Goal: Information Seeking & Learning: Find specific fact

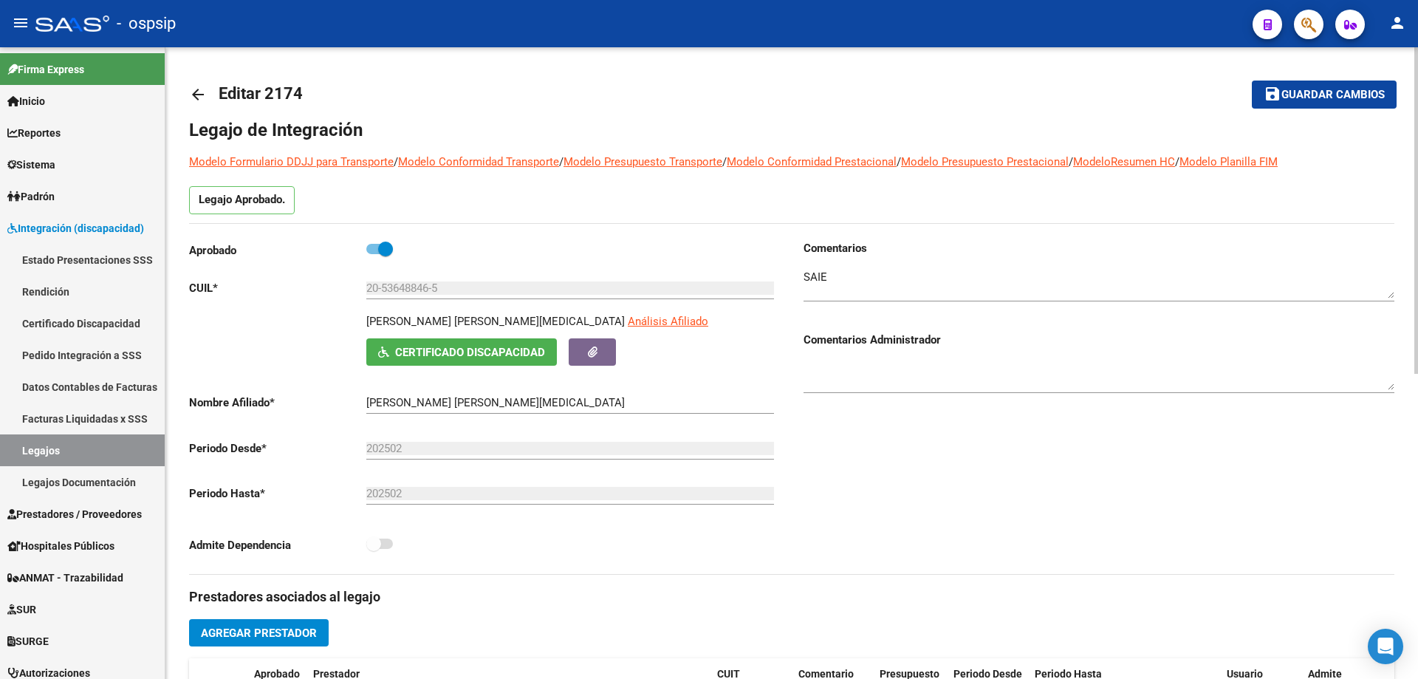
click at [1036, 503] on div "Comentarios Comentarios Administrador" at bounding box center [1093, 407] width 603 height 334
click at [194, 97] on mat-icon "arrow_back" at bounding box center [198, 95] width 18 height 18
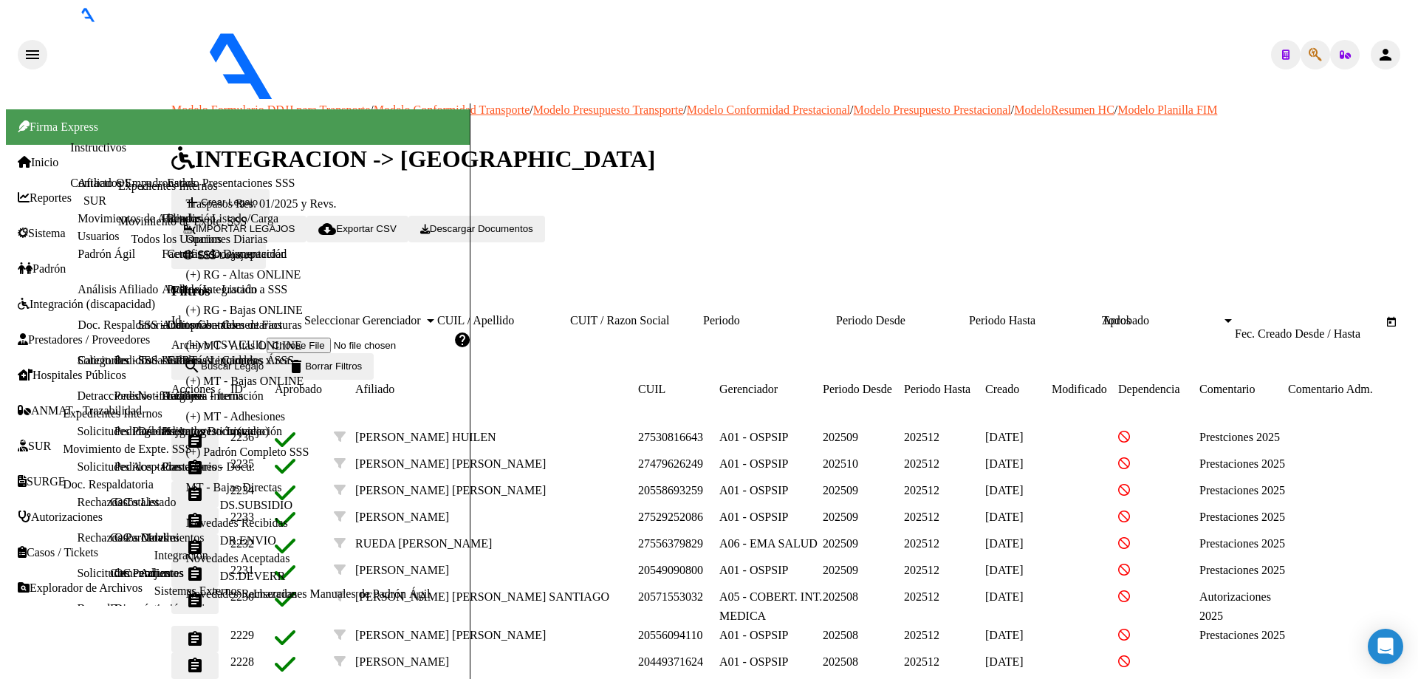
click at [556, 314] on input "CUIL / Apellido" at bounding box center [503, 320] width 133 height 13
paste input "27481860143"
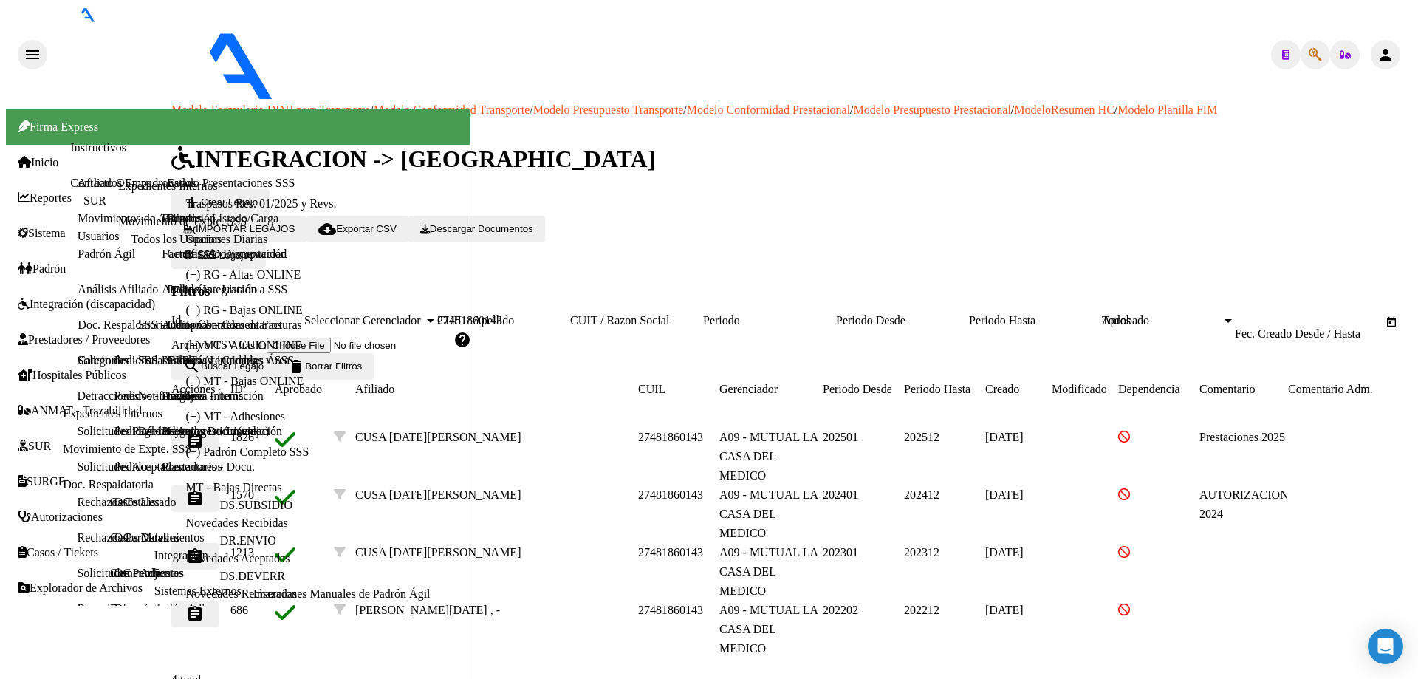
type input "27481860143"
click at [204, 432] on mat-icon "assignment" at bounding box center [195, 441] width 18 height 18
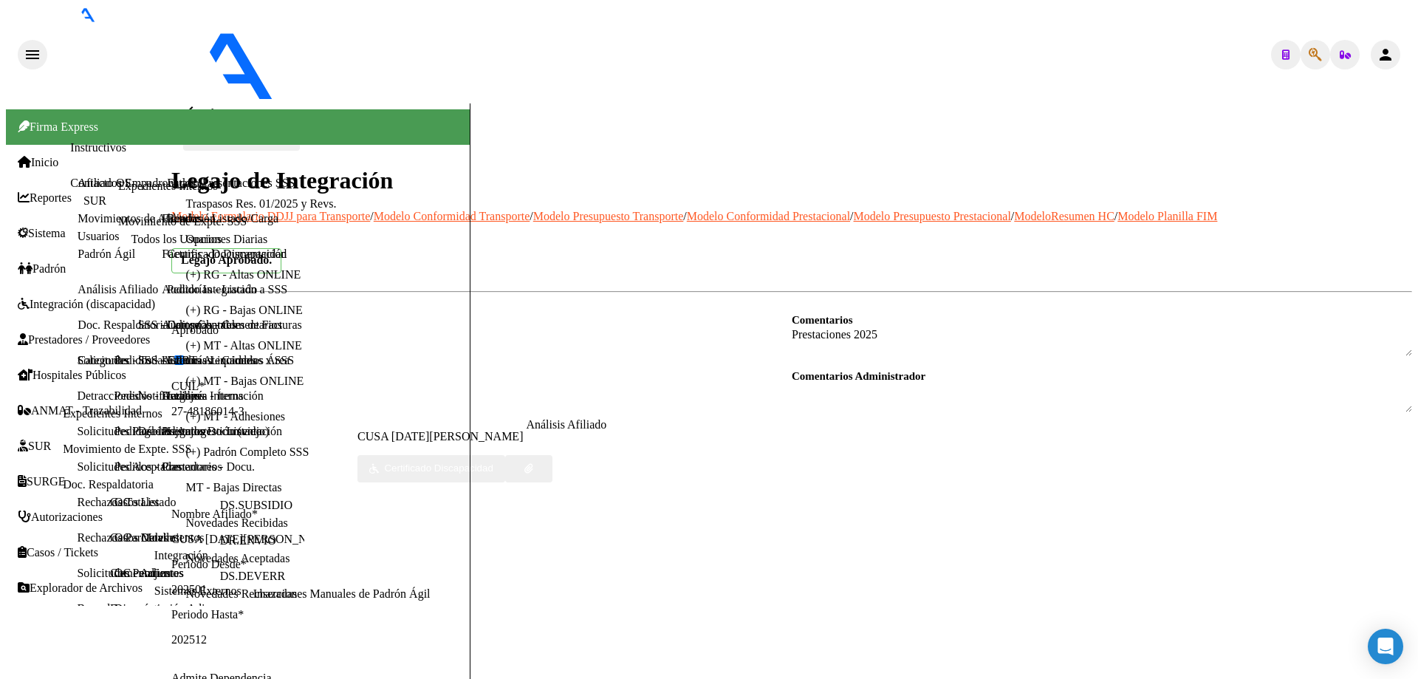
scroll to position [295, 0]
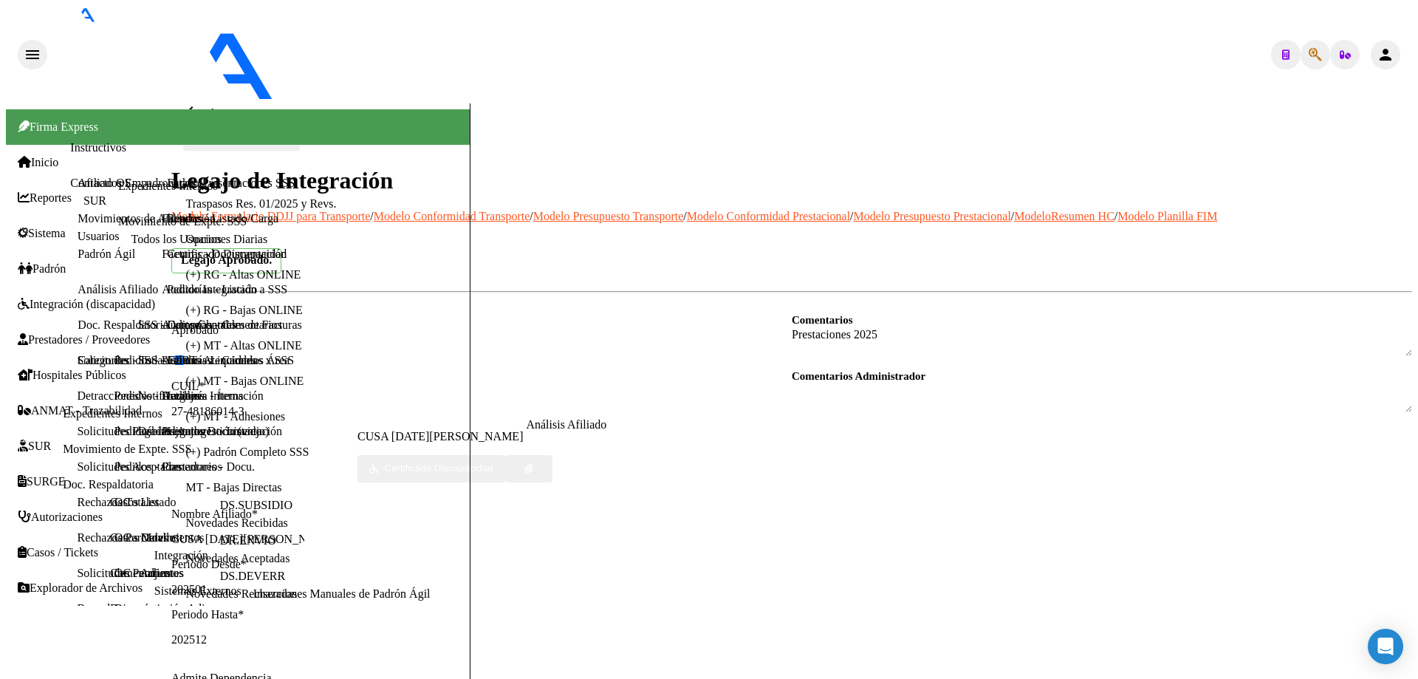
drag, startPoint x: 496, startPoint y: 533, endPoint x: 1201, endPoint y: 488, distance: 706.8
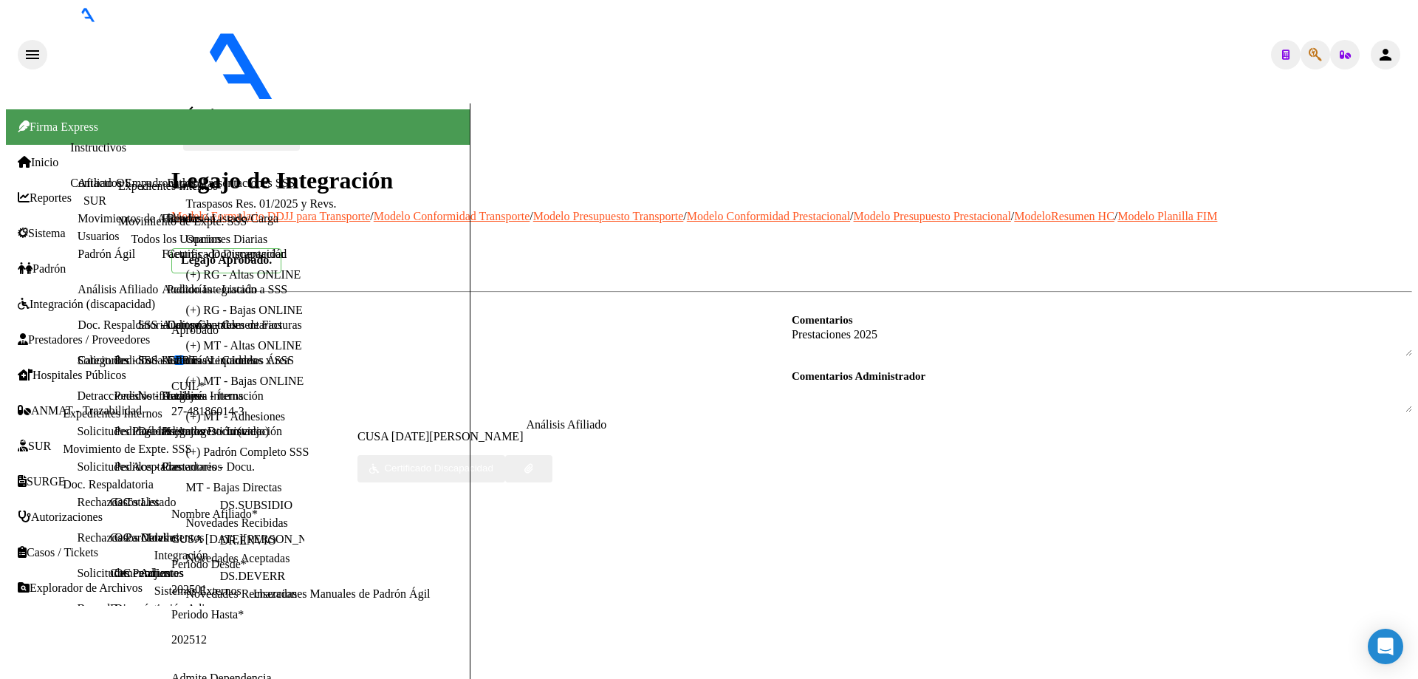
scroll to position [0, 1918]
drag, startPoint x: 979, startPoint y: 531, endPoint x: 962, endPoint y: 538, distance: 17.6
drag, startPoint x: 993, startPoint y: 174, endPoint x: 1144, endPoint y: 192, distance: 152.5
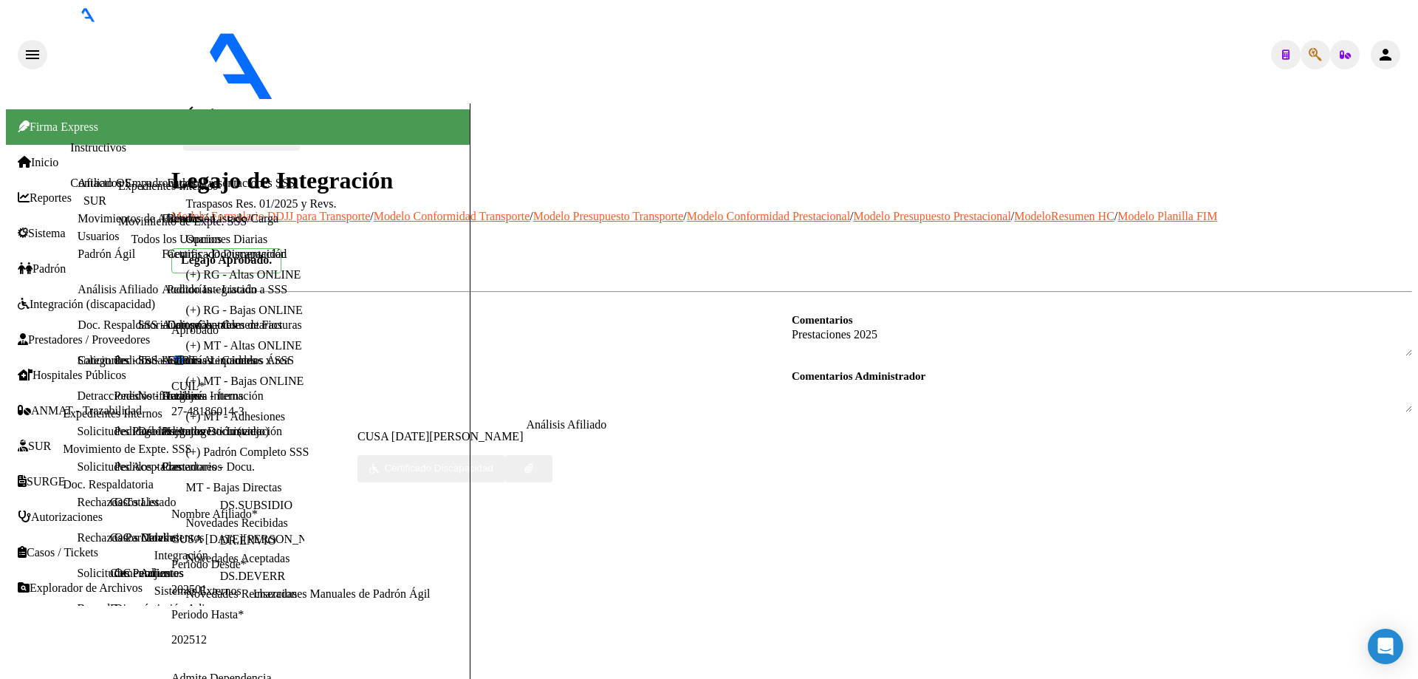
copy span "[EMAIL_ADDRESS][DOMAIN_NAME]"
click at [191, 103] on mat-icon "arrow_back" at bounding box center [192, 112] width 18 height 18
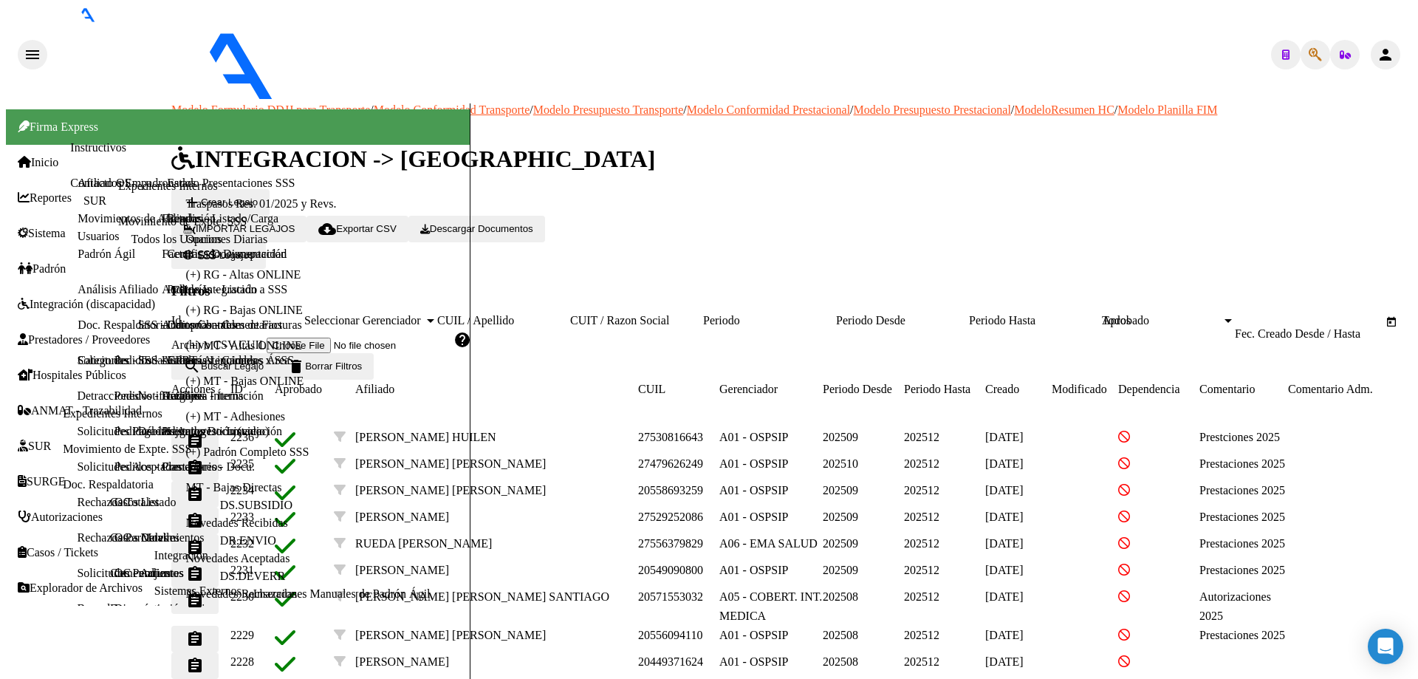
click at [550, 314] on input "CUIL / Apellido" at bounding box center [503, 320] width 133 height 13
paste input "20556058467"
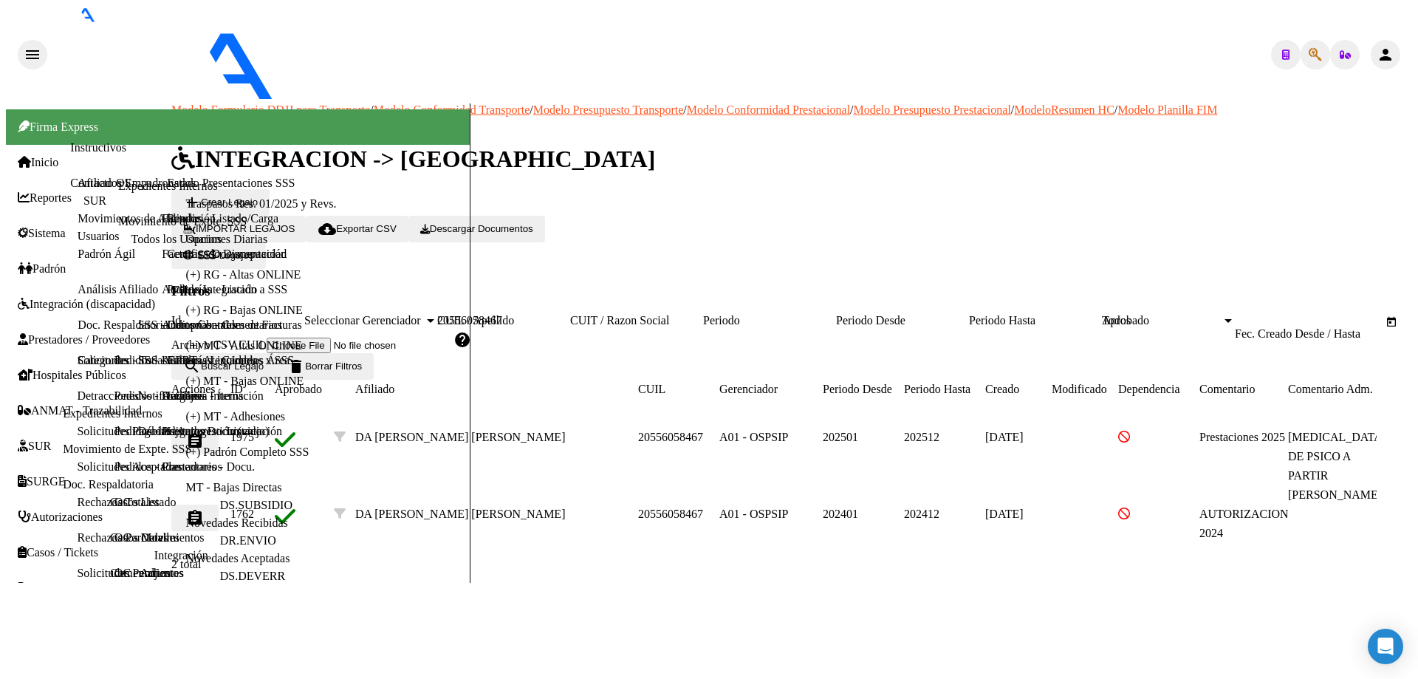
type input "20556058467"
click at [204, 432] on mat-icon "assignment" at bounding box center [195, 441] width 18 height 18
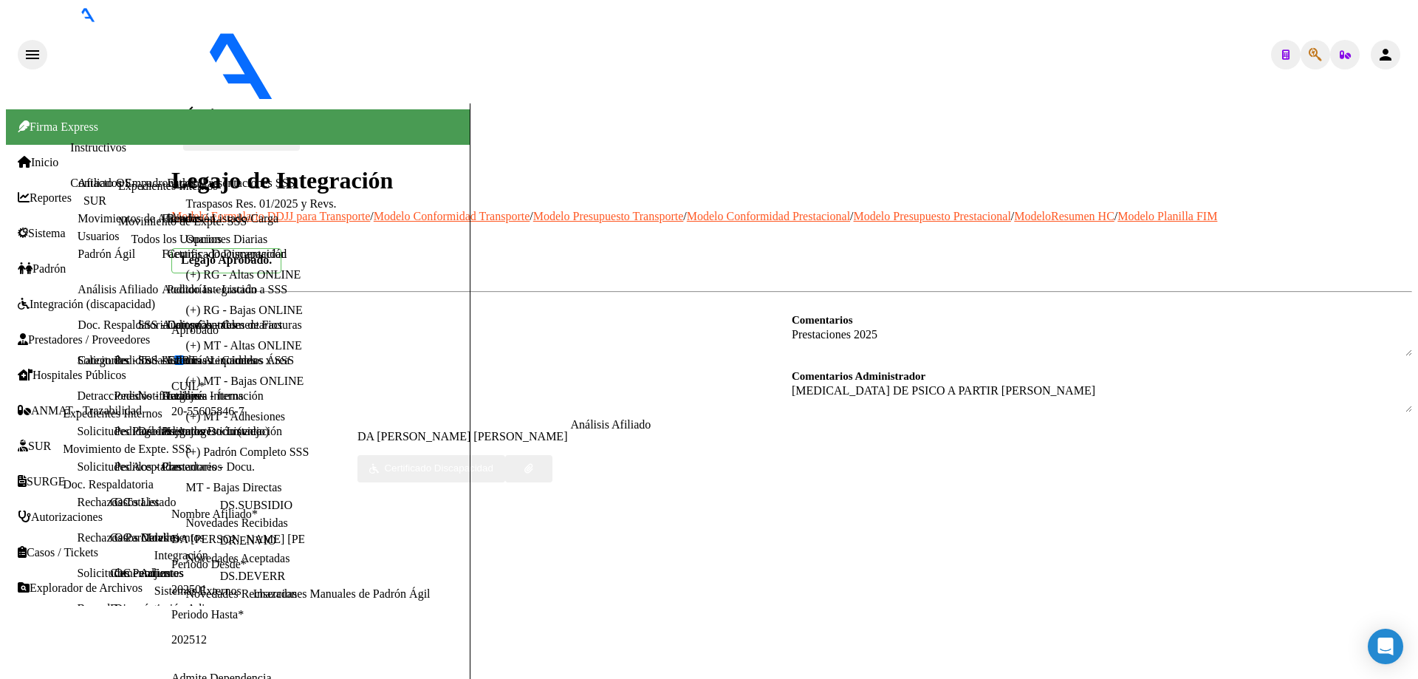
scroll to position [443, 0]
type textarea "23386142394"
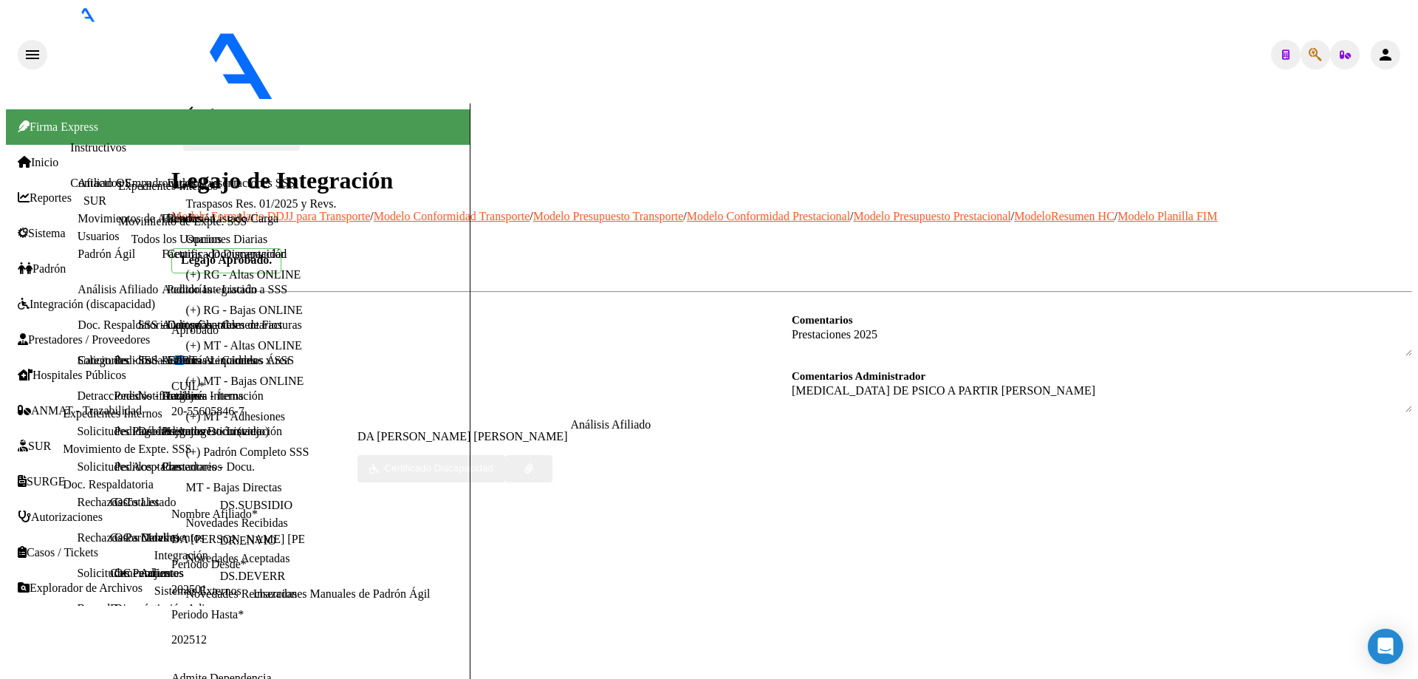
scroll to position [0, 18]
drag, startPoint x: 559, startPoint y: 287, endPoint x: 645, endPoint y: 289, distance: 85.7
copy span "[EMAIL_ADDRESS][DOMAIN_NAME]"
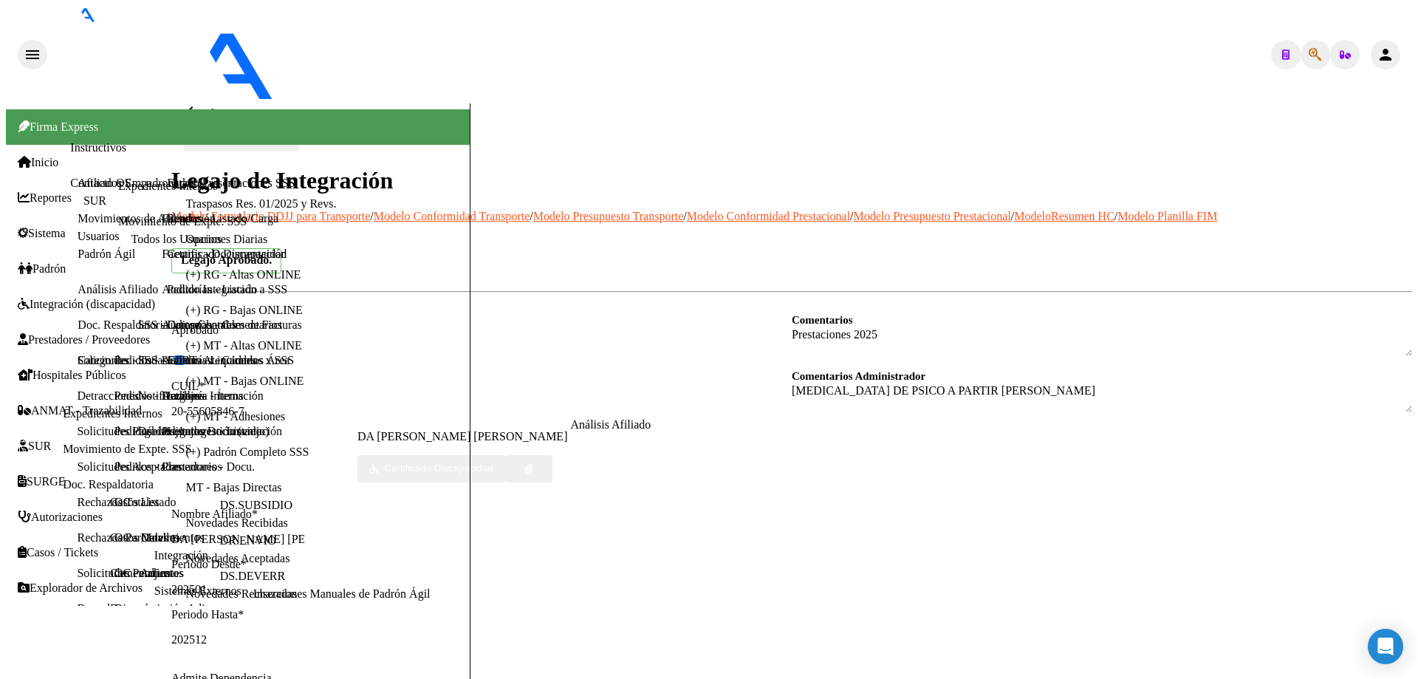
click at [201, 103] on mat-icon "arrow_back" at bounding box center [192, 112] width 18 height 18
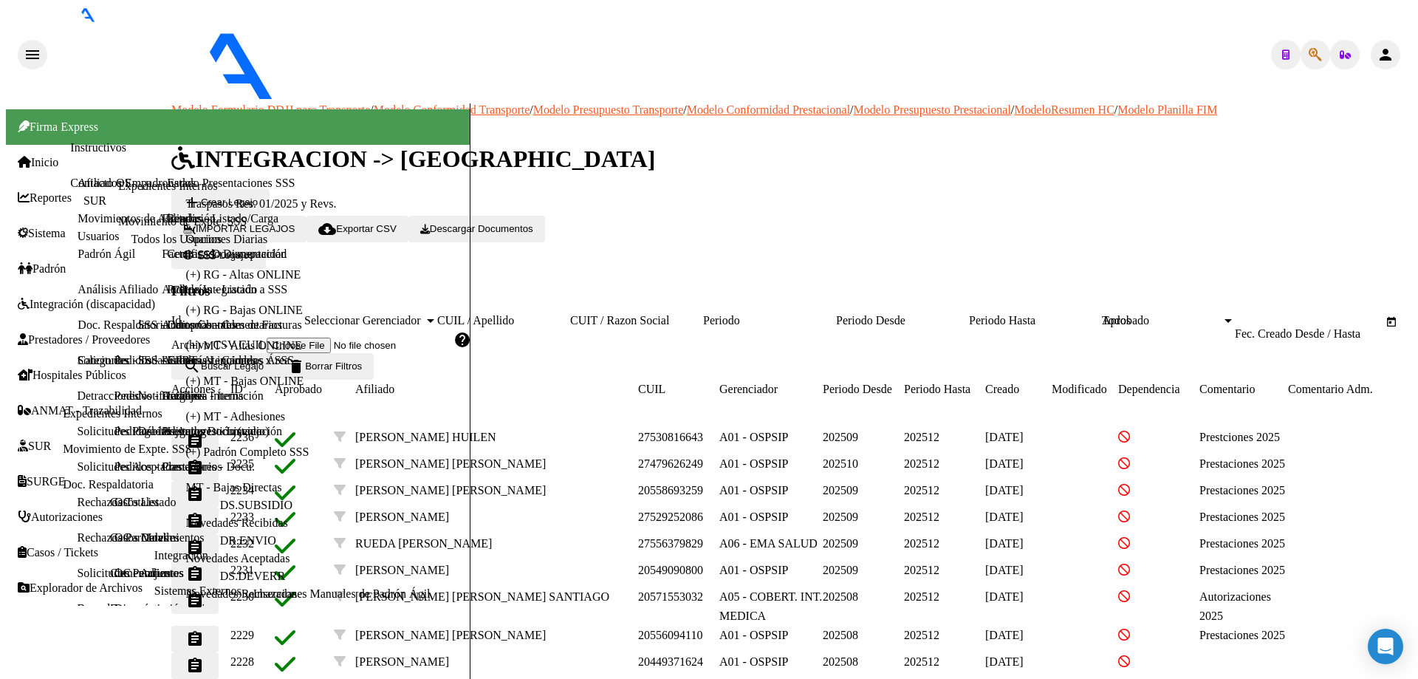
click at [557, 314] on input "CUIL / Apellido" at bounding box center [503, 320] width 133 height 13
paste input "20536608126"
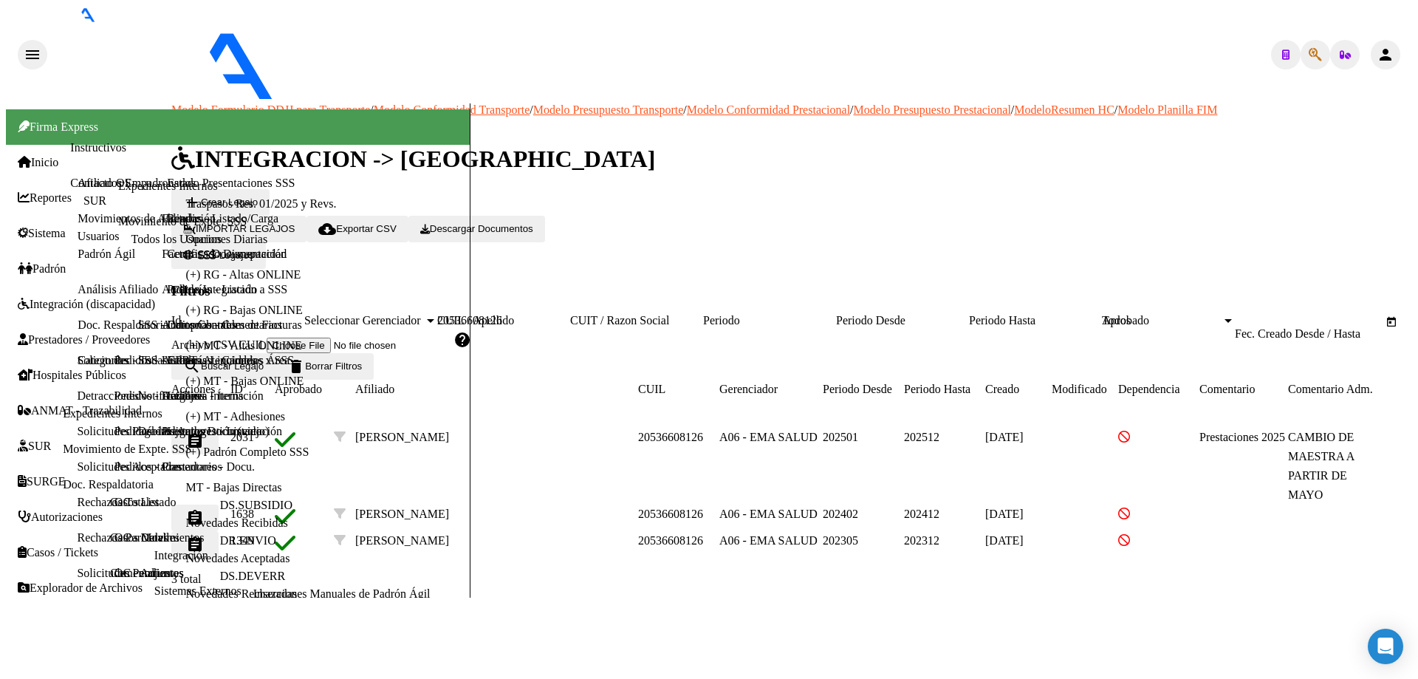
type input "20536608126"
click at [208, 428] on button "assignment" at bounding box center [194, 441] width 47 height 27
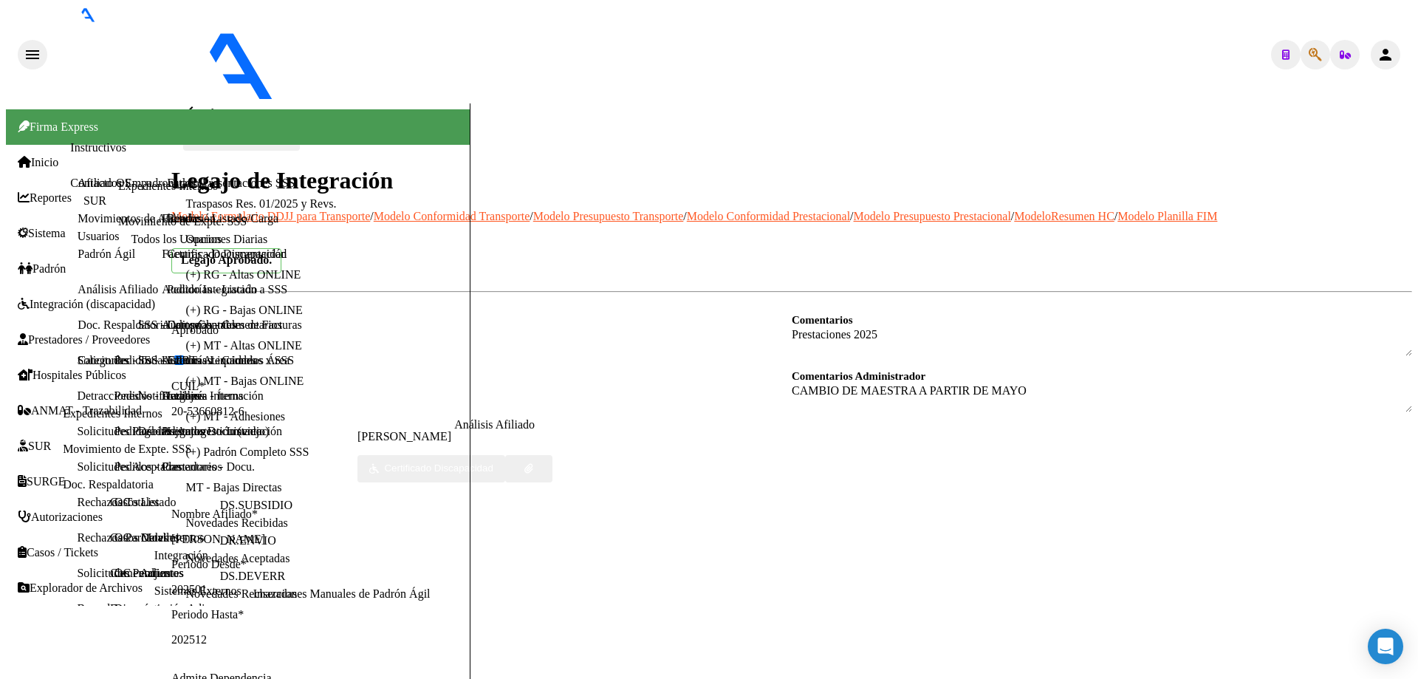
scroll to position [517, 0]
type textarea "20206776448"
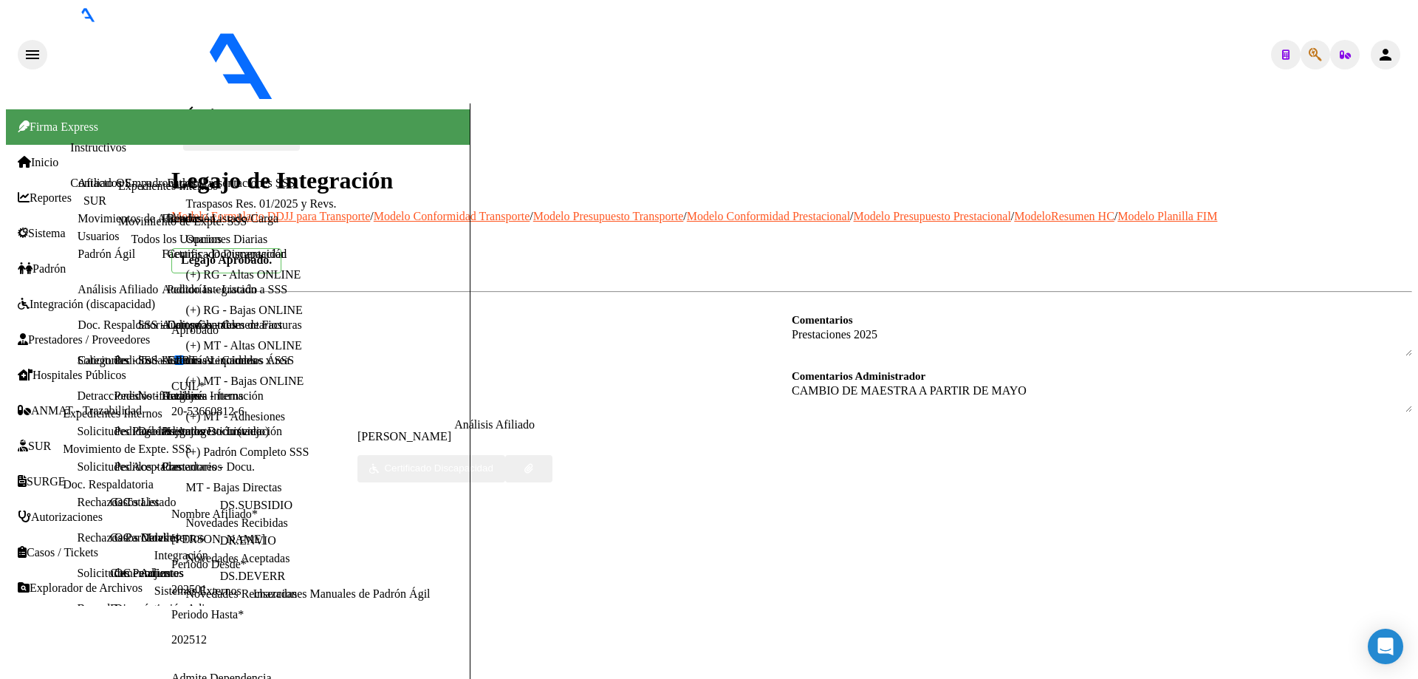
scroll to position [0, 0]
click at [200, 103] on mat-icon "arrow_back" at bounding box center [192, 112] width 18 height 18
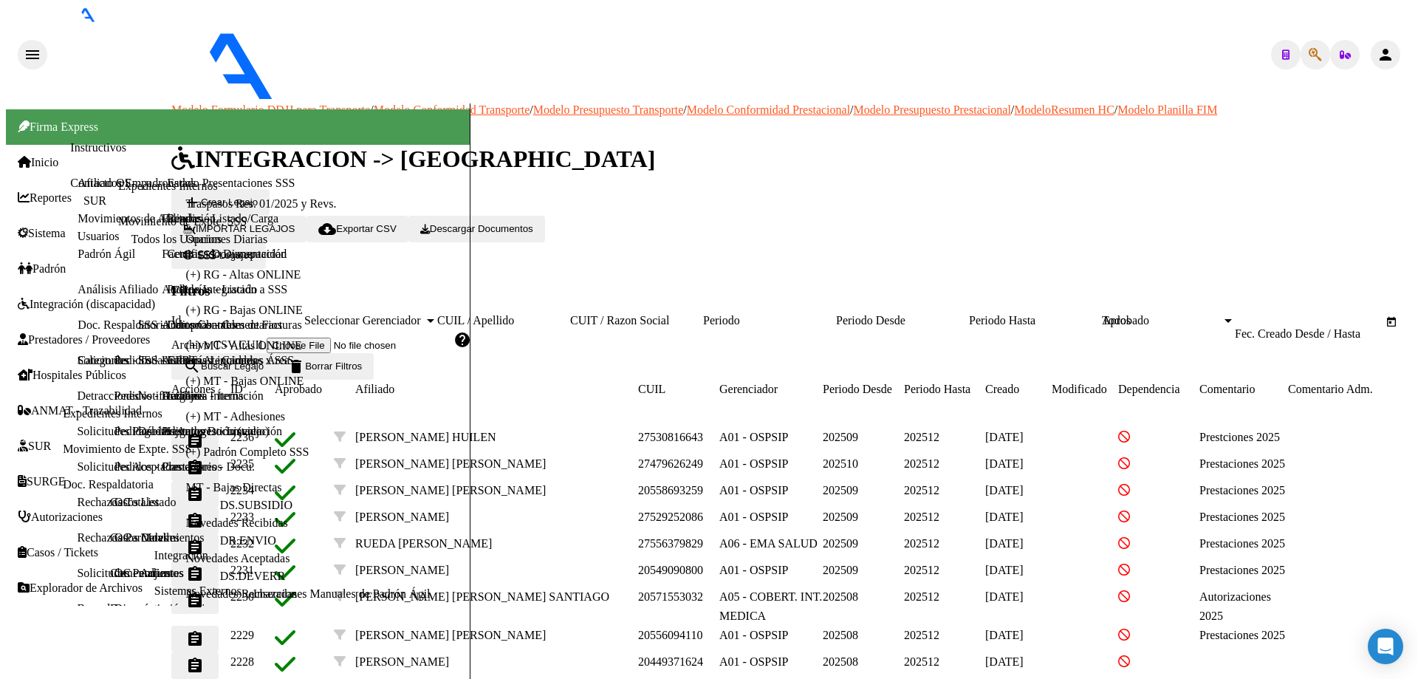
click at [549, 314] on div "CUIL / Apellido" at bounding box center [503, 320] width 133 height 13
click at [549, 314] on input "CUIL / Apellido" at bounding box center [503, 320] width 133 height 13
paste input "27546707186"
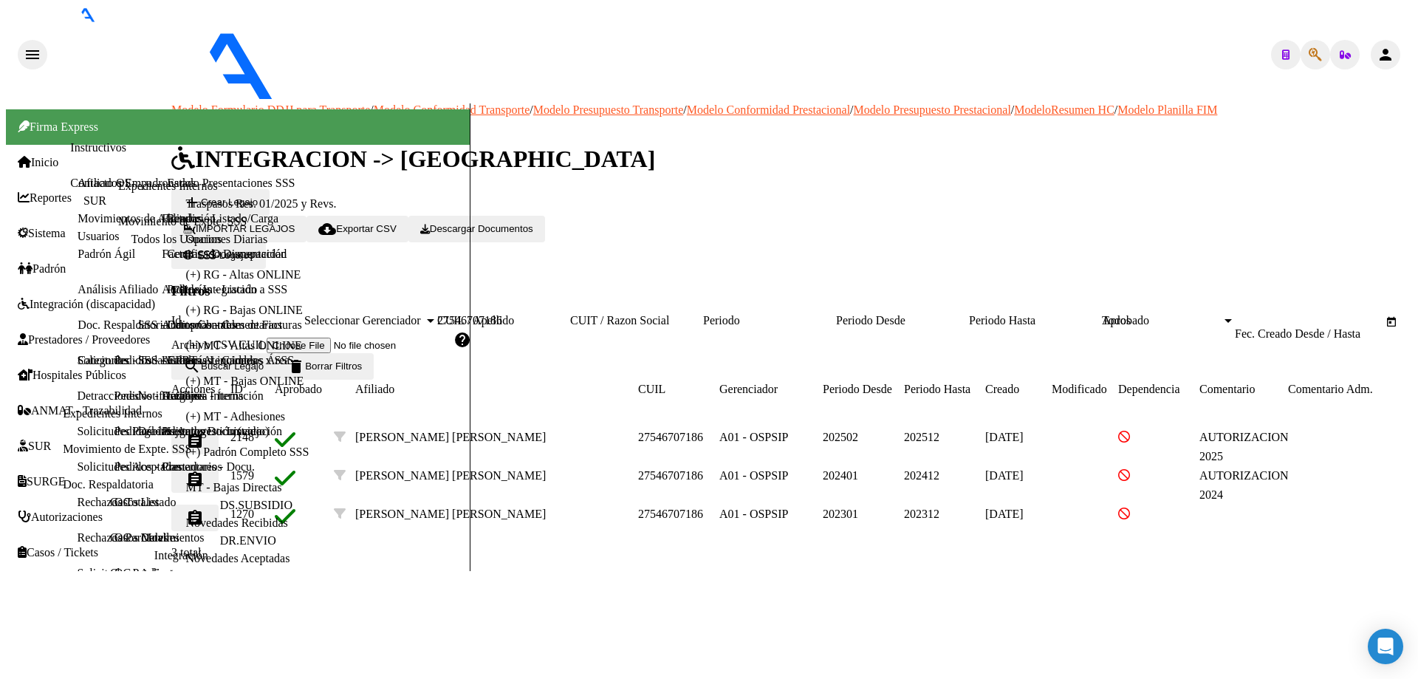
type input "27546707186"
click at [204, 432] on mat-icon "assignment" at bounding box center [195, 441] width 18 height 18
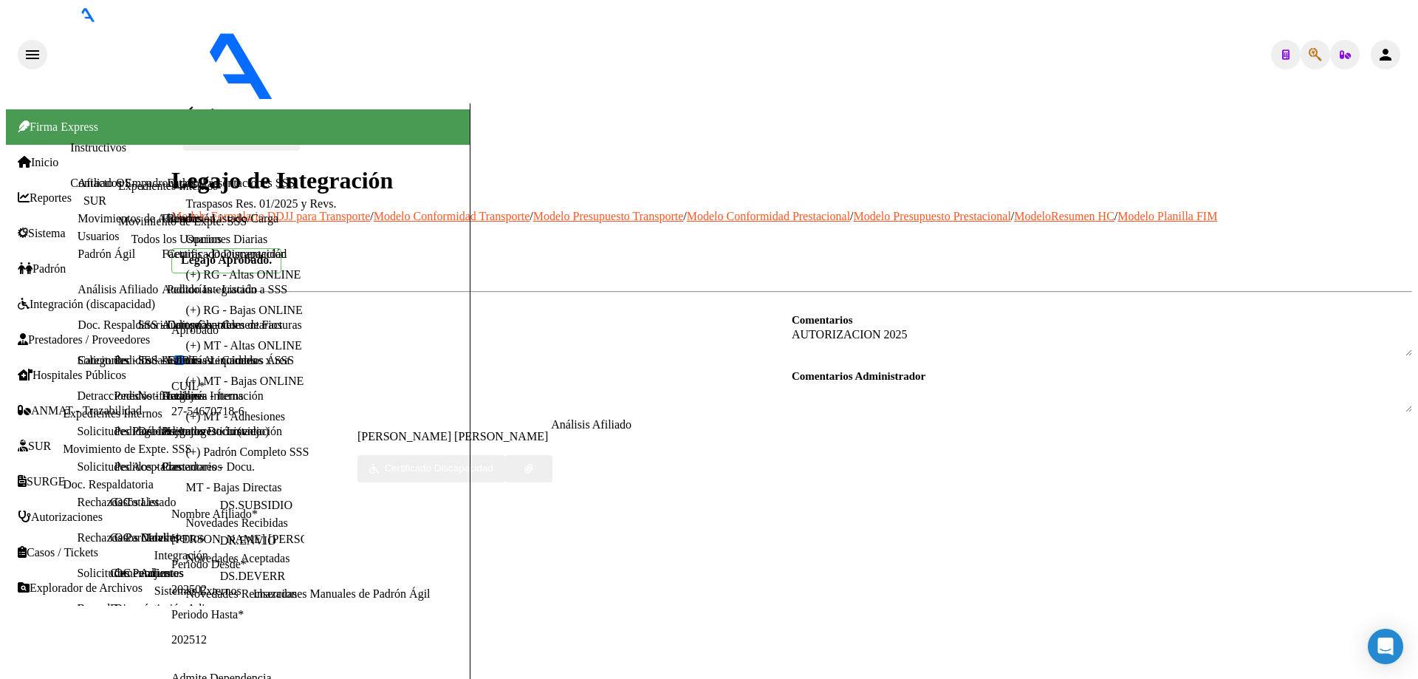
scroll to position [148, 0]
type textarea "27370249518"
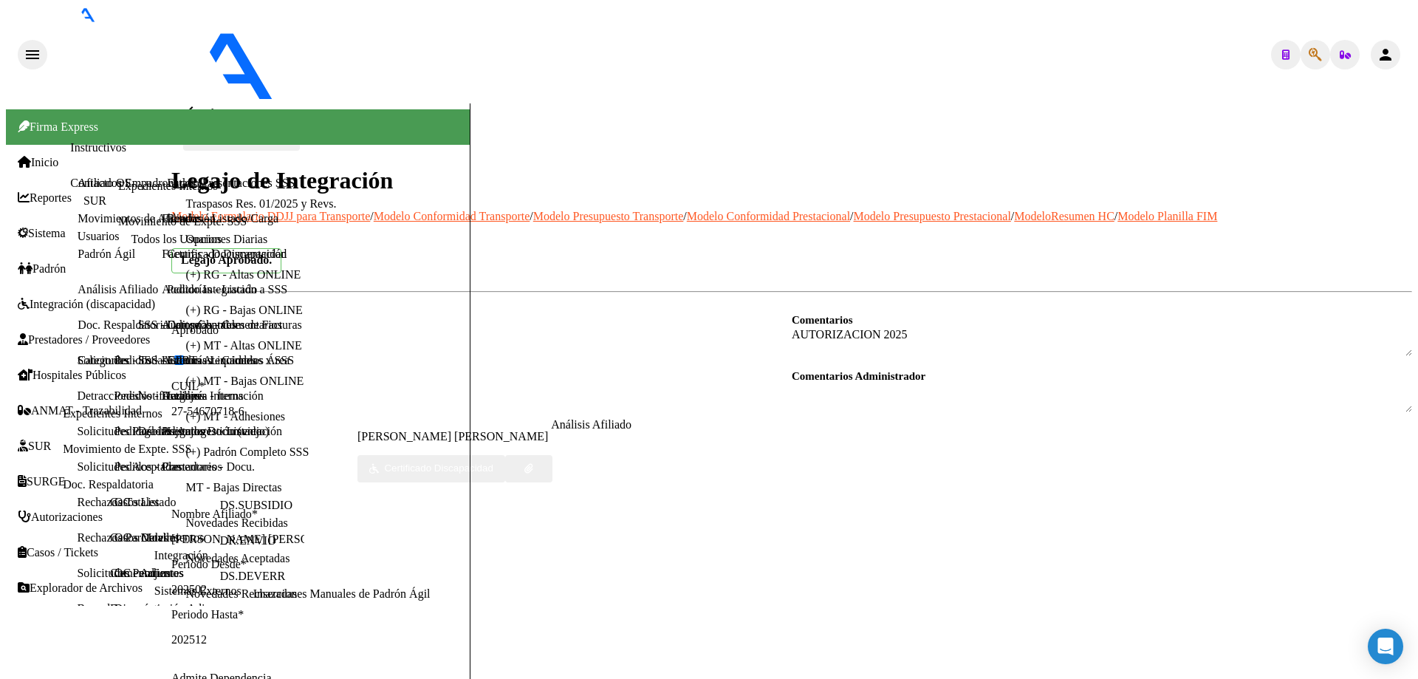
drag, startPoint x: 817, startPoint y: 359, endPoint x: 960, endPoint y: 367, distance: 143.5
copy span "[EMAIL_ADDRESS][DOMAIN_NAME]"
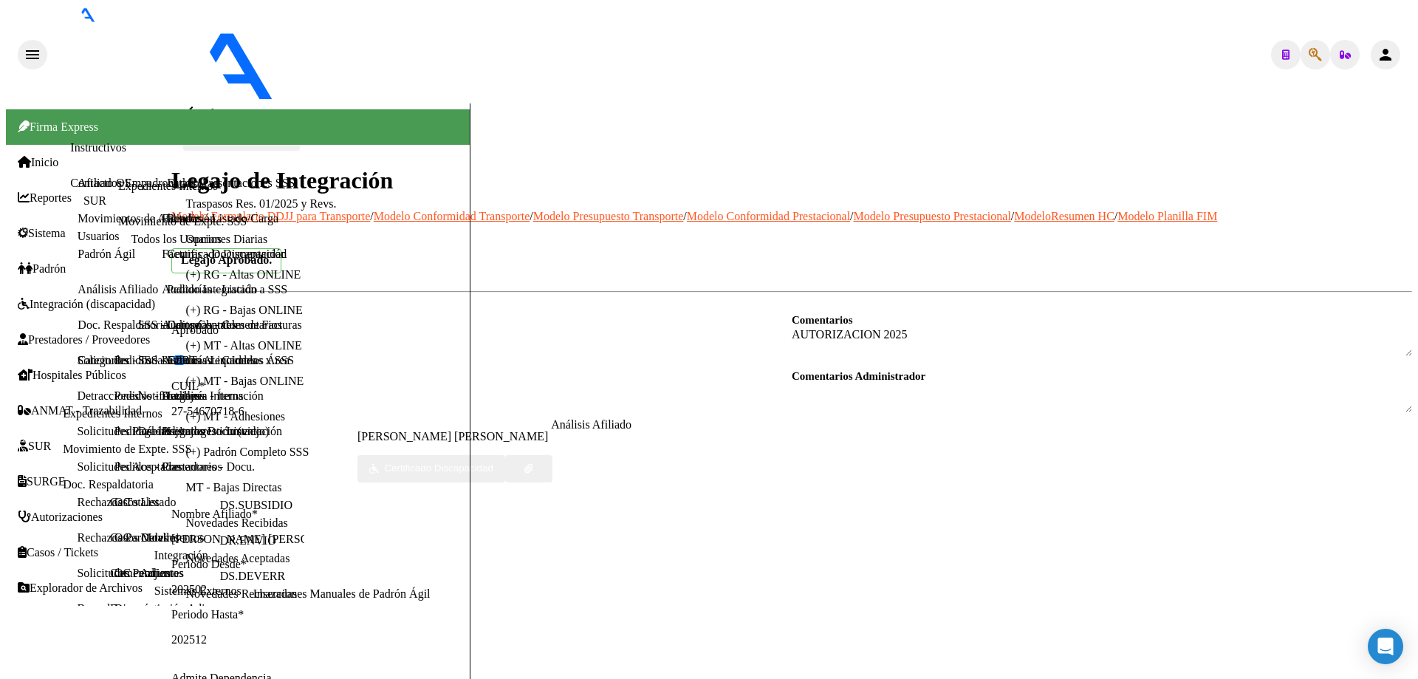
click at [197, 103] on mat-icon "arrow_back" at bounding box center [192, 112] width 18 height 18
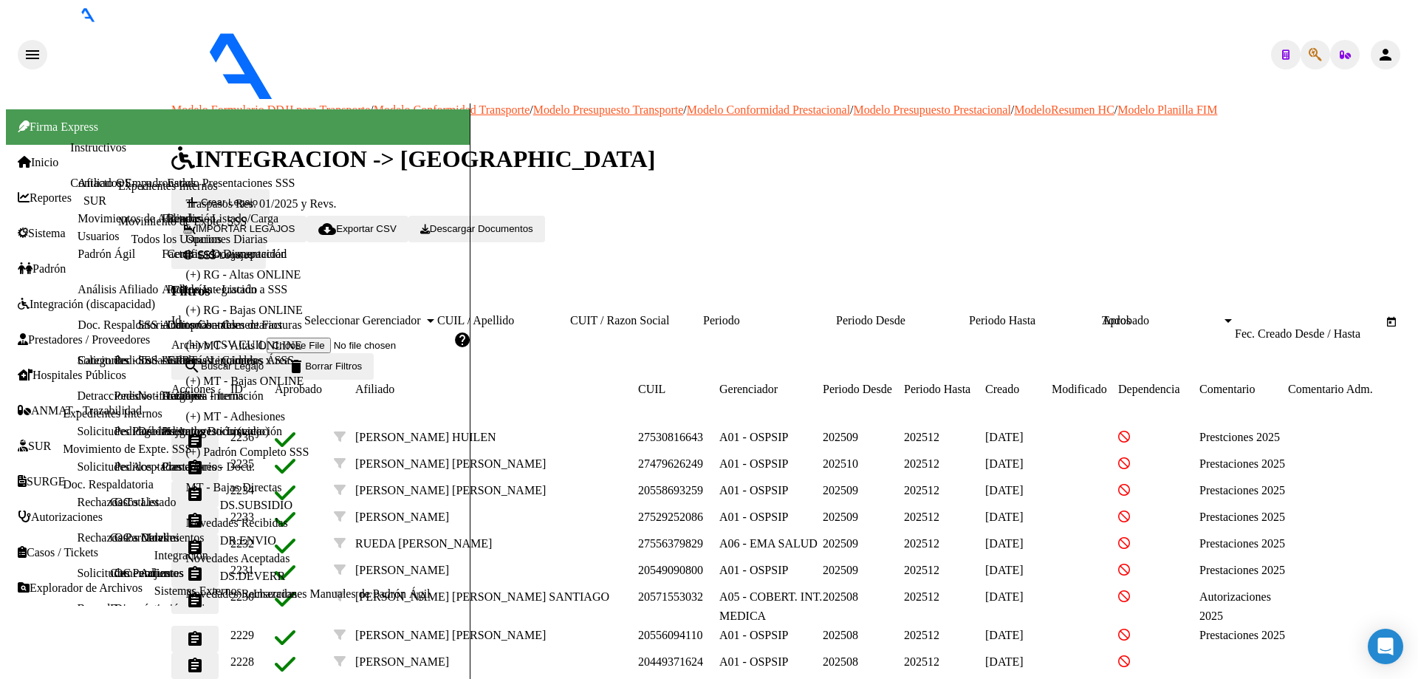
click at [545, 314] on input "CUIL / Apellido" at bounding box center [503, 320] width 133 height 13
paste input "20573905963"
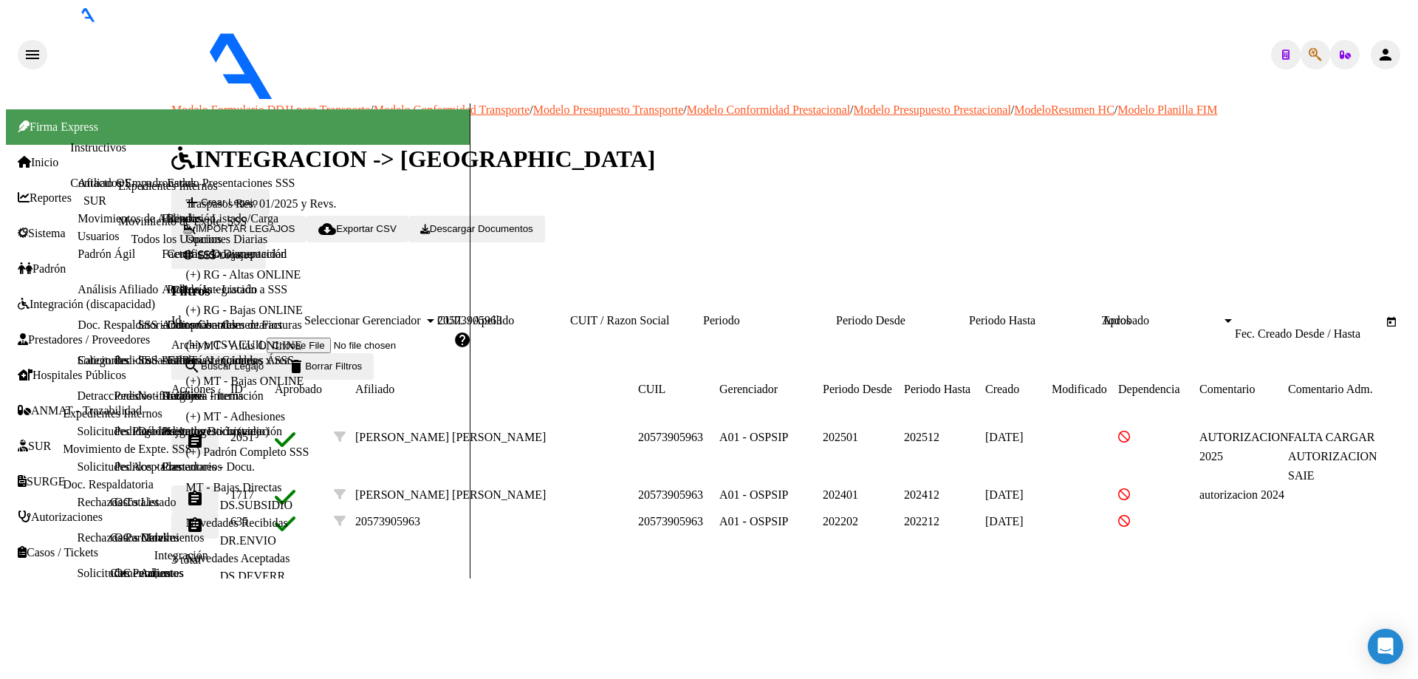
type input "20573905963"
click at [204, 432] on mat-icon "assignment" at bounding box center [195, 441] width 18 height 18
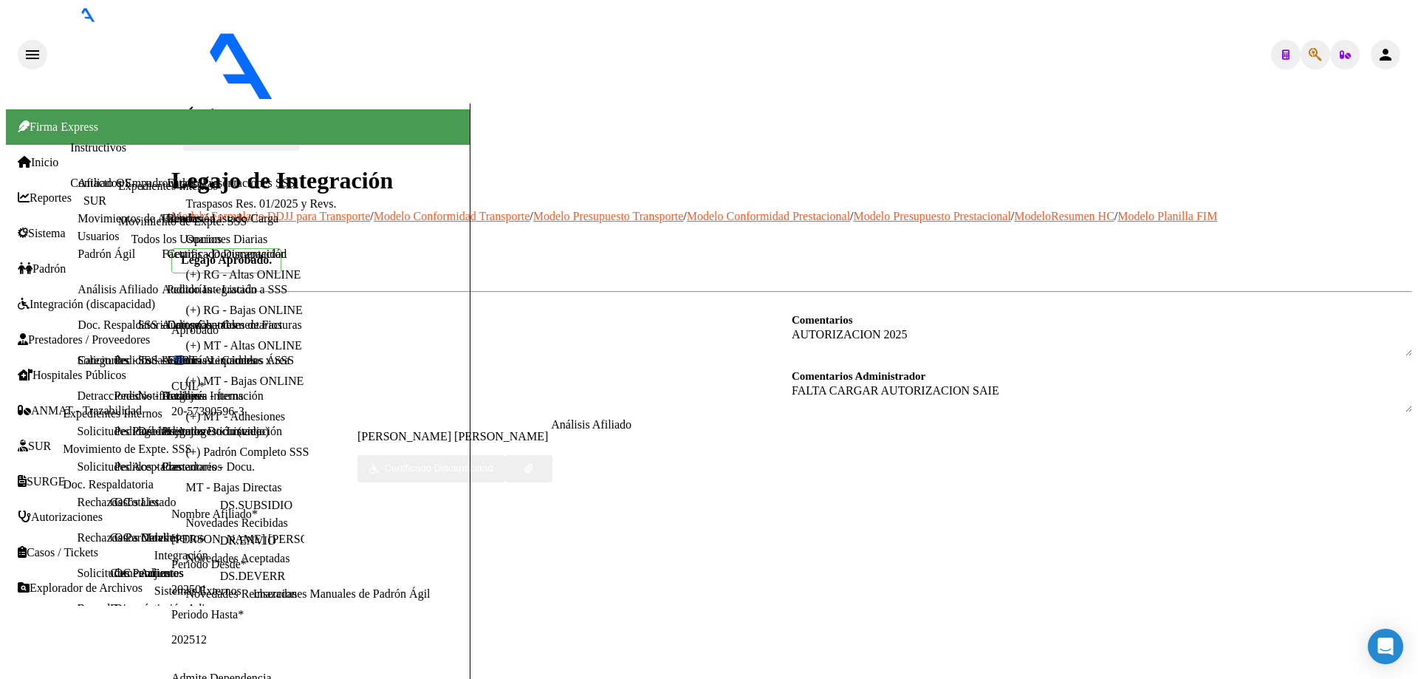
scroll to position [443, 0]
type textarea "27408153706"
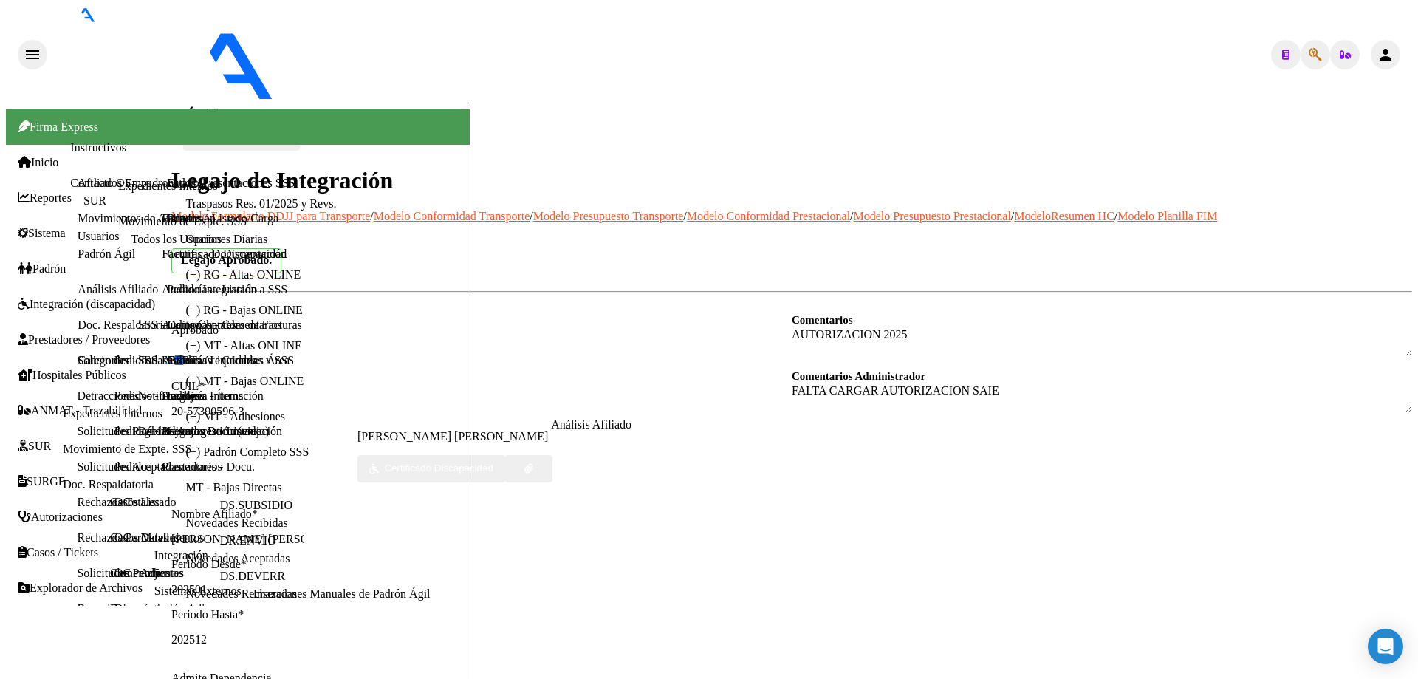
drag, startPoint x: 867, startPoint y: 321, endPoint x: 1002, endPoint y: 320, distance: 135.2
copy span "[EMAIL_ADDRESS][PERSON_NAME][DOMAIN_NAME]"
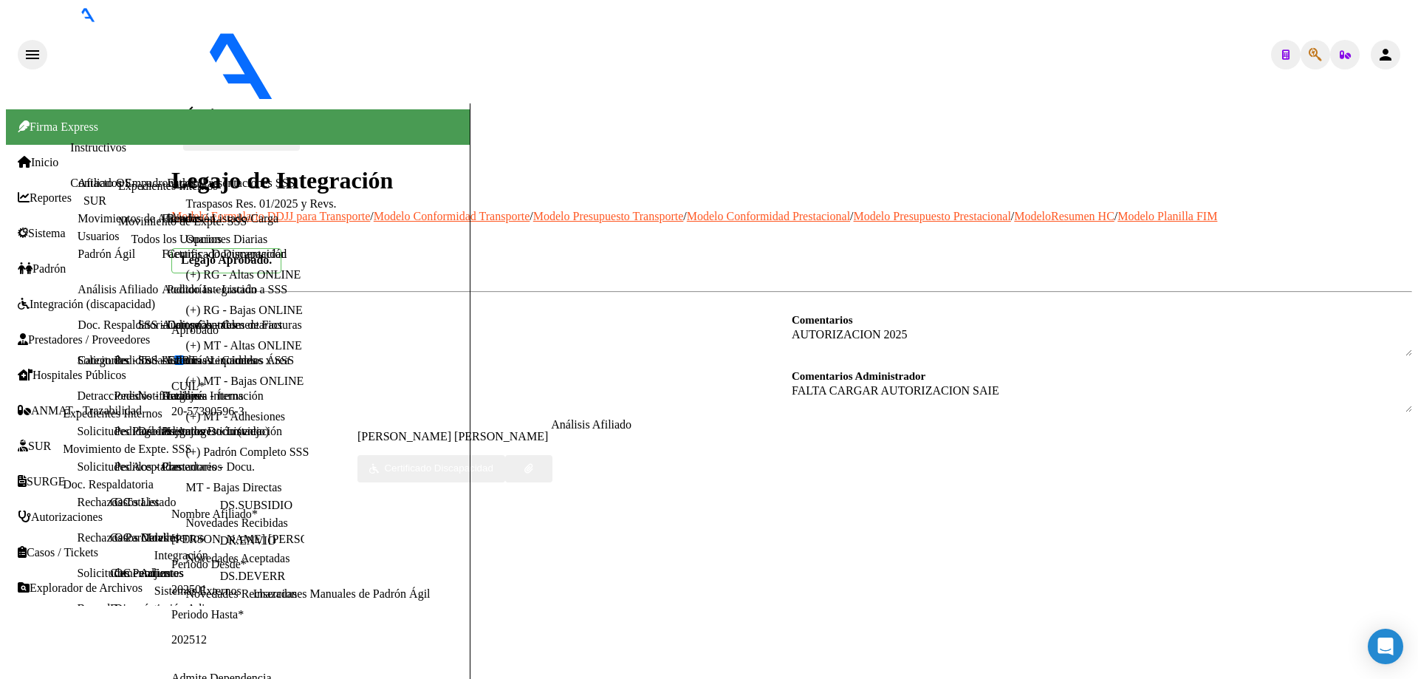
click at [193, 103] on mat-icon "arrow_back" at bounding box center [192, 112] width 18 height 18
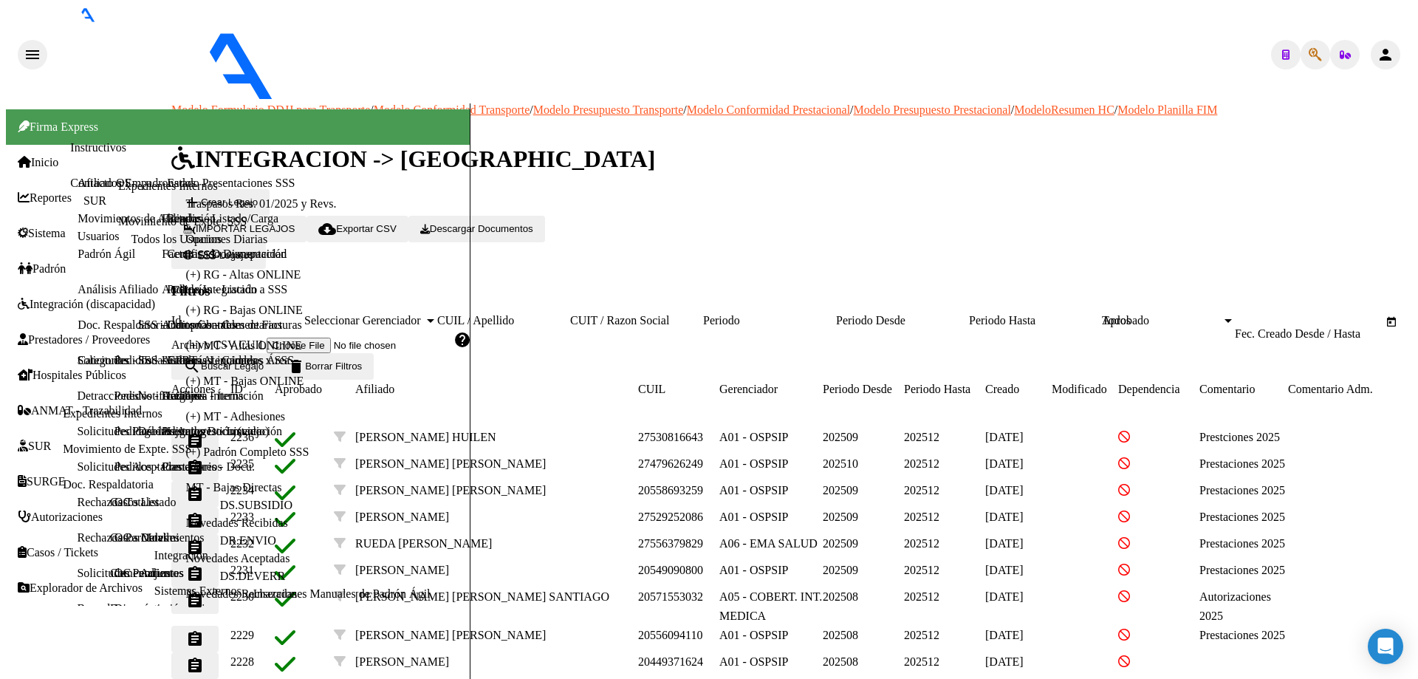
click at [570, 314] on input "CUIL / Apellido" at bounding box center [503, 320] width 133 height 13
paste input "20573905963"
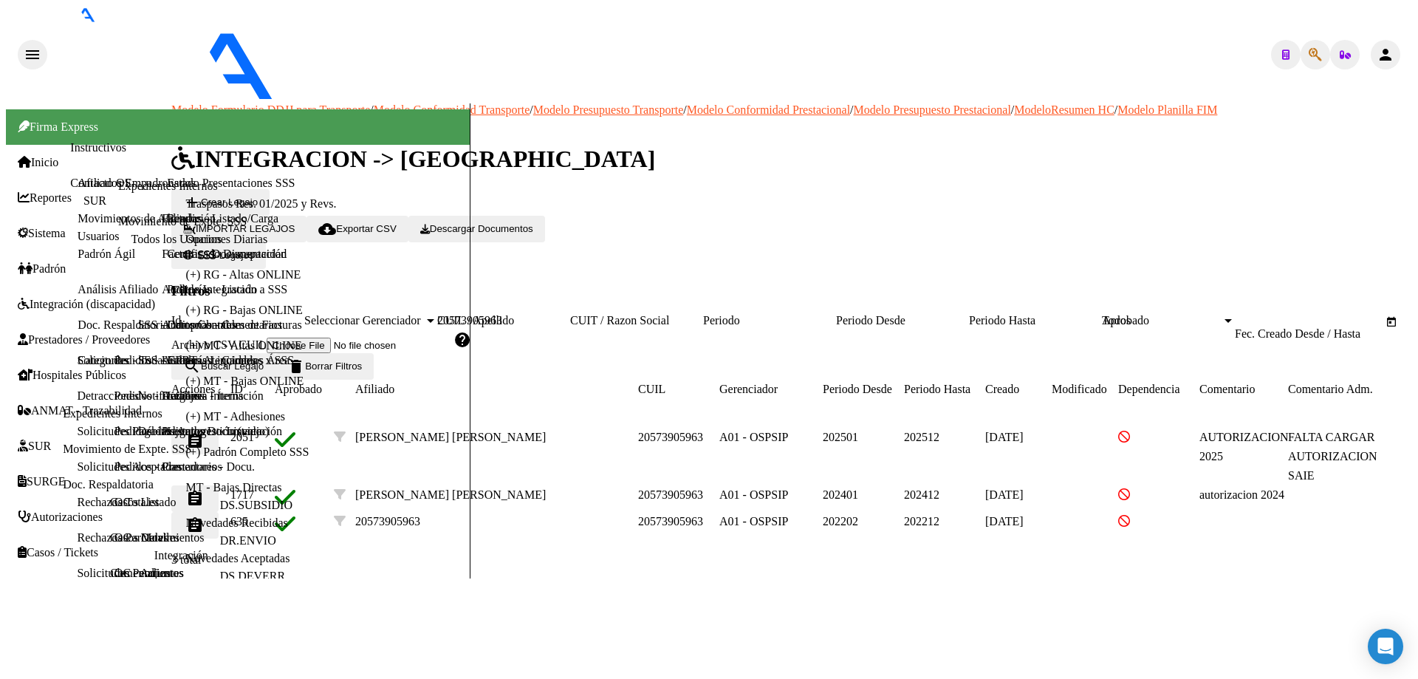
type input "20573905963"
click at [219, 428] on button "assignment" at bounding box center [194, 441] width 47 height 27
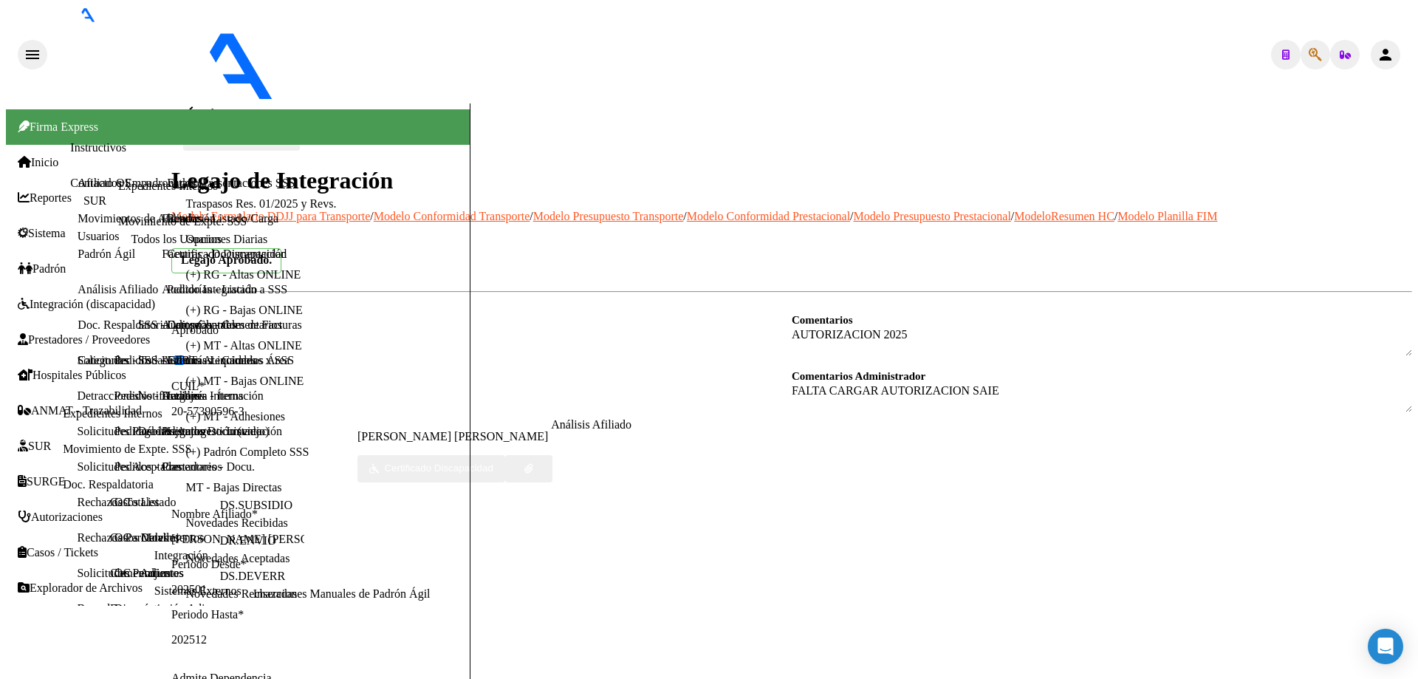
scroll to position [369, 0]
type textarea "27224335933"
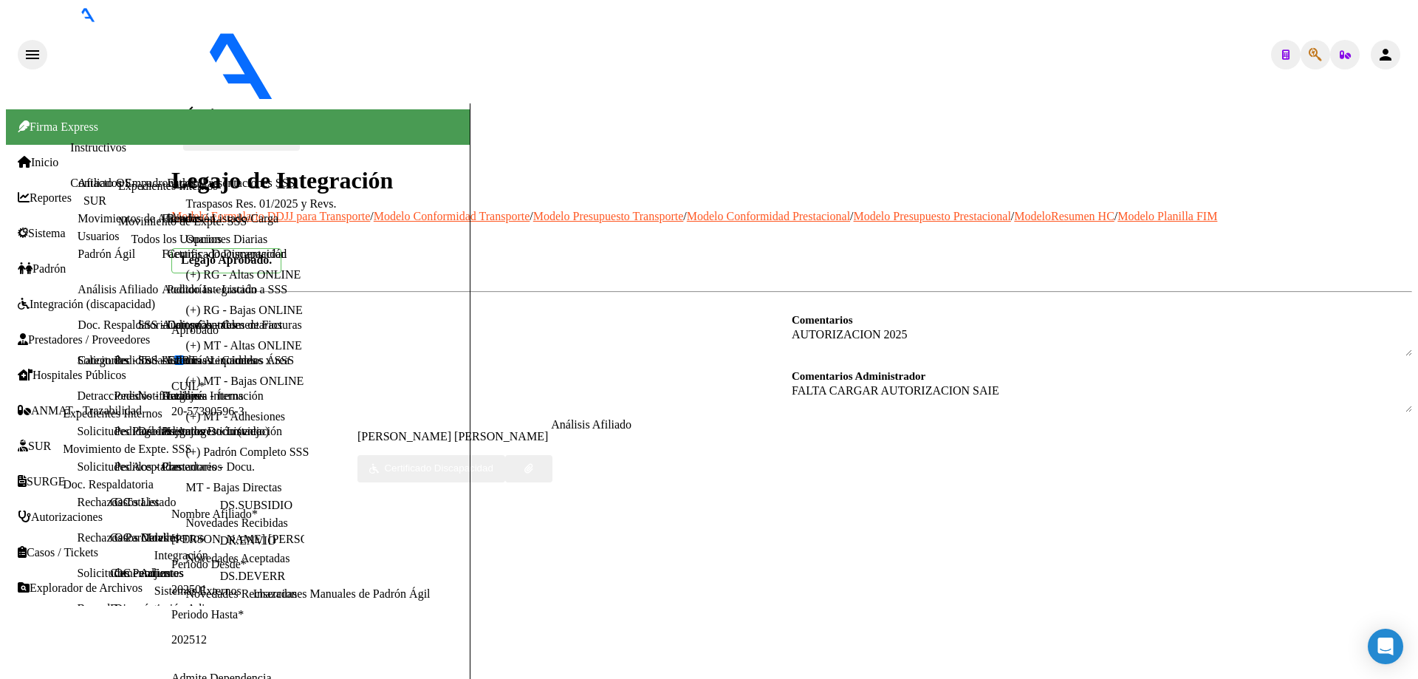
drag, startPoint x: 909, startPoint y: 359, endPoint x: 1034, endPoint y: 366, distance: 125.0
copy span "[EMAIL_ADDRESS][DOMAIN_NAME]"
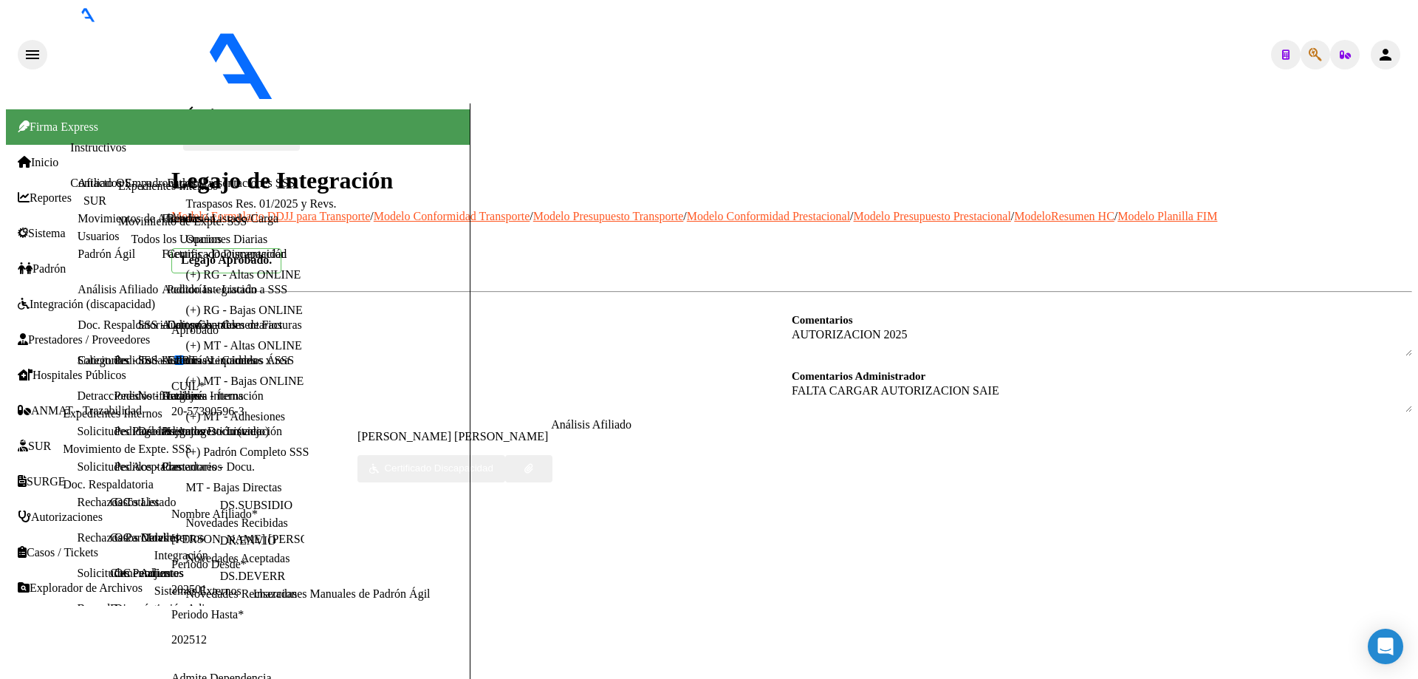
click at [201, 103] on mat-icon "arrow_back" at bounding box center [192, 112] width 18 height 18
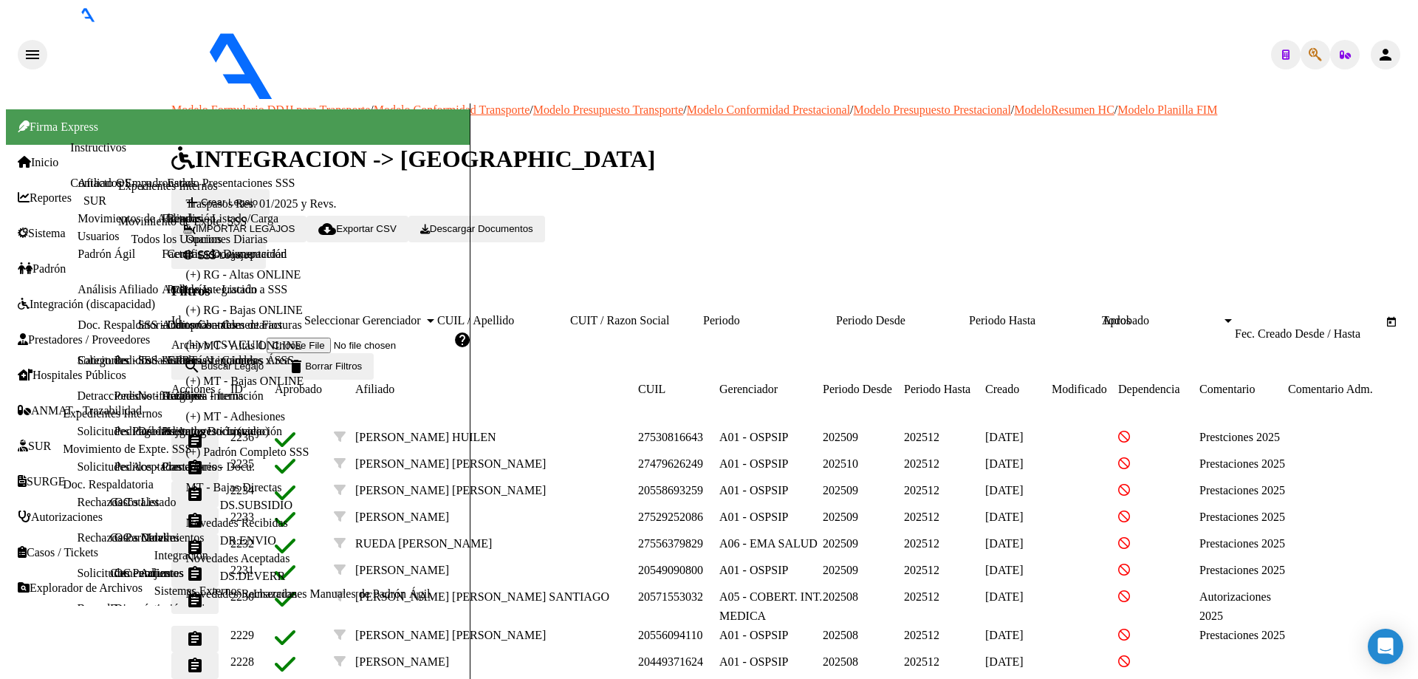
click at [550, 314] on input "CUIL / Apellido" at bounding box center [503, 320] width 133 height 13
paste input "27589222747"
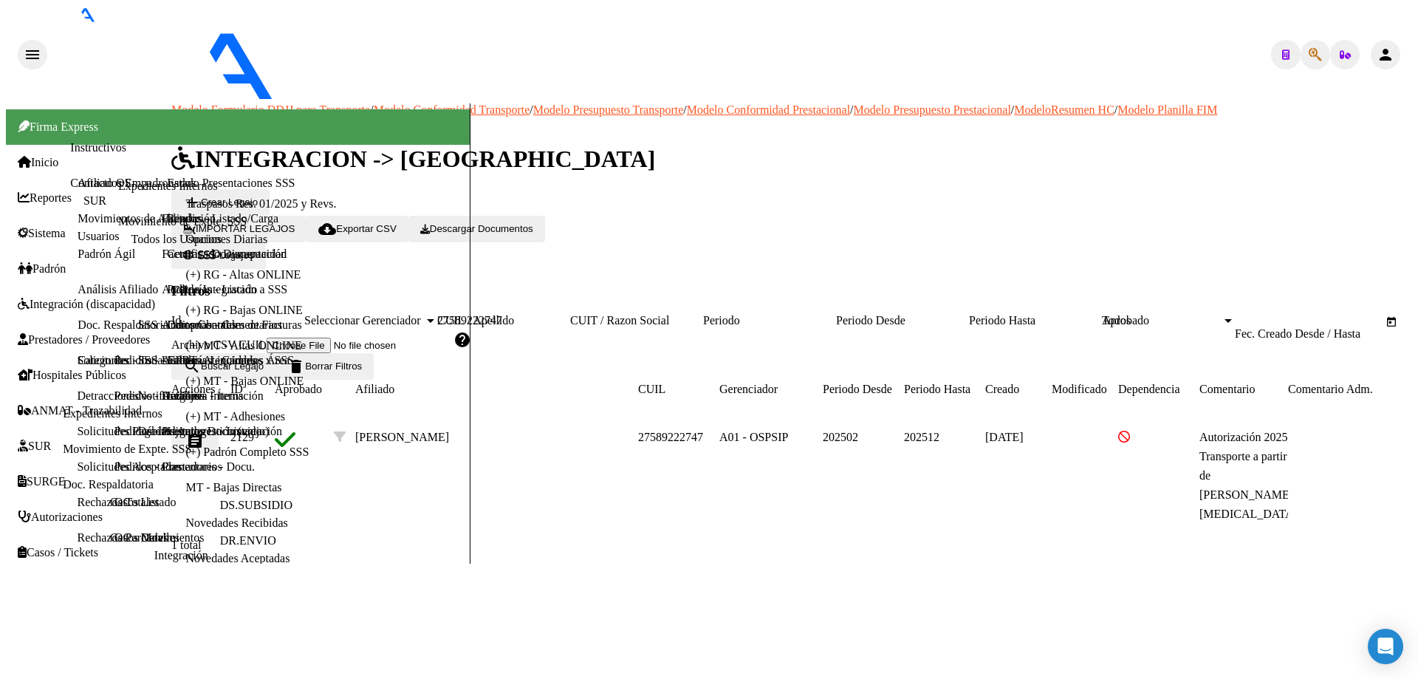
type input "27589222747"
click at [219, 428] on button "assignment" at bounding box center [194, 441] width 47 height 27
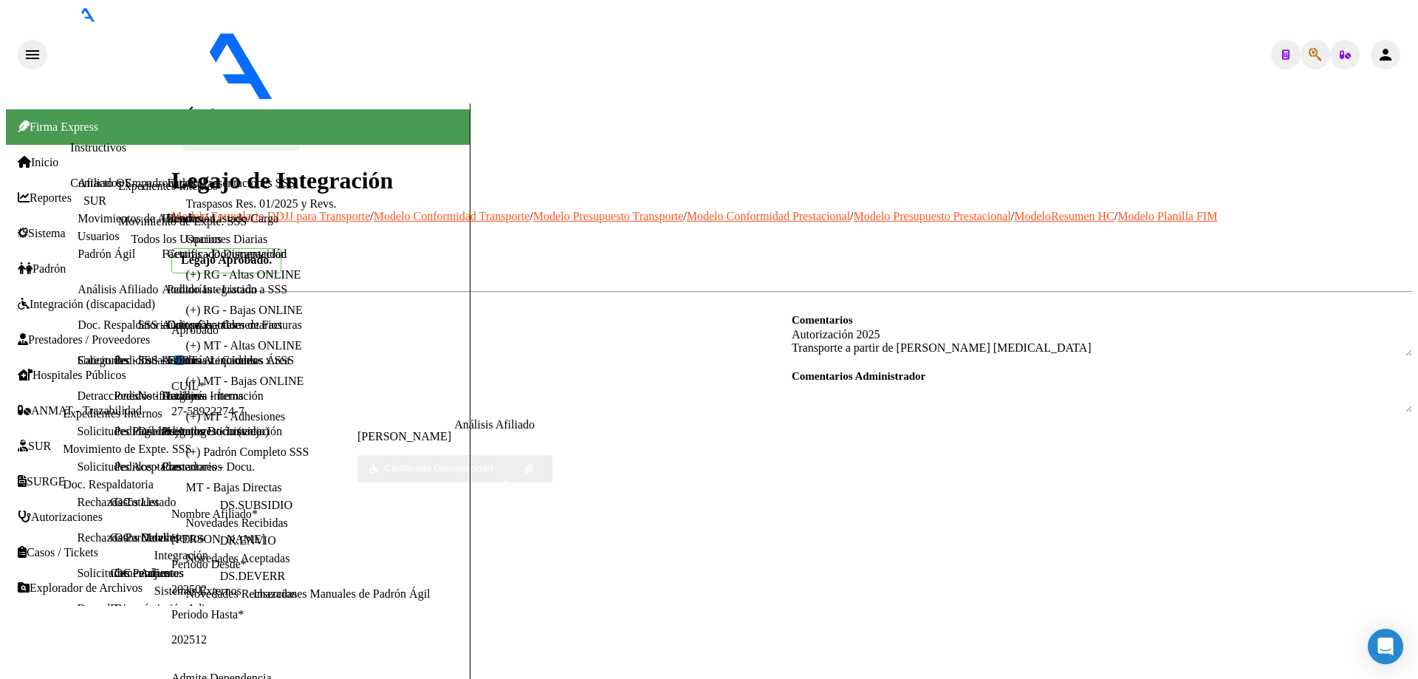
scroll to position [15, 0]
type textarea "27321235293"
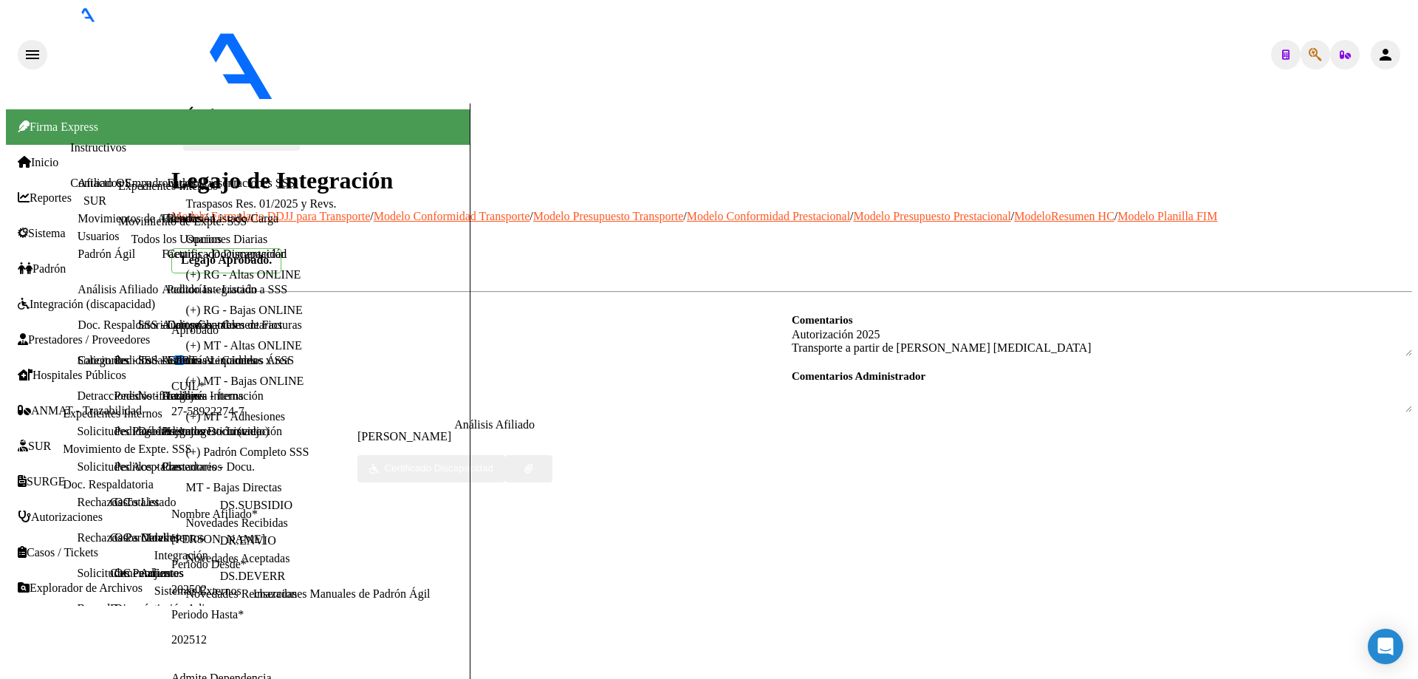
drag, startPoint x: 971, startPoint y: 458, endPoint x: 1105, endPoint y: 463, distance: 134.5
copy div "[EMAIL_ADDRESS][DOMAIN_NAME]"
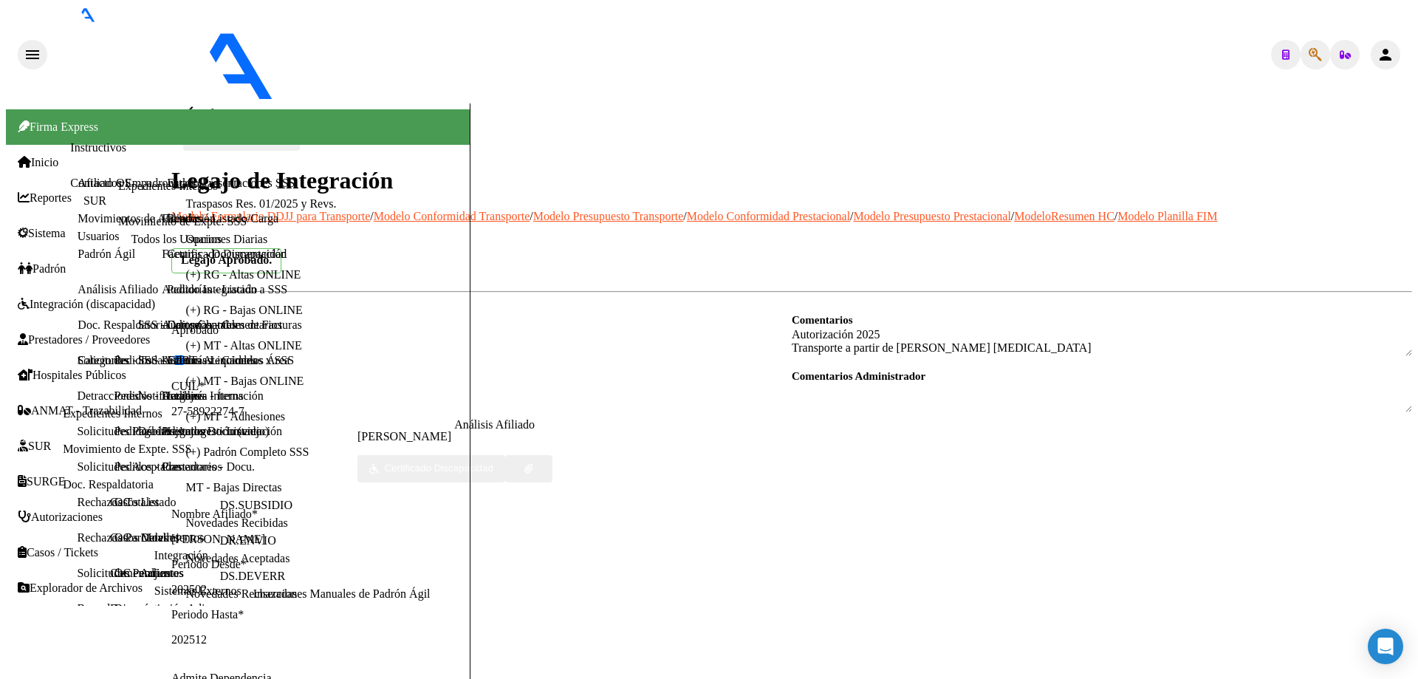
scroll to position [0, 0]
click at [195, 103] on mat-icon "arrow_back" at bounding box center [192, 112] width 18 height 18
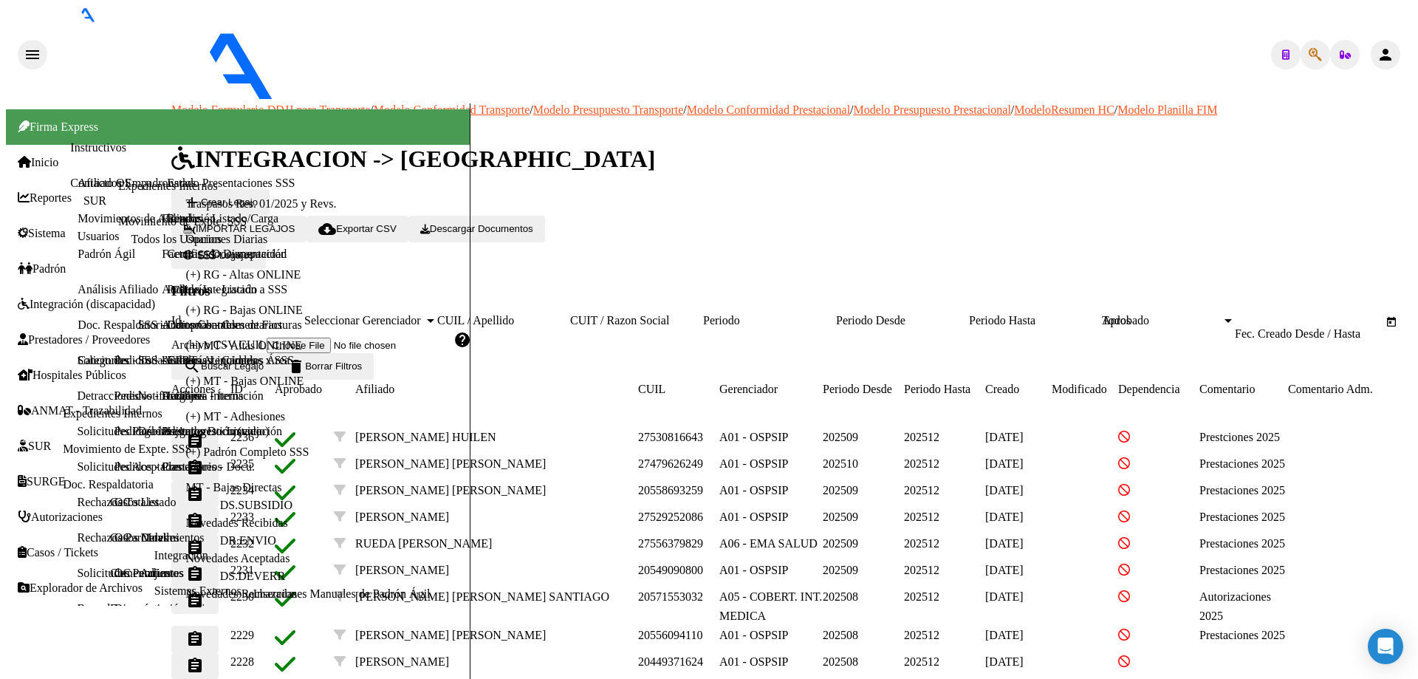
paste input "20450688631"
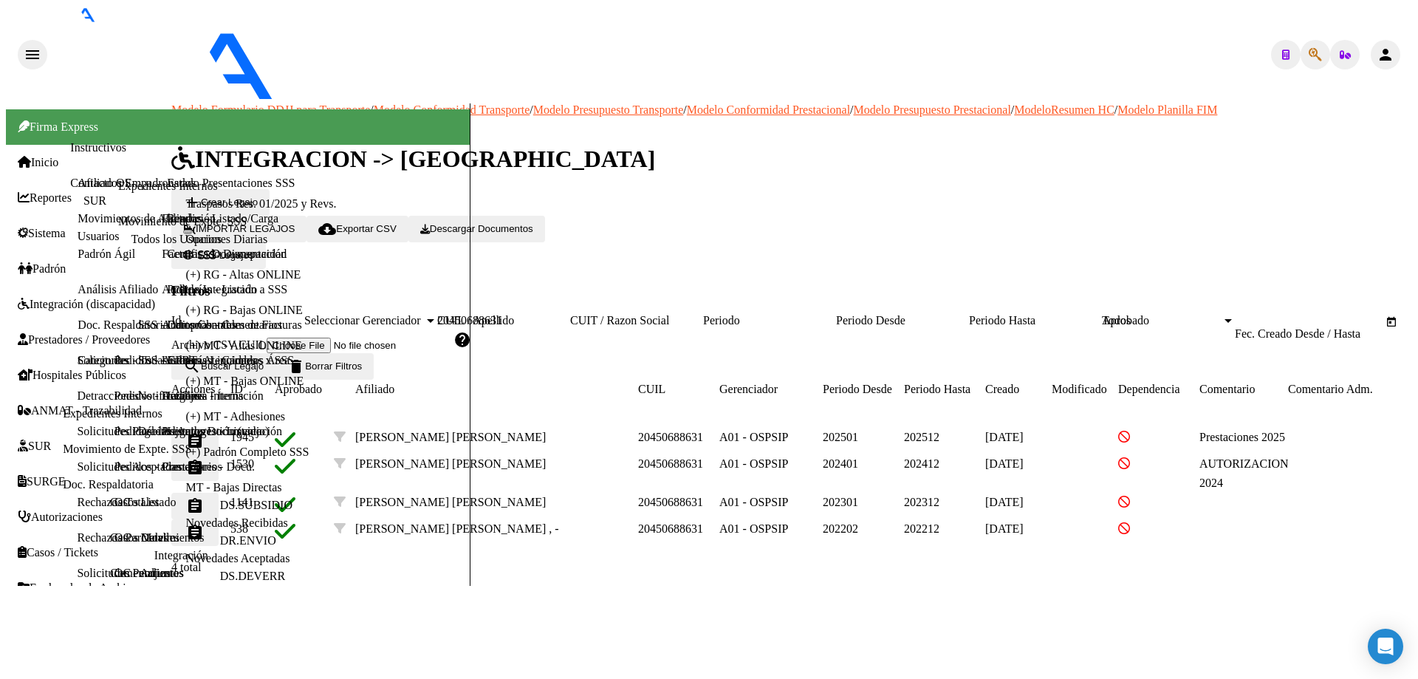
type input "20450688631"
click at [204, 432] on mat-icon "assignment" at bounding box center [195, 441] width 18 height 18
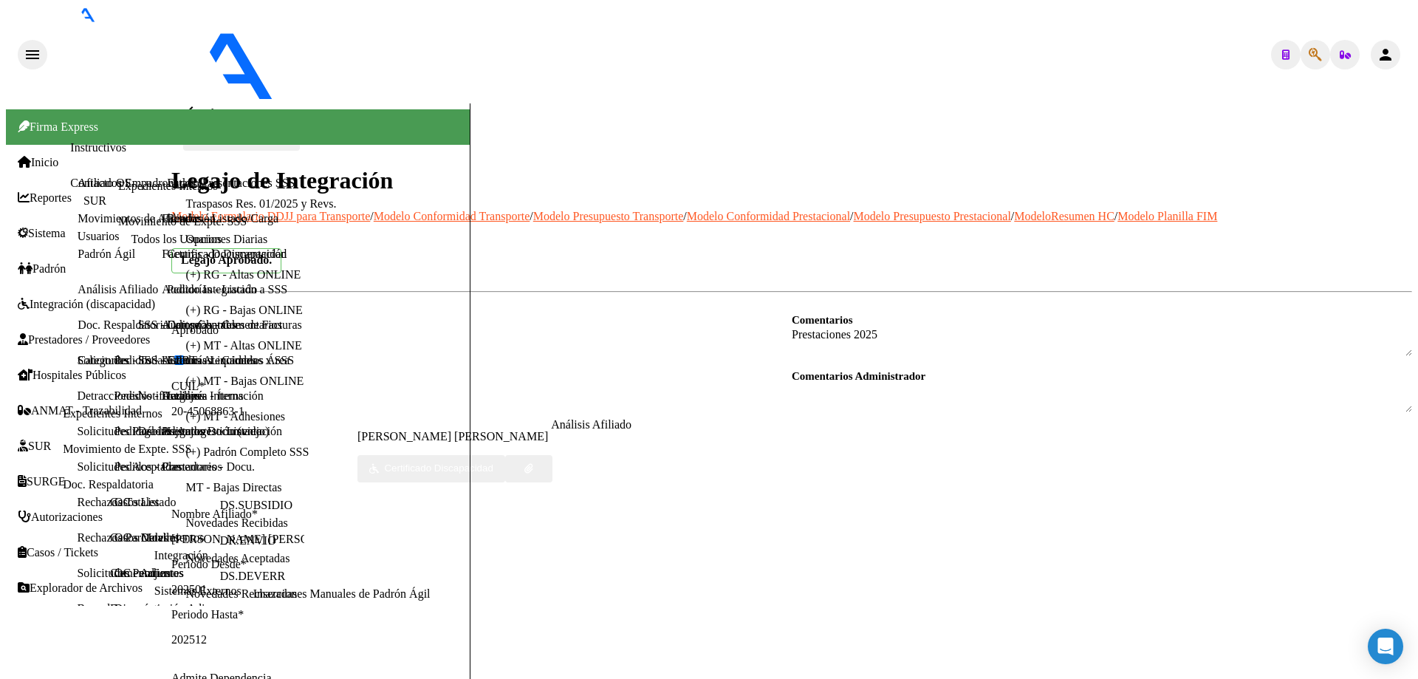
scroll to position [222, 0]
type textarea "27328143718"
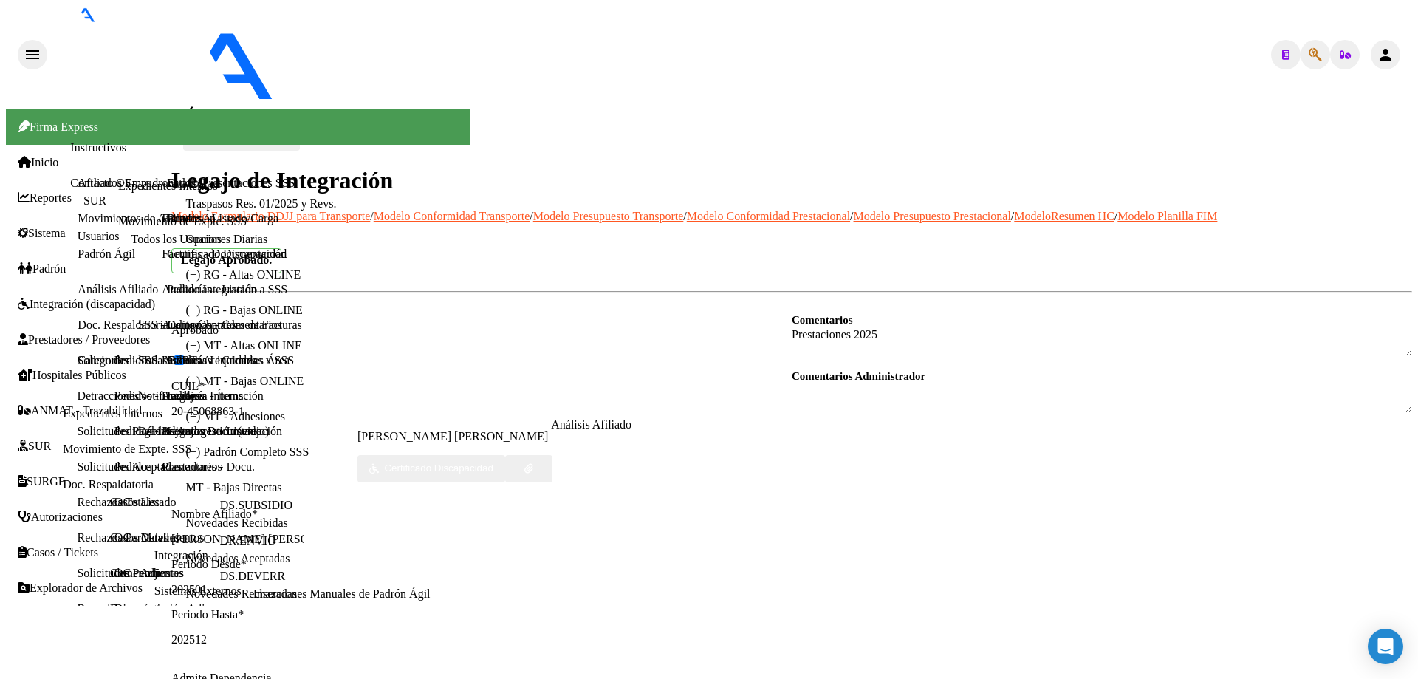
scroll to position [0, 974]
drag, startPoint x: 1100, startPoint y: 174, endPoint x: 989, endPoint y: 185, distance: 111.3
copy span "[EMAIL_ADDRESS][PERSON_NAME][DOMAIN_NAME]"
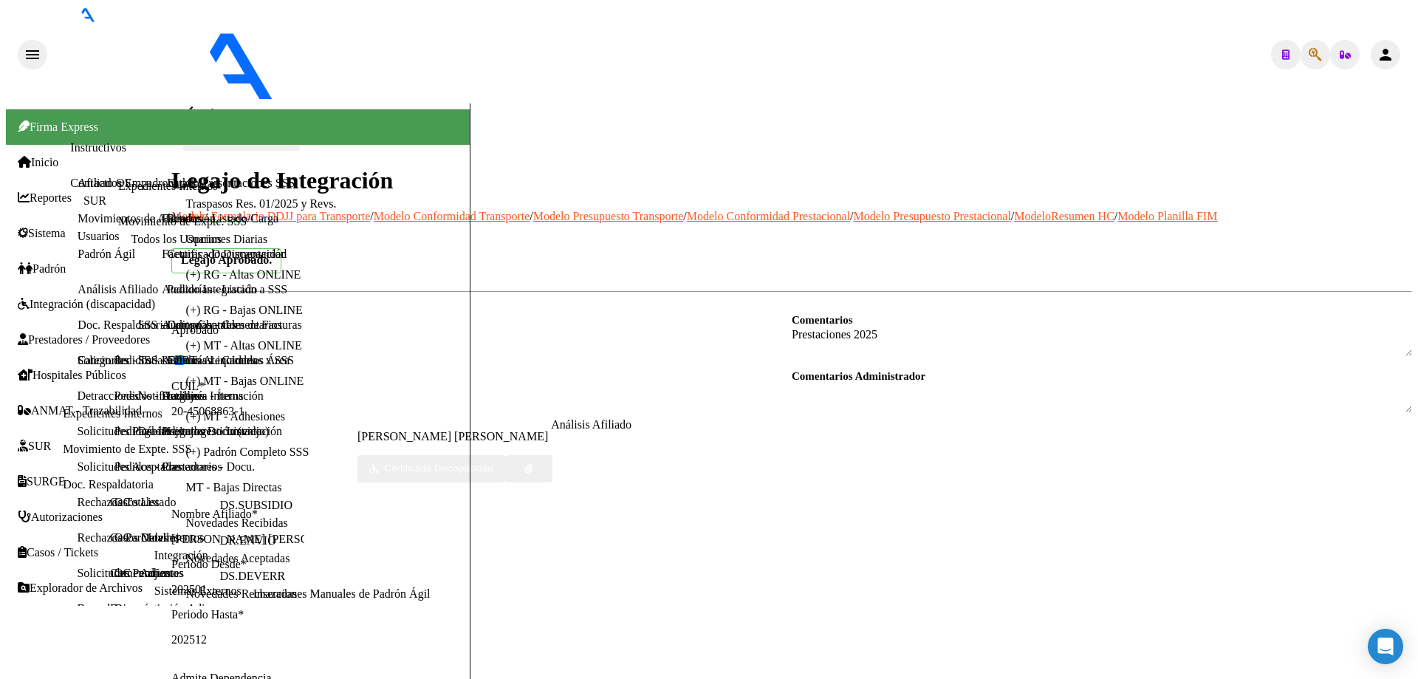
scroll to position [0, 0]
click at [198, 103] on mat-icon "arrow_back" at bounding box center [192, 112] width 18 height 18
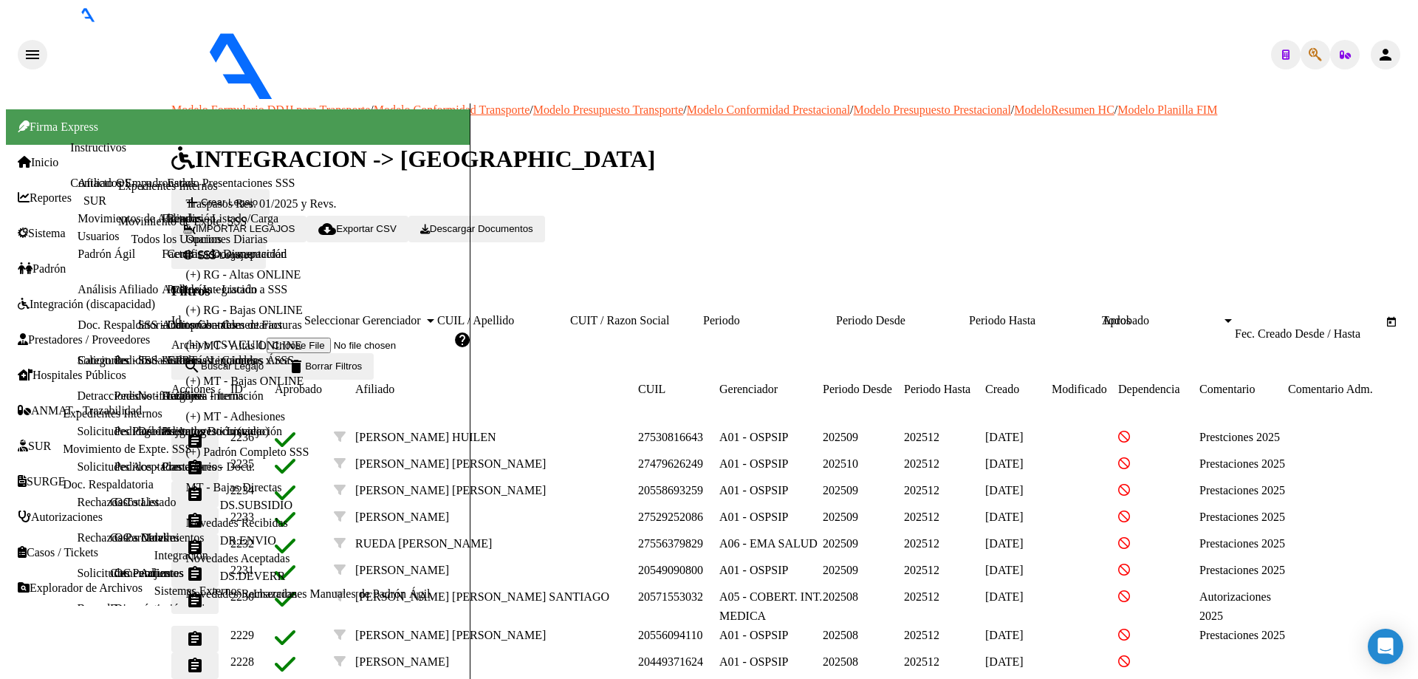
click at [549, 314] on div "CUIL / Apellido" at bounding box center [503, 320] width 133 height 13
click at [547, 314] on input "CUIL / Apellido" at bounding box center [503, 320] width 133 height 13
paste input "20574037647"
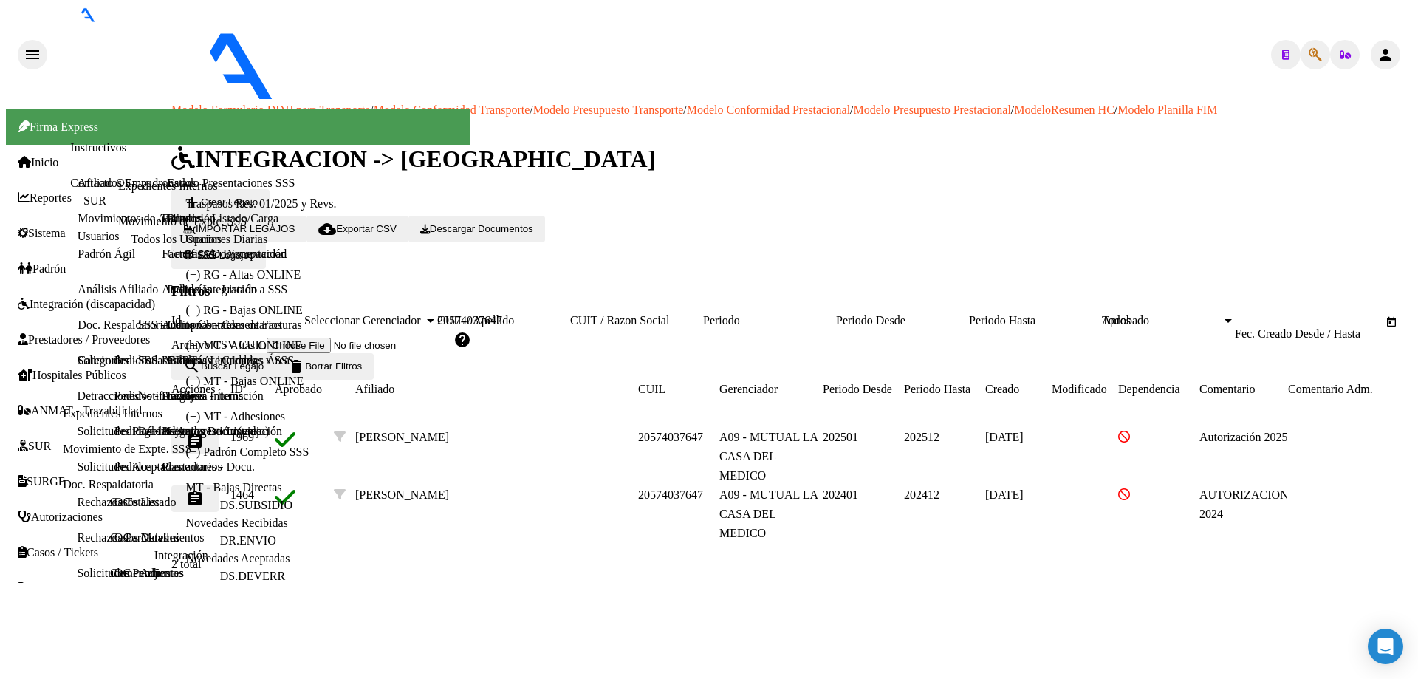
type input "20574037647"
click at [204, 432] on mat-icon "assignment" at bounding box center [195, 441] width 18 height 18
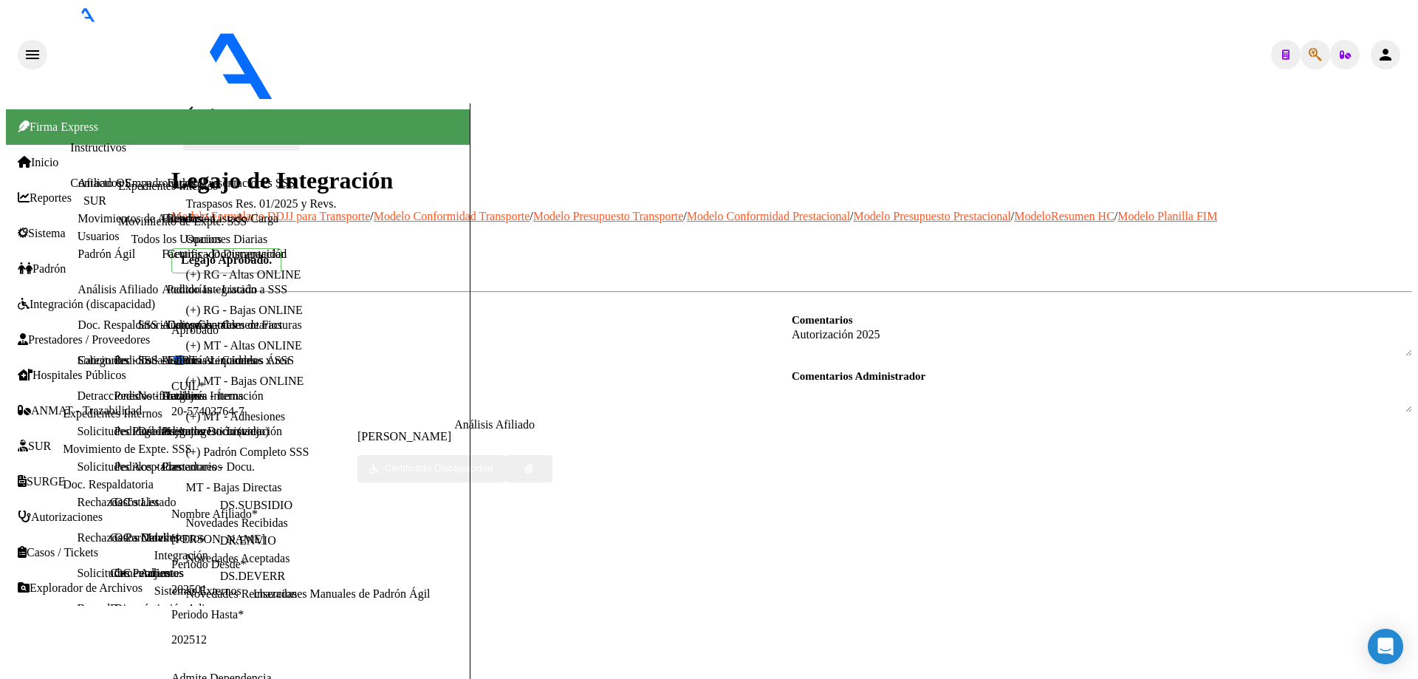
scroll to position [295, 0]
type textarea "23311128604"
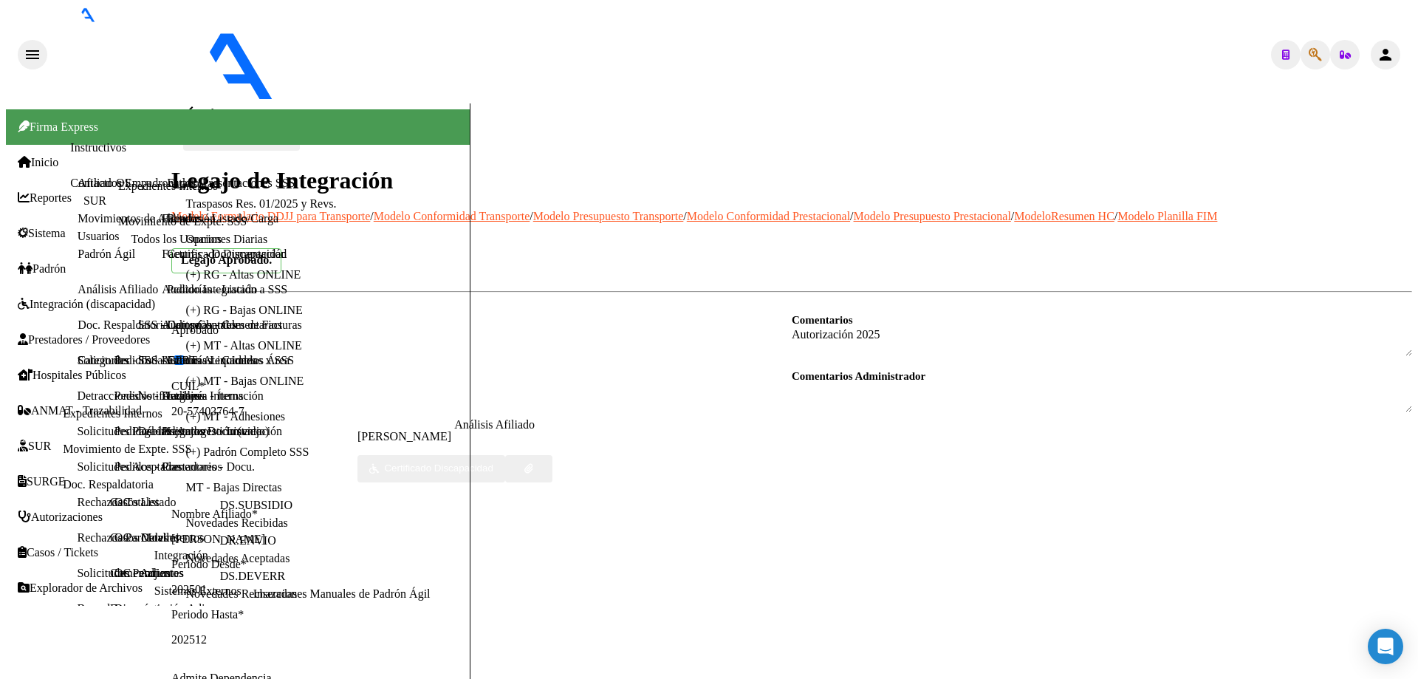
scroll to position [212, 0]
drag, startPoint x: 917, startPoint y: 248, endPoint x: 805, endPoint y: 253, distance: 112.4
copy span "[EMAIL_ADDRESS][DOMAIN_NAME]"
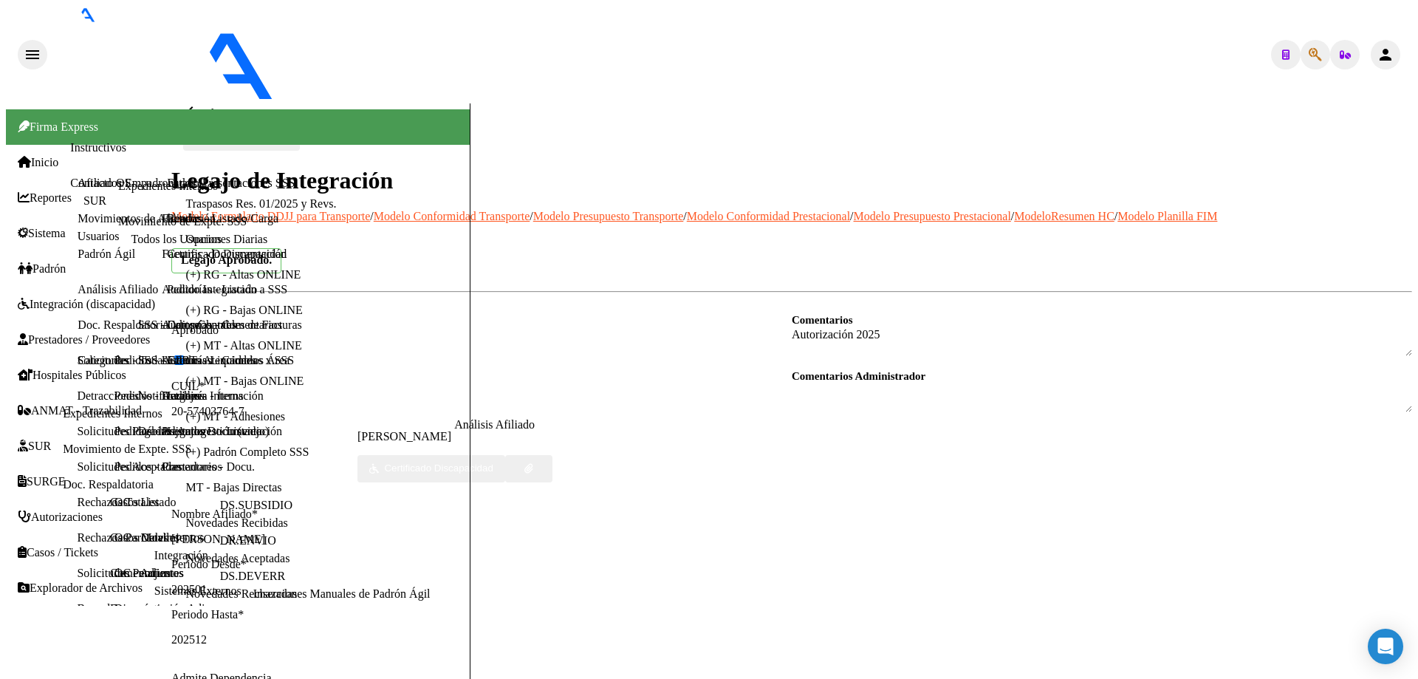
click at [196, 103] on mat-icon "arrow_back" at bounding box center [192, 112] width 18 height 18
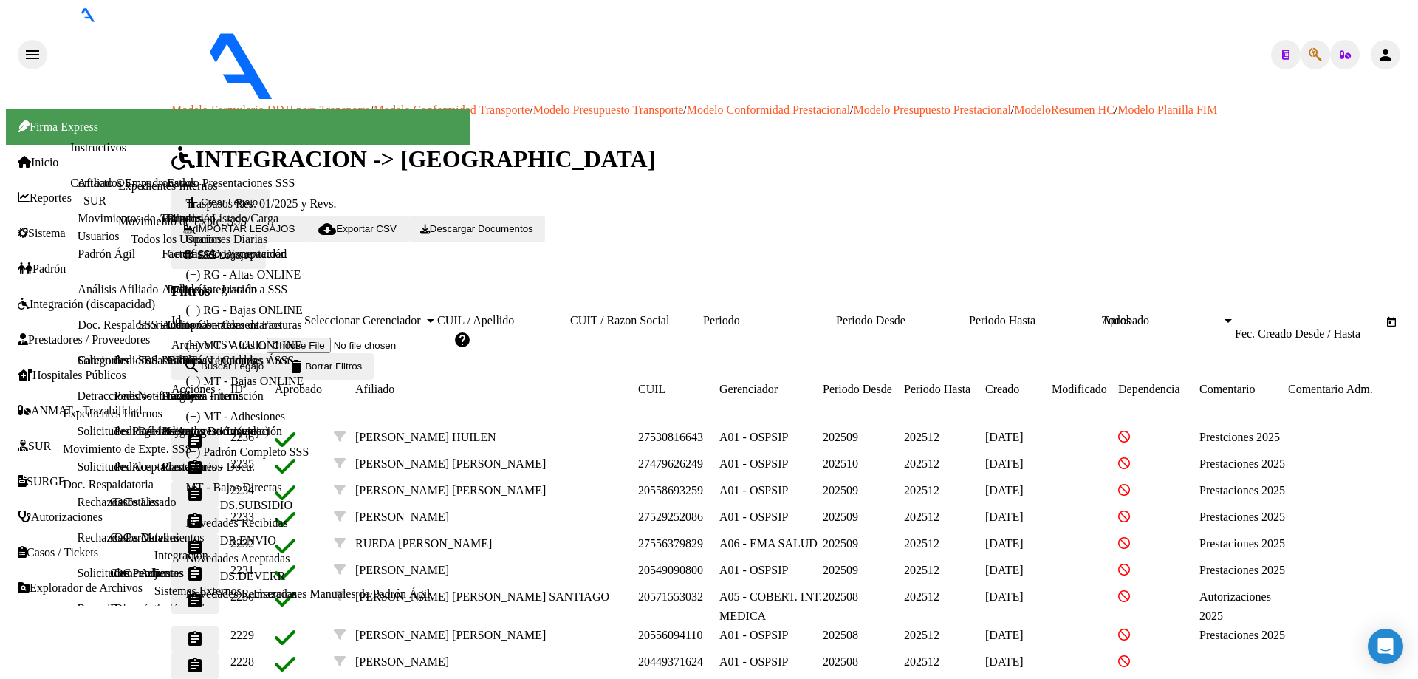
paste input "20461045732"
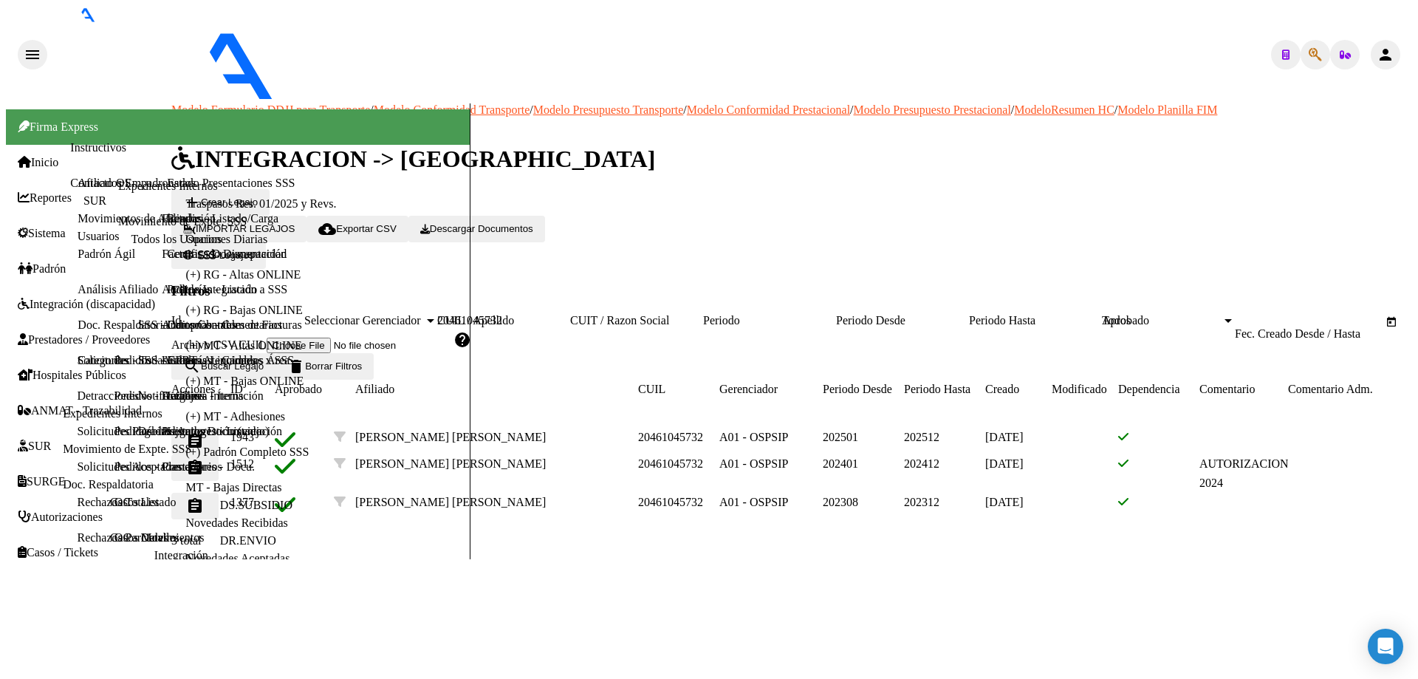
type input "20461045732"
click at [209, 428] on button "assignment" at bounding box center [194, 441] width 47 height 27
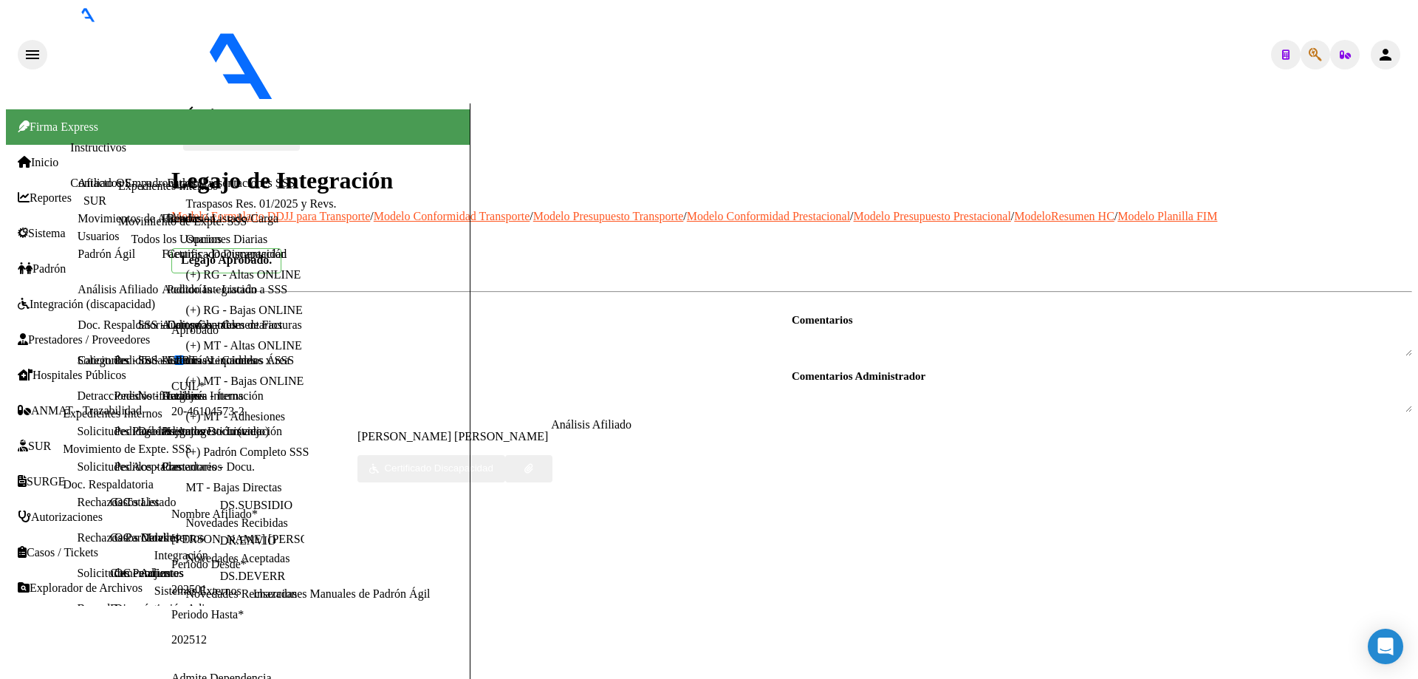
scroll to position [295, 0]
type textarea "20256779723"
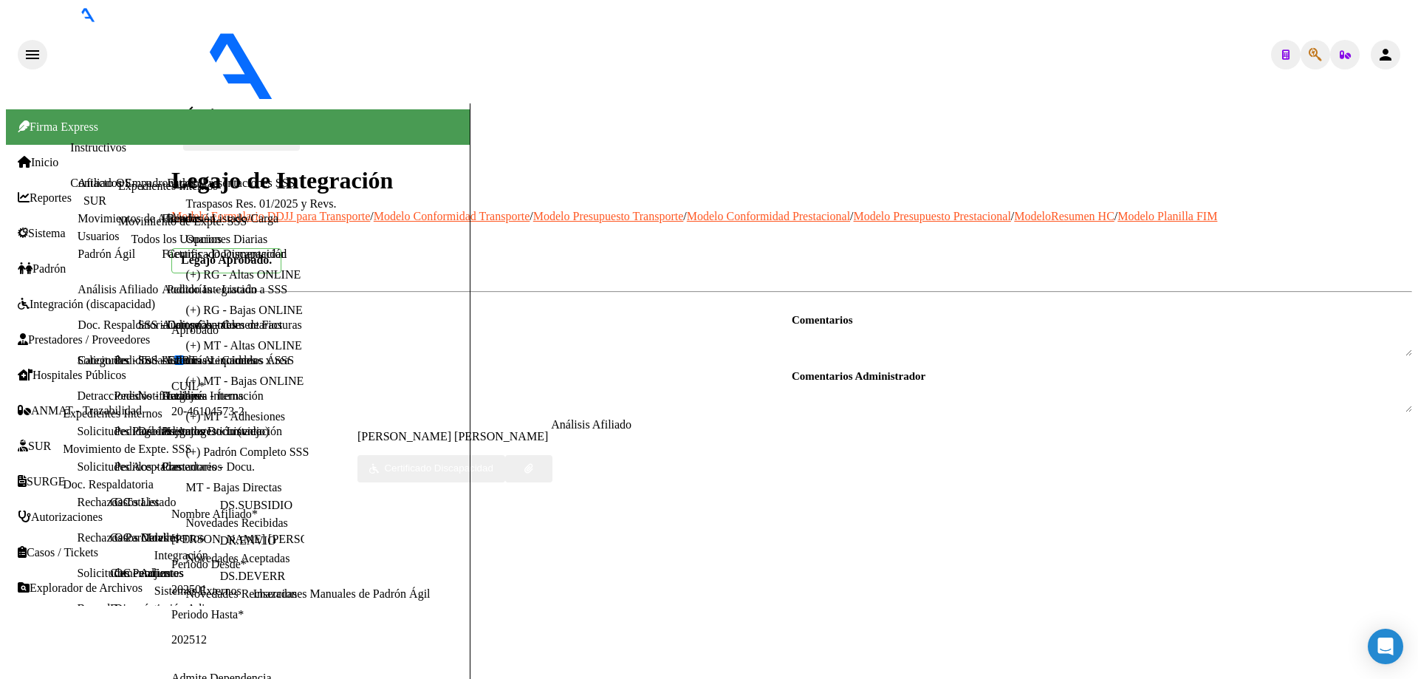
click at [198, 103] on mat-icon "arrow_back" at bounding box center [192, 112] width 18 height 18
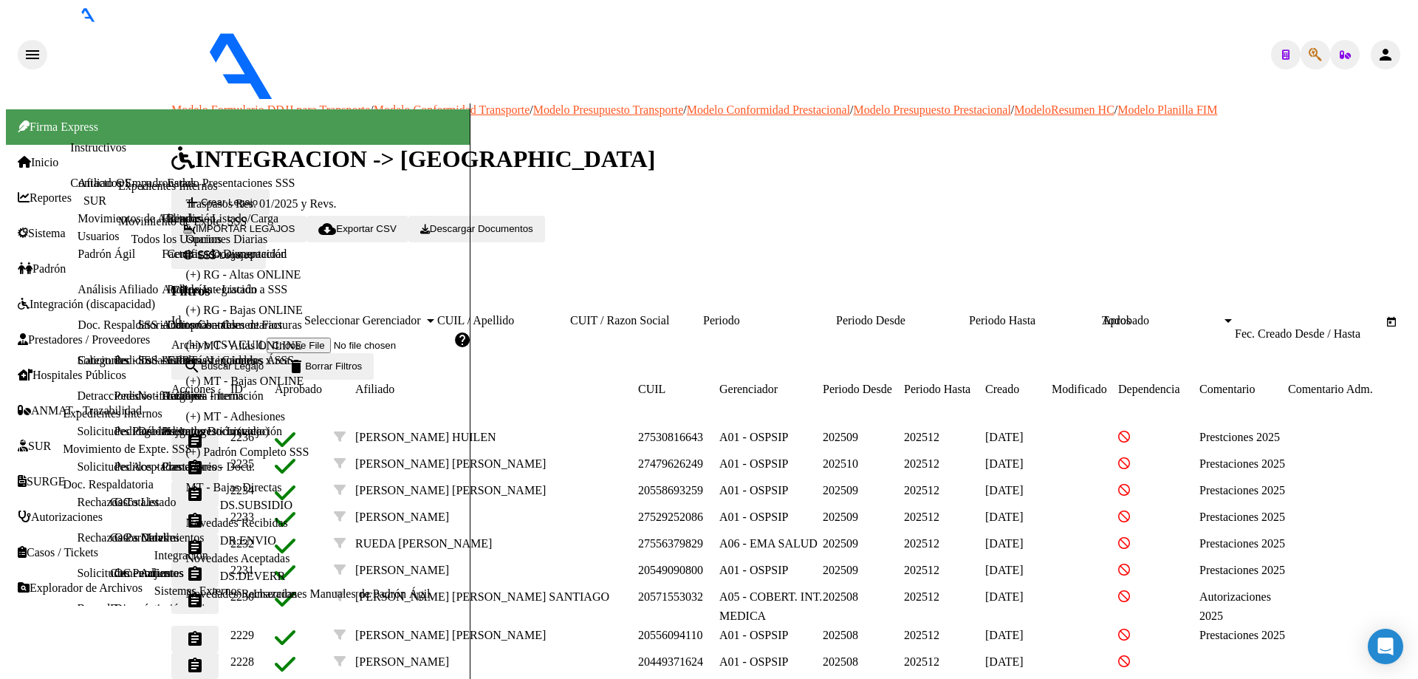
click at [560, 314] on input "CUIL / Apellido" at bounding box center [503, 320] width 133 height 13
paste input "20529536810"
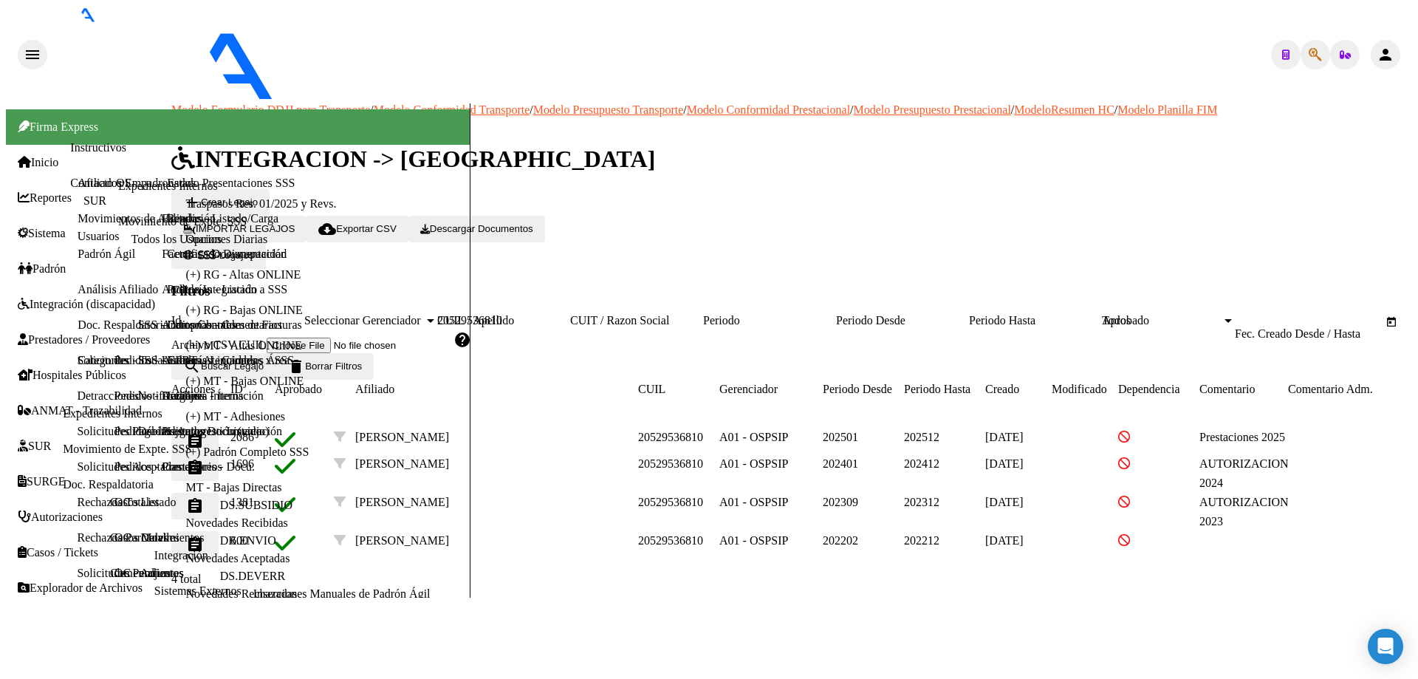
type input "20529536810"
click at [204, 432] on mat-icon "assignment" at bounding box center [195, 441] width 18 height 18
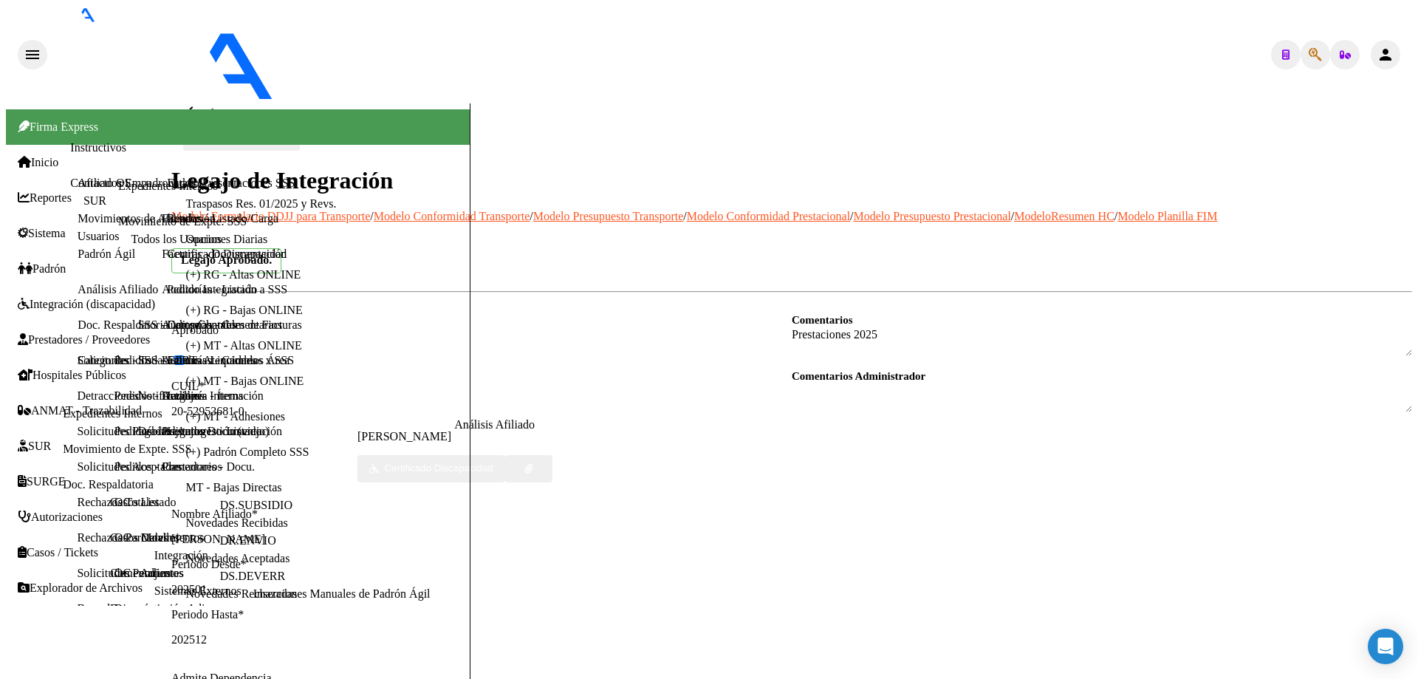
scroll to position [591, 0]
type textarea "27365544137"
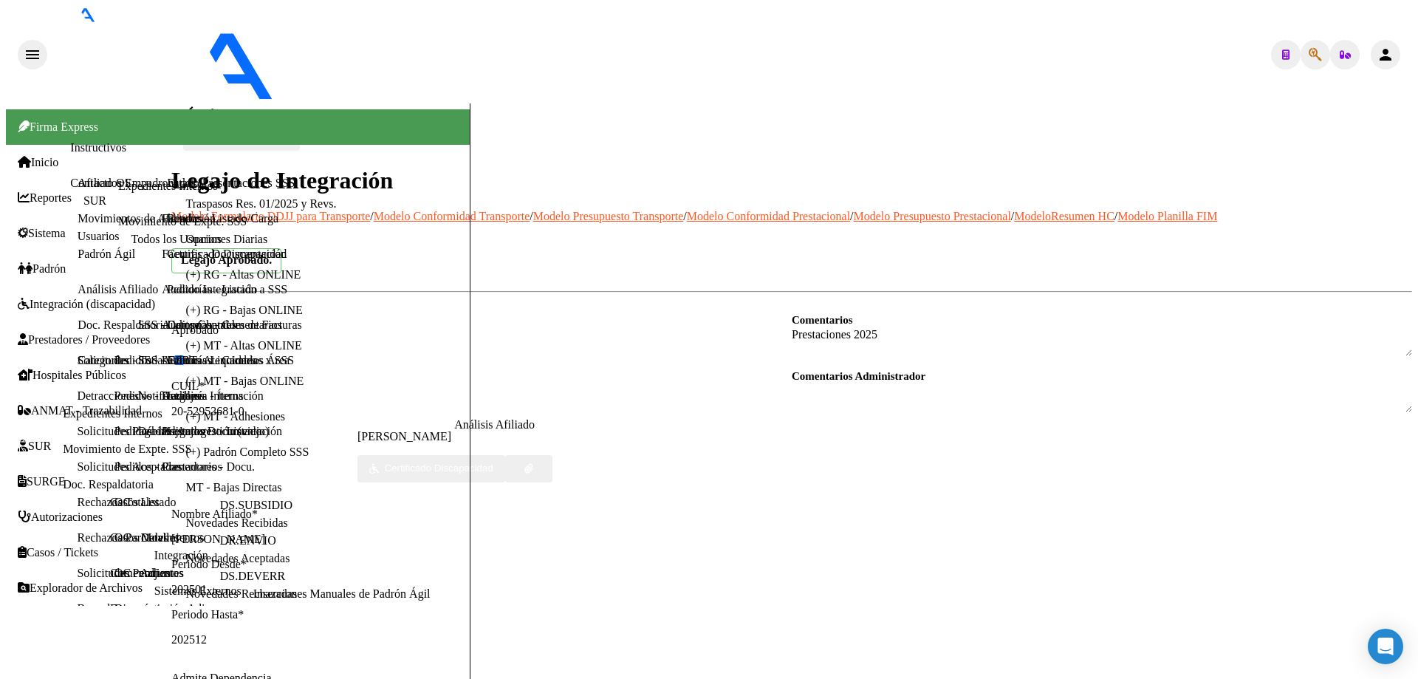
scroll to position [0, 3]
drag, startPoint x: 374, startPoint y: 173, endPoint x: 514, endPoint y: 174, distance: 139.6
copy span "[EMAIL_ADDRESS][DOMAIN_NAME]"
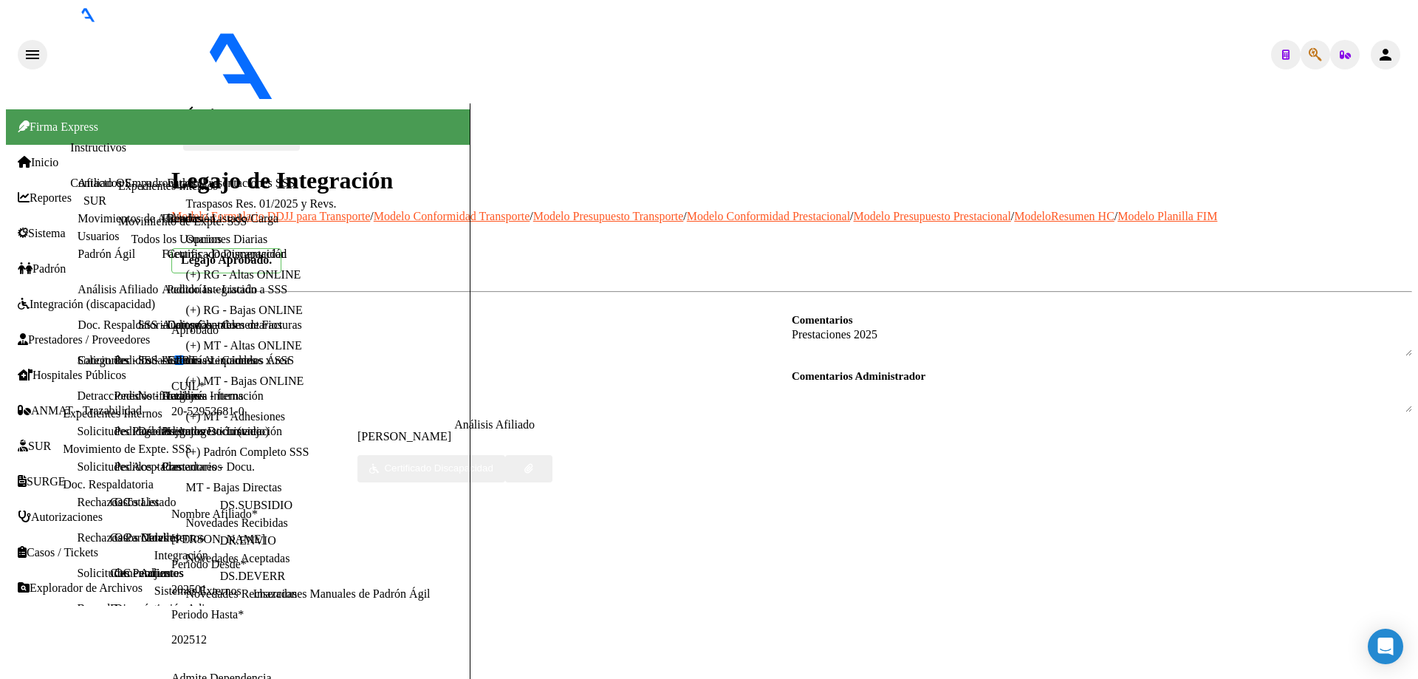
scroll to position [0, 0]
click at [201, 103] on mat-icon "arrow_back" at bounding box center [192, 112] width 18 height 18
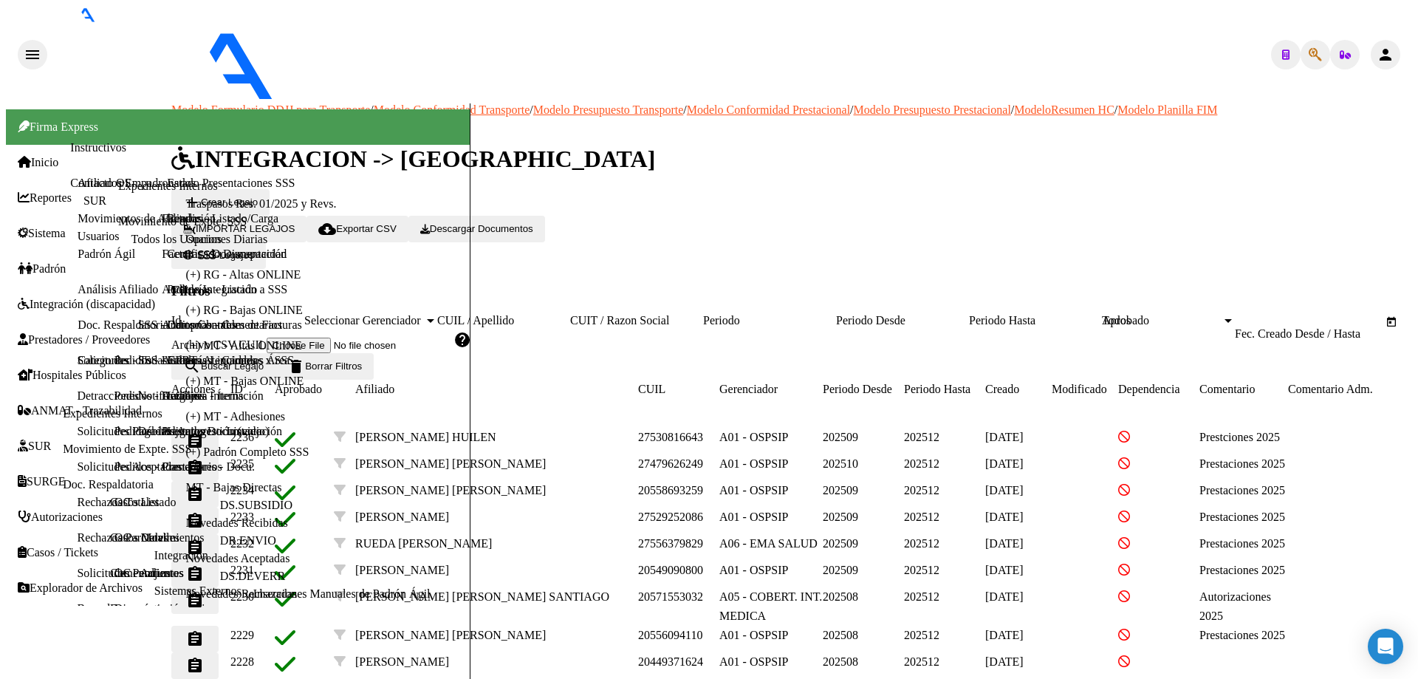
click at [554, 314] on input "CUIL / Apellido" at bounding box center [503, 320] width 133 height 13
paste input "20555810092"
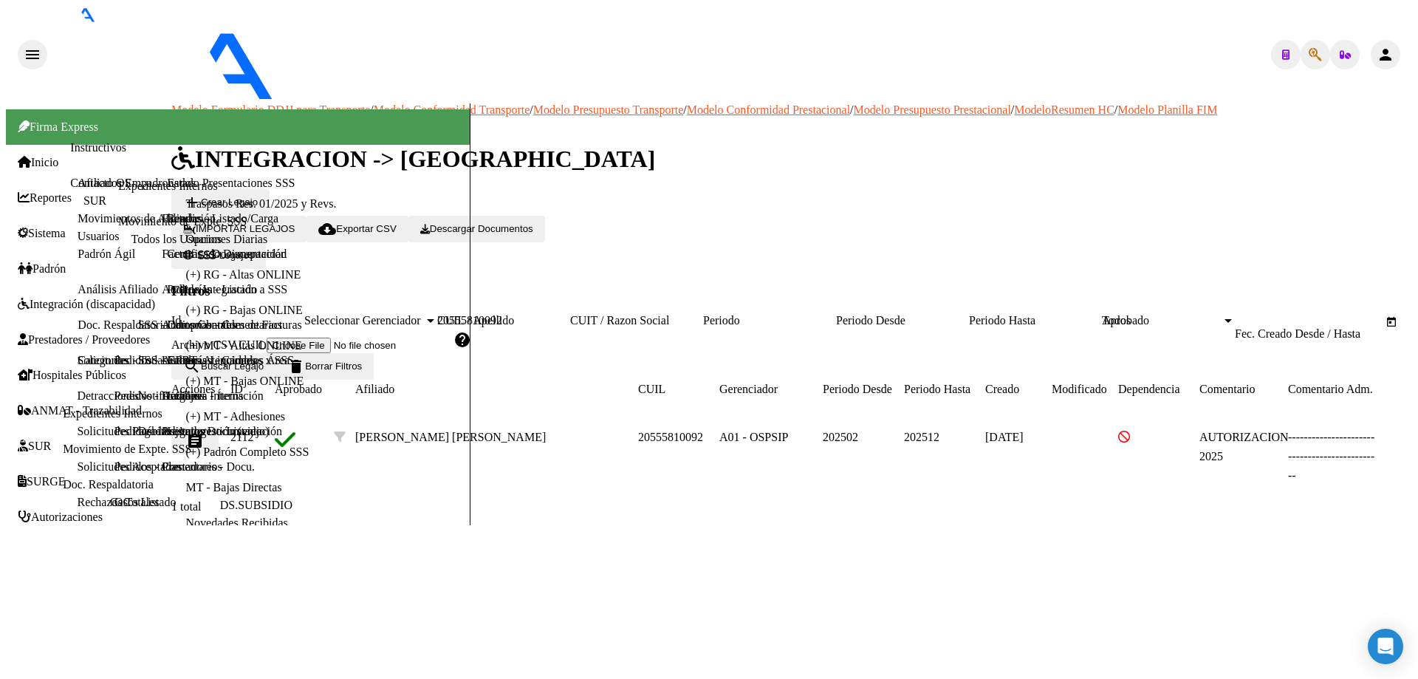
type input "20555810092"
click at [204, 432] on mat-icon "assignment" at bounding box center [195, 441] width 18 height 18
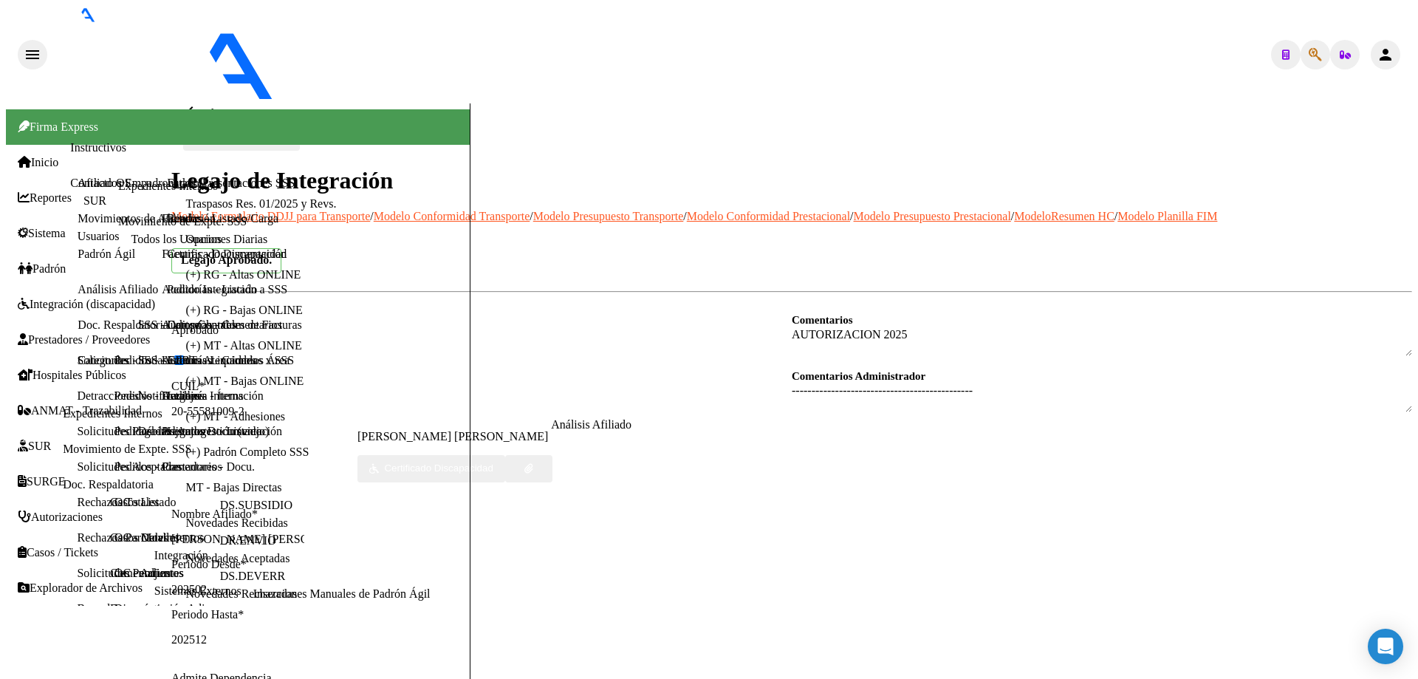
scroll to position [222, 0]
type textarea "27317814351"
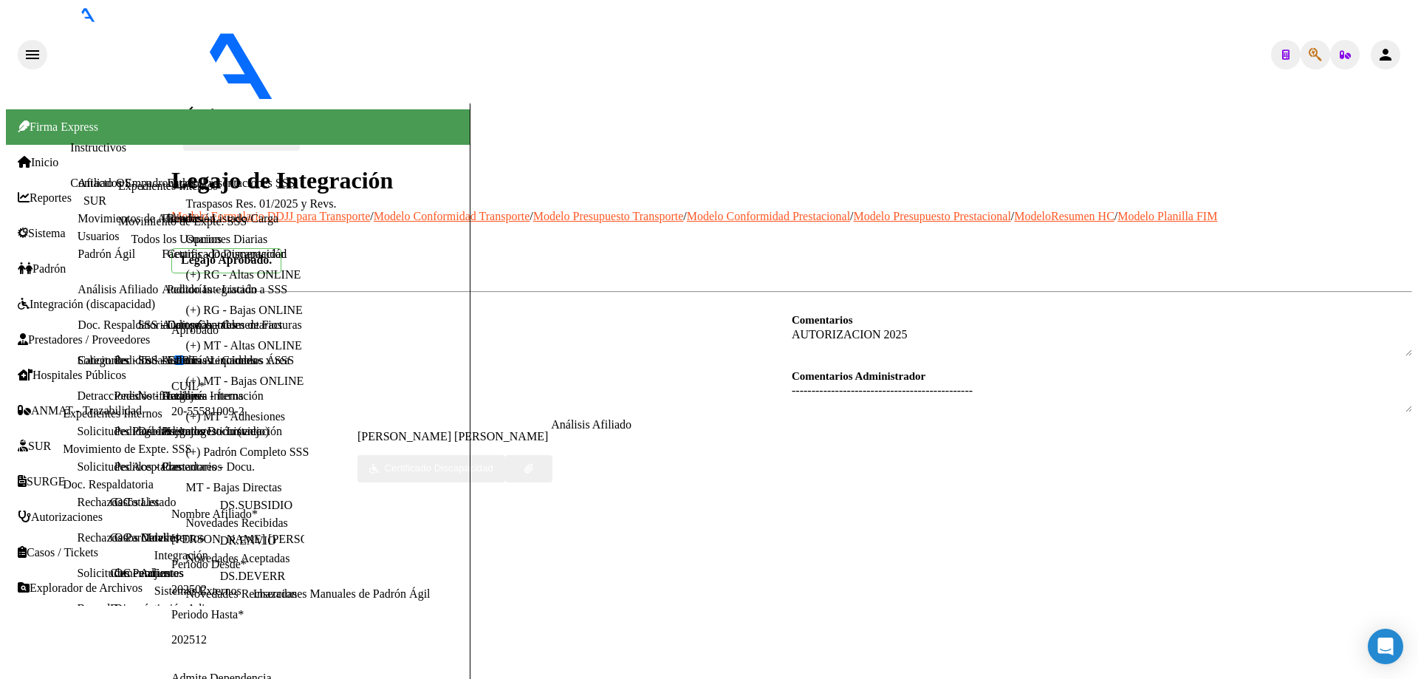
drag, startPoint x: 680, startPoint y: 384, endPoint x: 819, endPoint y: 385, distance: 139.6
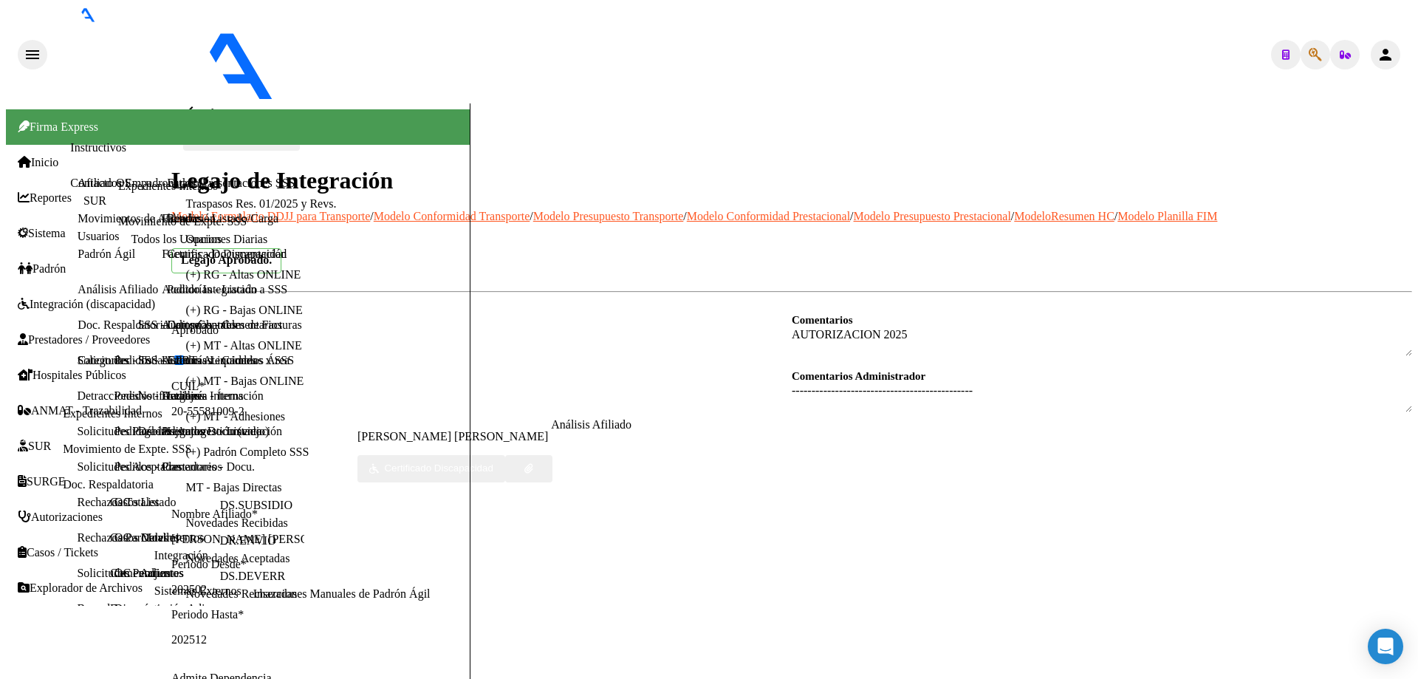
click at [201, 103] on mat-icon "arrow_back" at bounding box center [192, 112] width 18 height 18
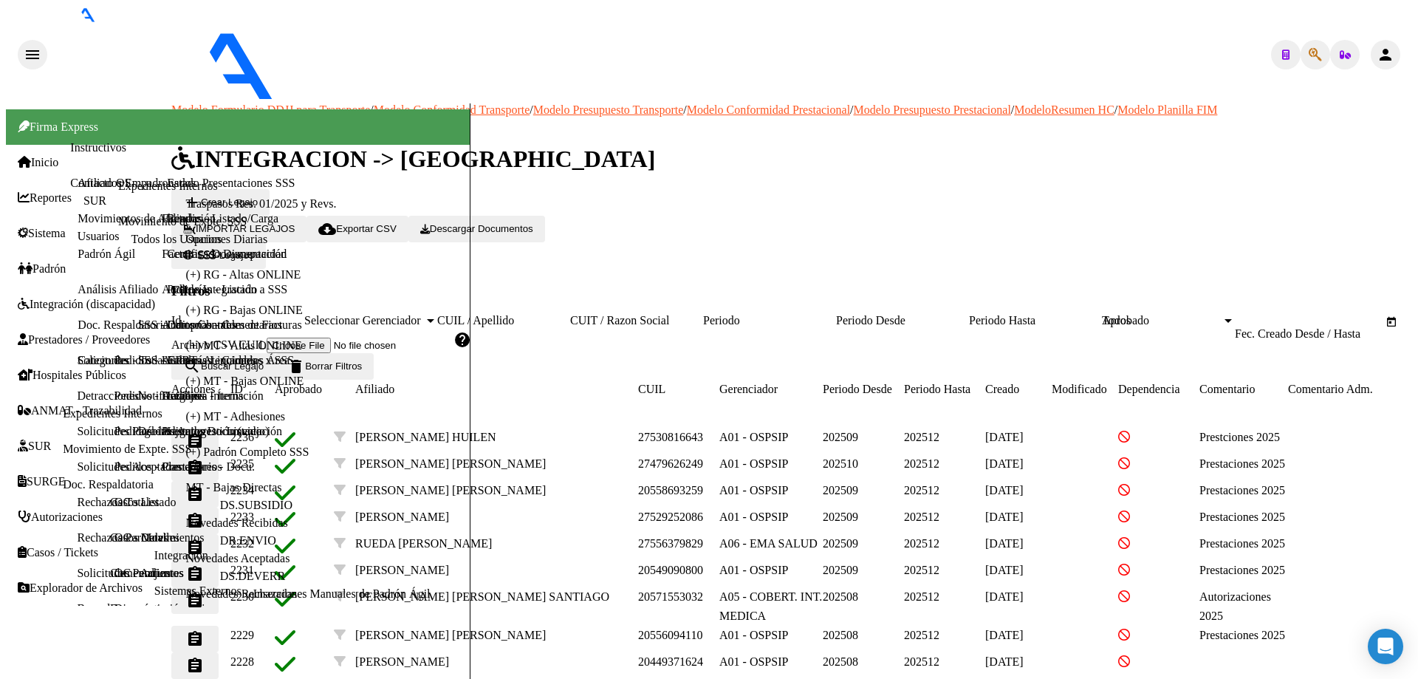
click at [570, 314] on div "CUIL / Apellido" at bounding box center [503, 320] width 133 height 13
paste input "20530868452"
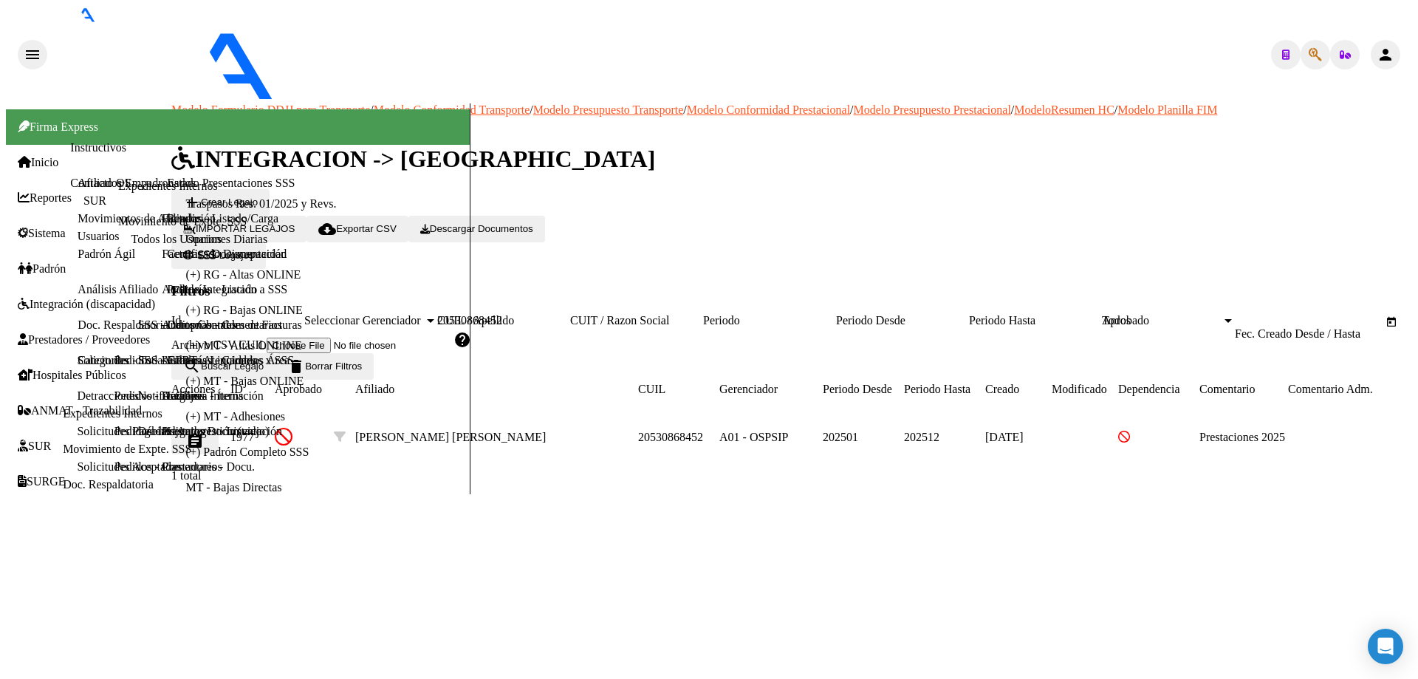
type input "20530868452"
click at [204, 432] on mat-icon "assignment" at bounding box center [195, 441] width 18 height 18
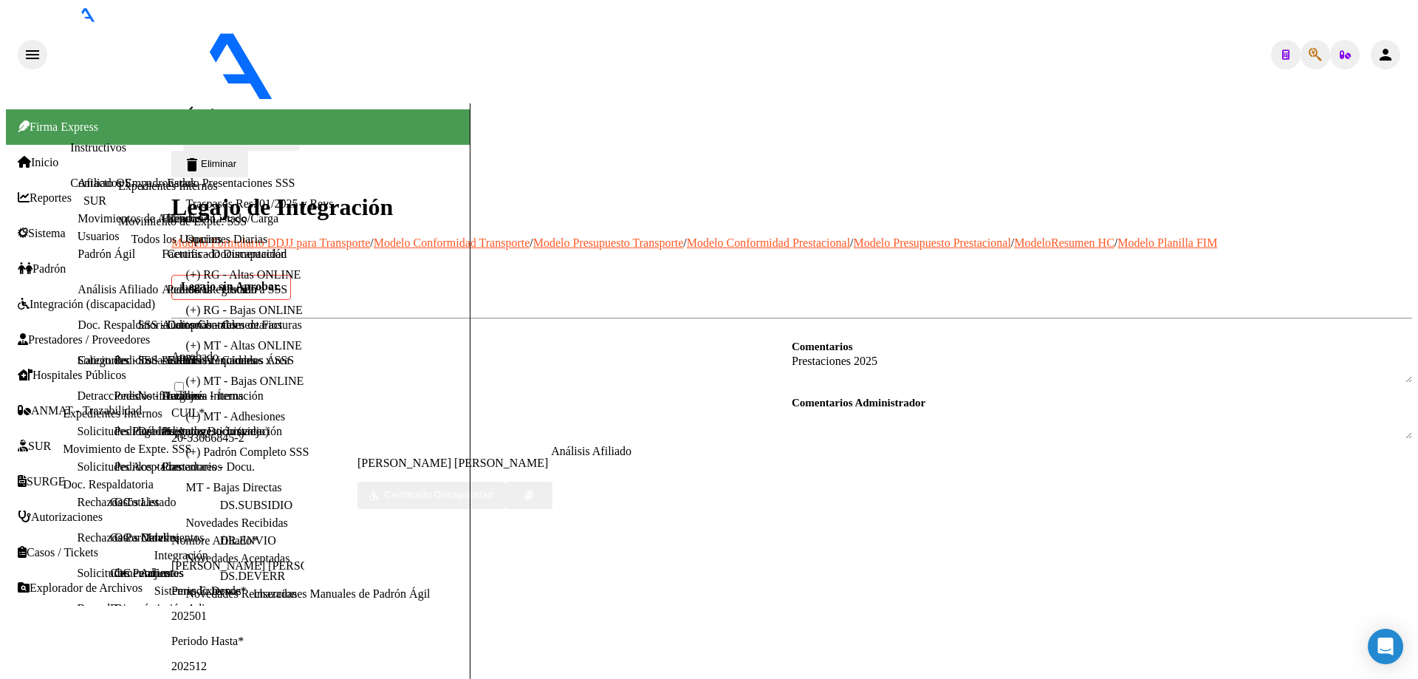
scroll to position [148, 0]
type textarea "30715477471"
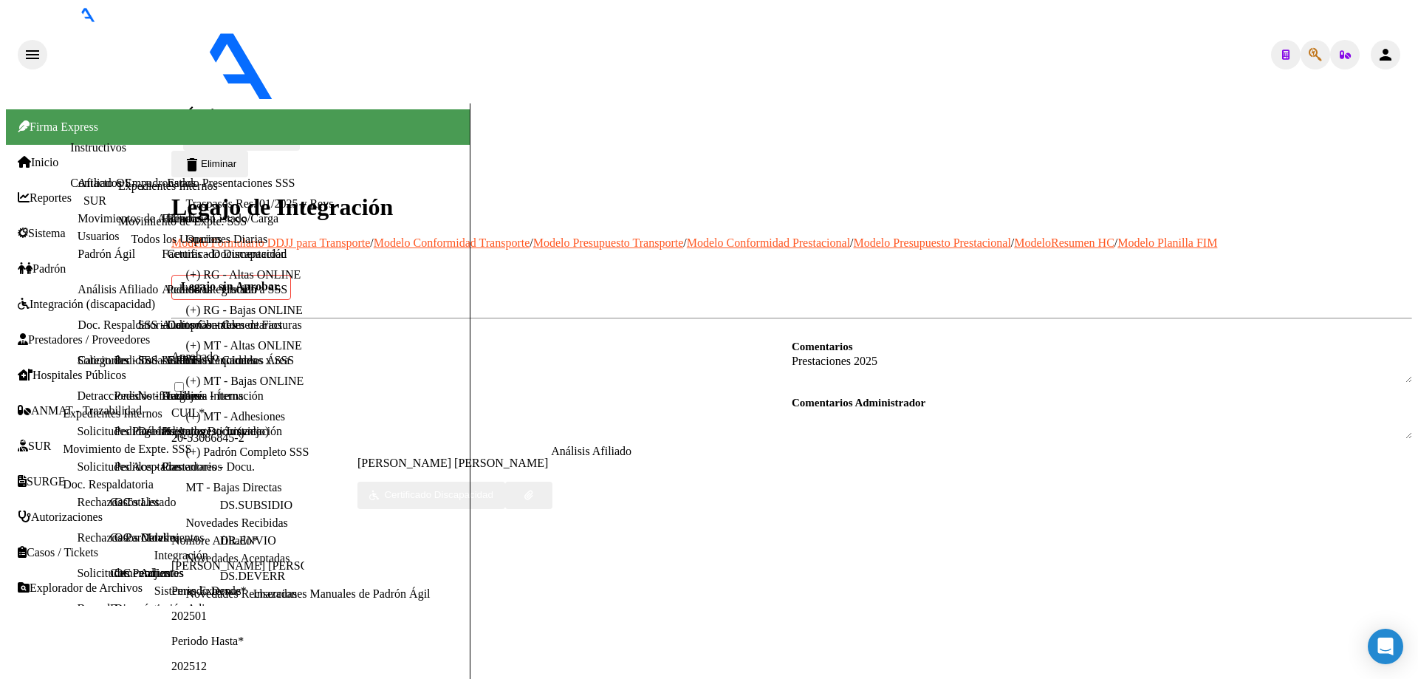
scroll to position [212, 0]
drag, startPoint x: 826, startPoint y: 248, endPoint x: 722, endPoint y: 247, distance: 103.4
drag, startPoint x: 803, startPoint y: 605, endPoint x: 671, endPoint y: 605, distance: 132.2
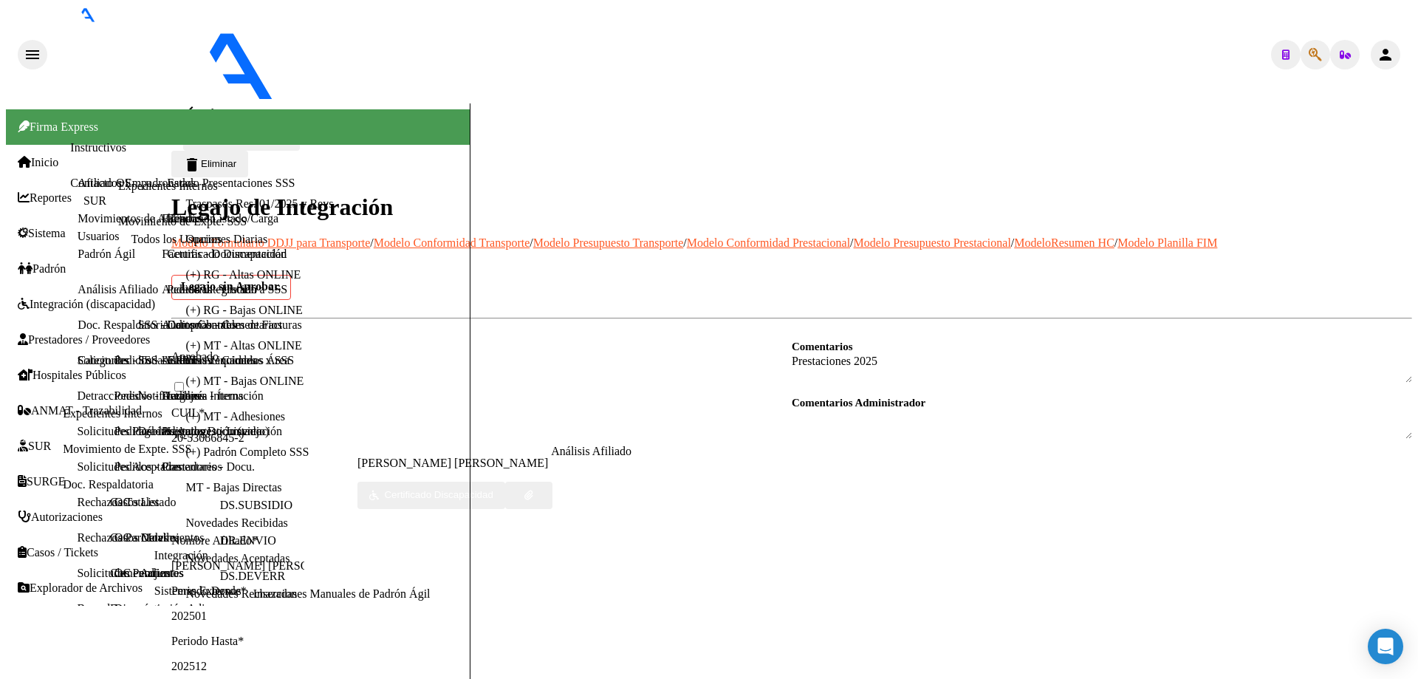
scroll to position [0, 0]
click at [201, 103] on mat-icon "arrow_back" at bounding box center [192, 112] width 18 height 18
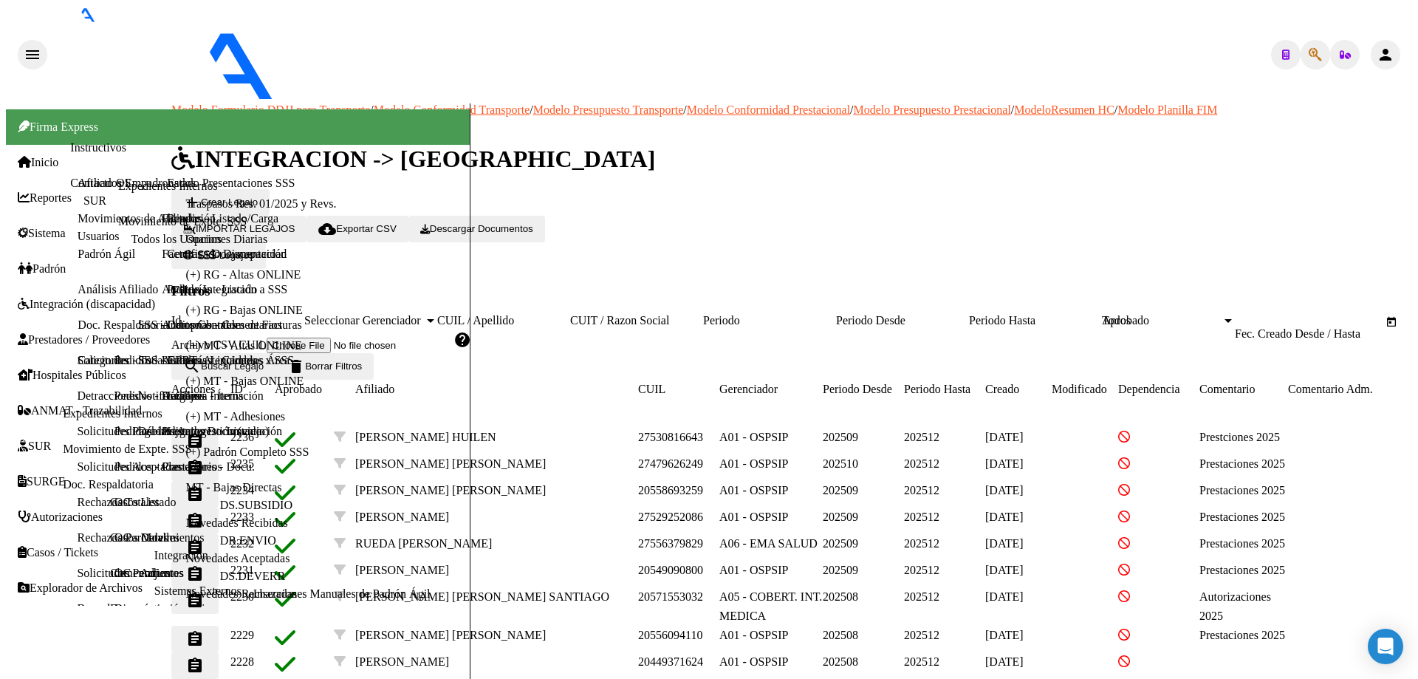
click at [565, 314] on input "CUIL / Apellido" at bounding box center [503, 320] width 133 height 13
paste input "20542241560"
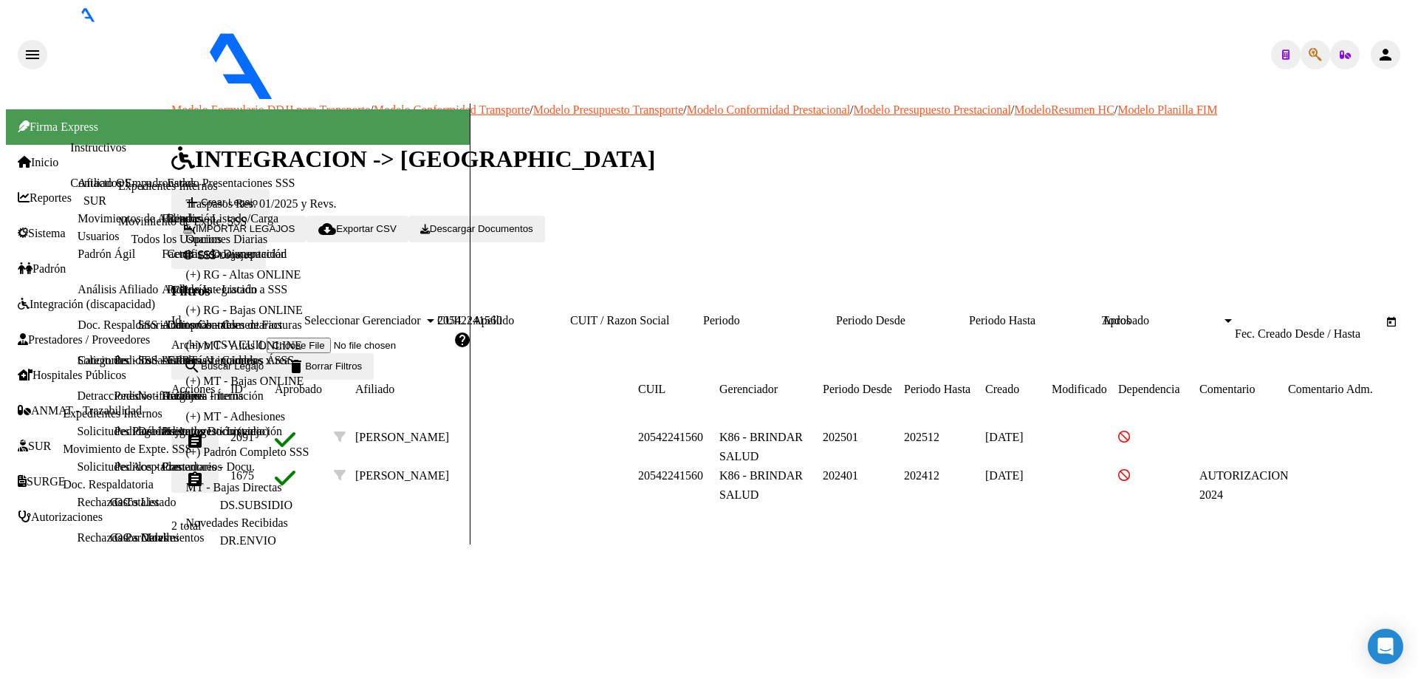
type input "20542241560"
click at [204, 432] on mat-icon "assignment" at bounding box center [195, 441] width 18 height 18
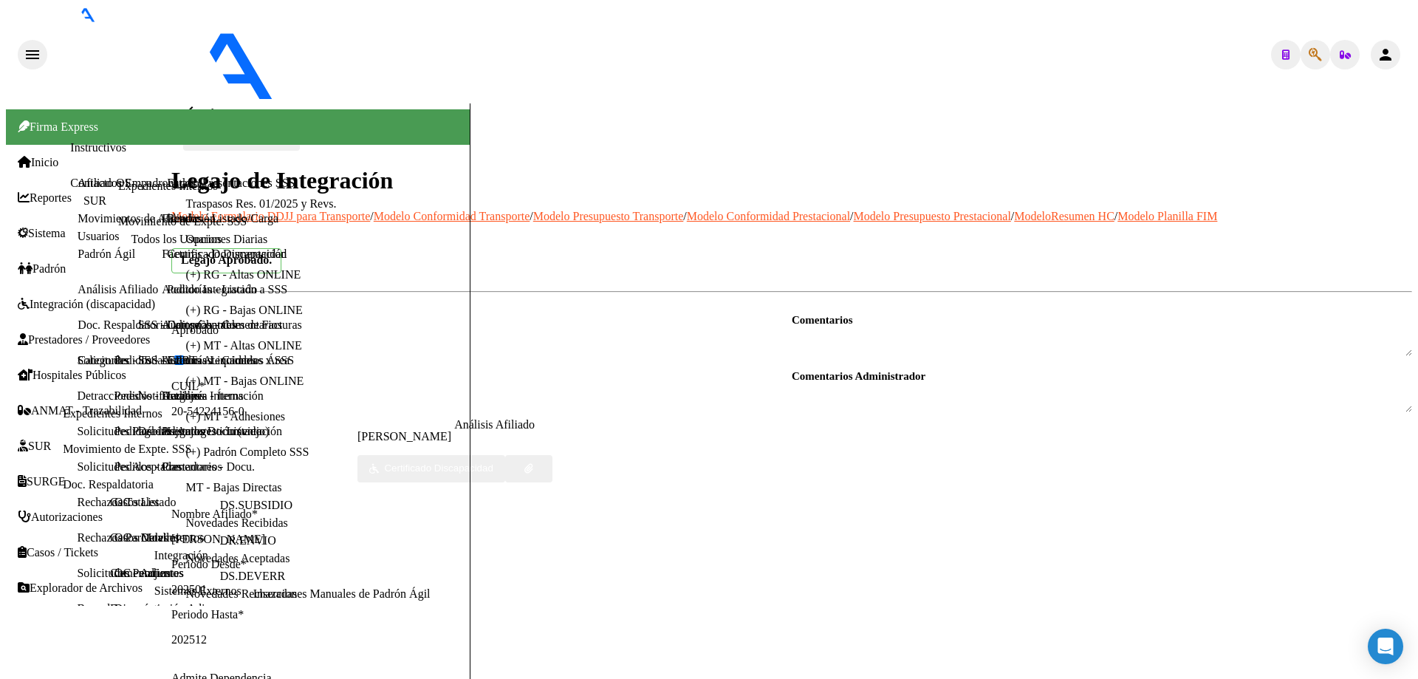
scroll to position [369, 0]
type textarea "27251946987"
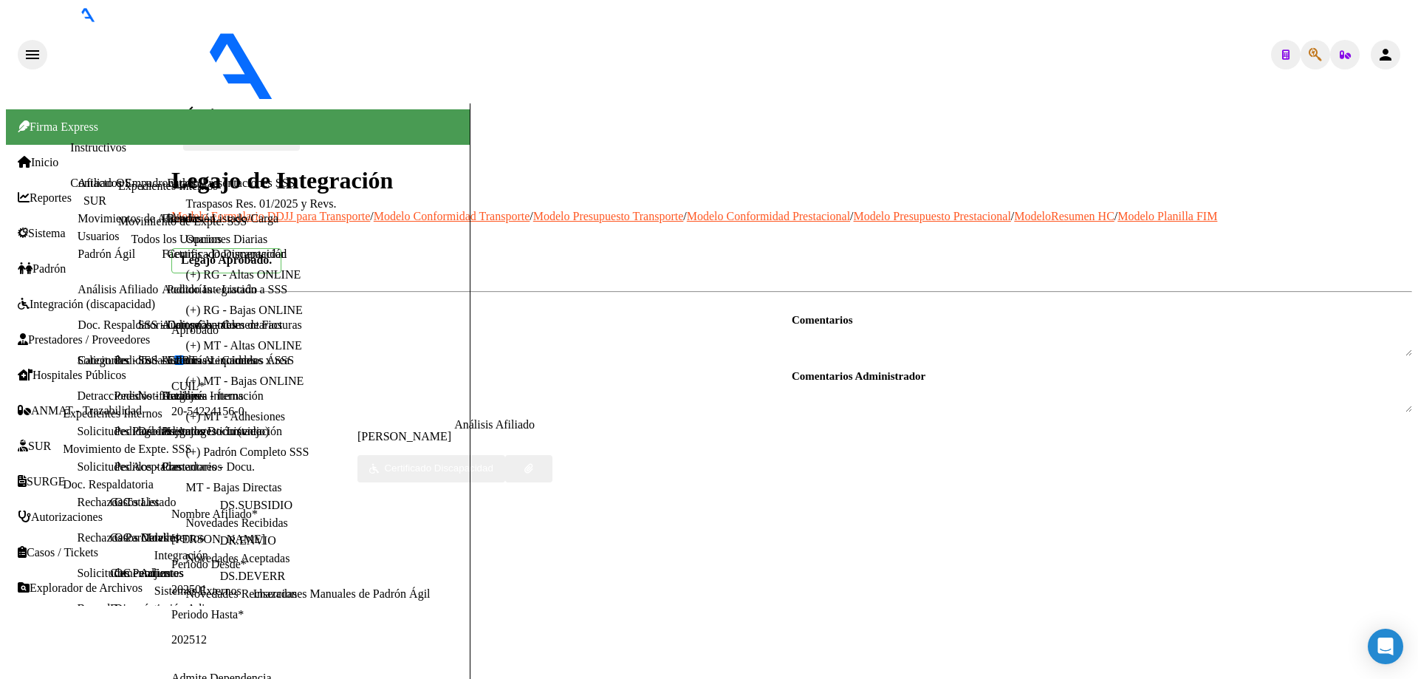
scroll to position [0, 0]
click at [201, 103] on mat-icon "arrow_back" at bounding box center [192, 112] width 18 height 18
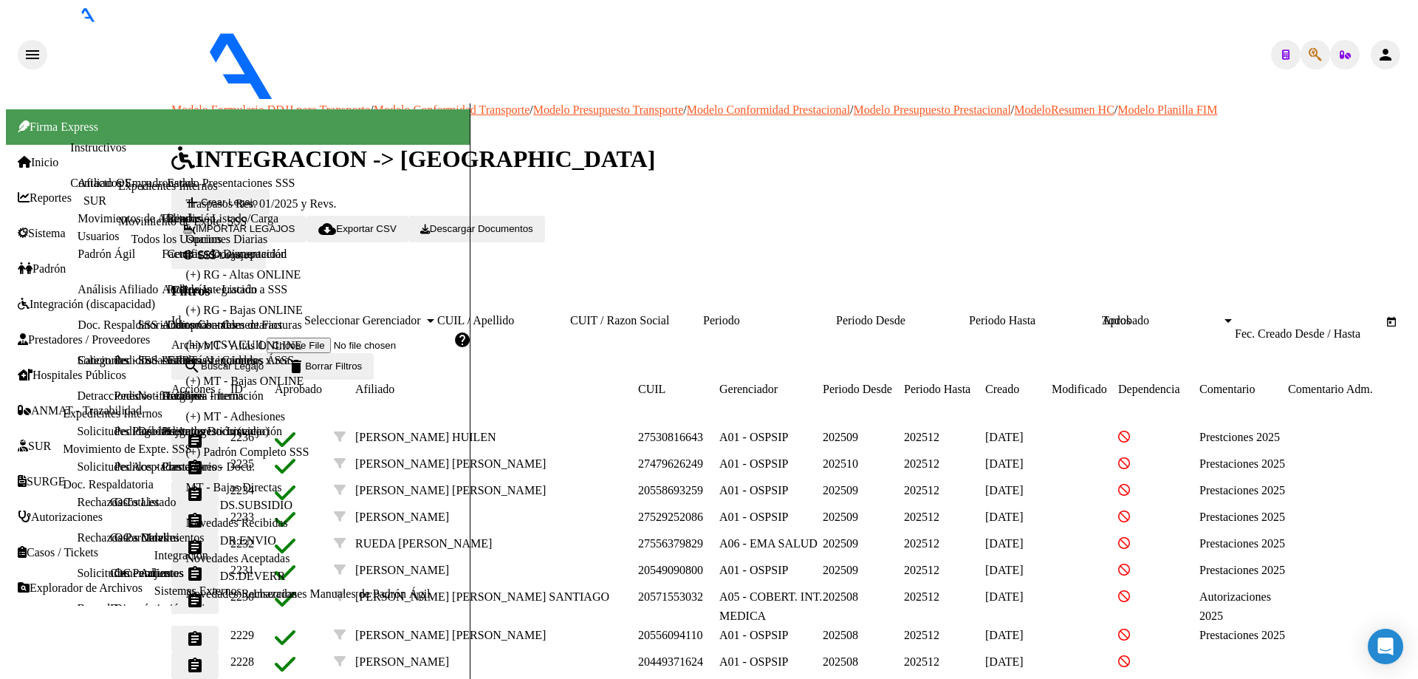
click at [437, 314] on app-drop-down-list "Seleccionar Gerenciador Seleccionar Gerenciador" at bounding box center [370, 320] width 133 height 13
click at [534, 314] on input "CUIL / Apellido" at bounding box center [503, 320] width 133 height 13
paste input "27411705221"
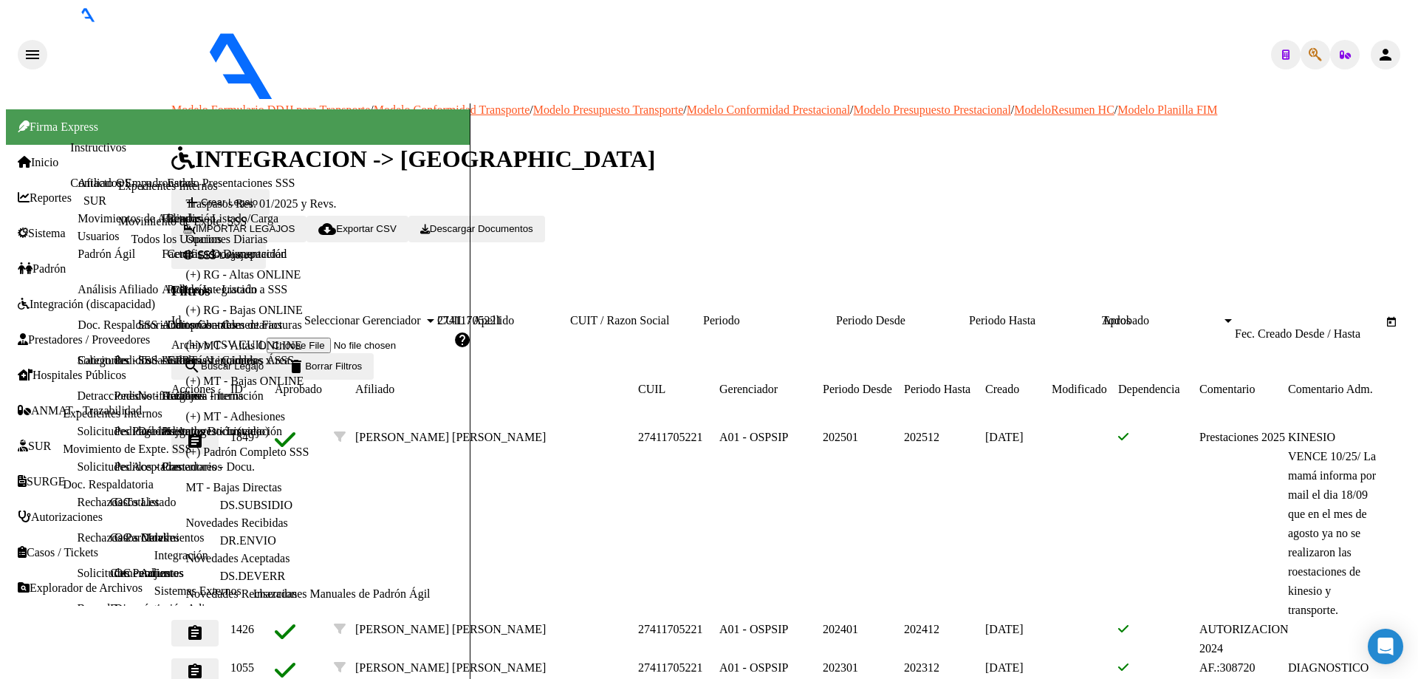
type input "27411705221"
click at [204, 432] on mat-icon "assignment" at bounding box center [195, 441] width 18 height 18
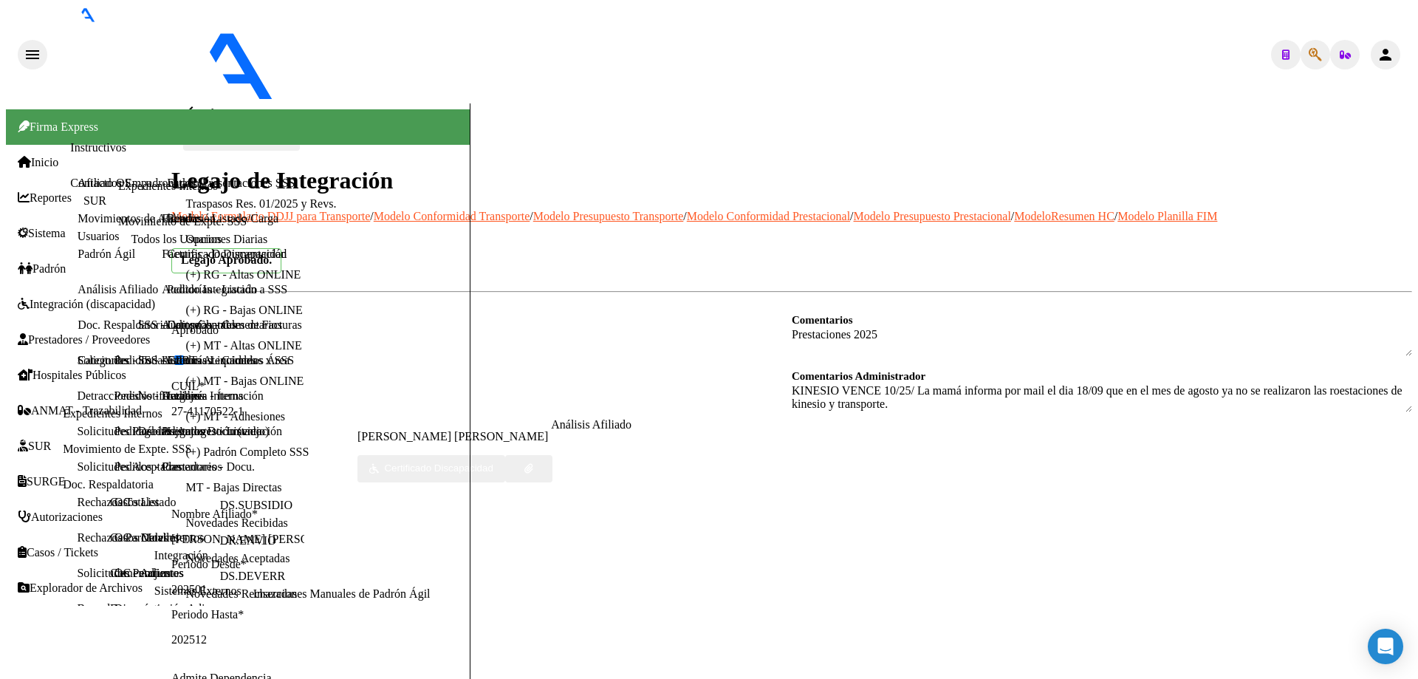
scroll to position [222, 0]
type textarea "27217770020"
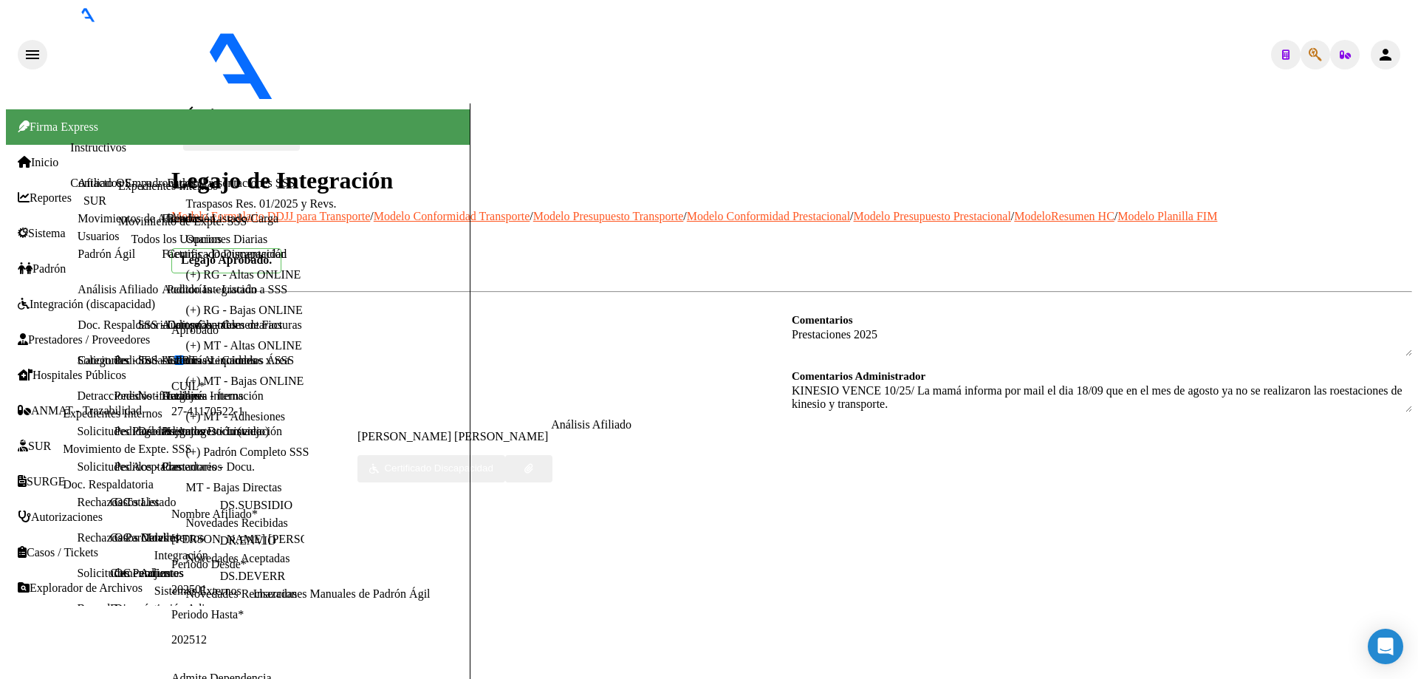
scroll to position [0, 39]
drag, startPoint x: 952, startPoint y: 174, endPoint x: 1094, endPoint y: 179, distance: 141.9
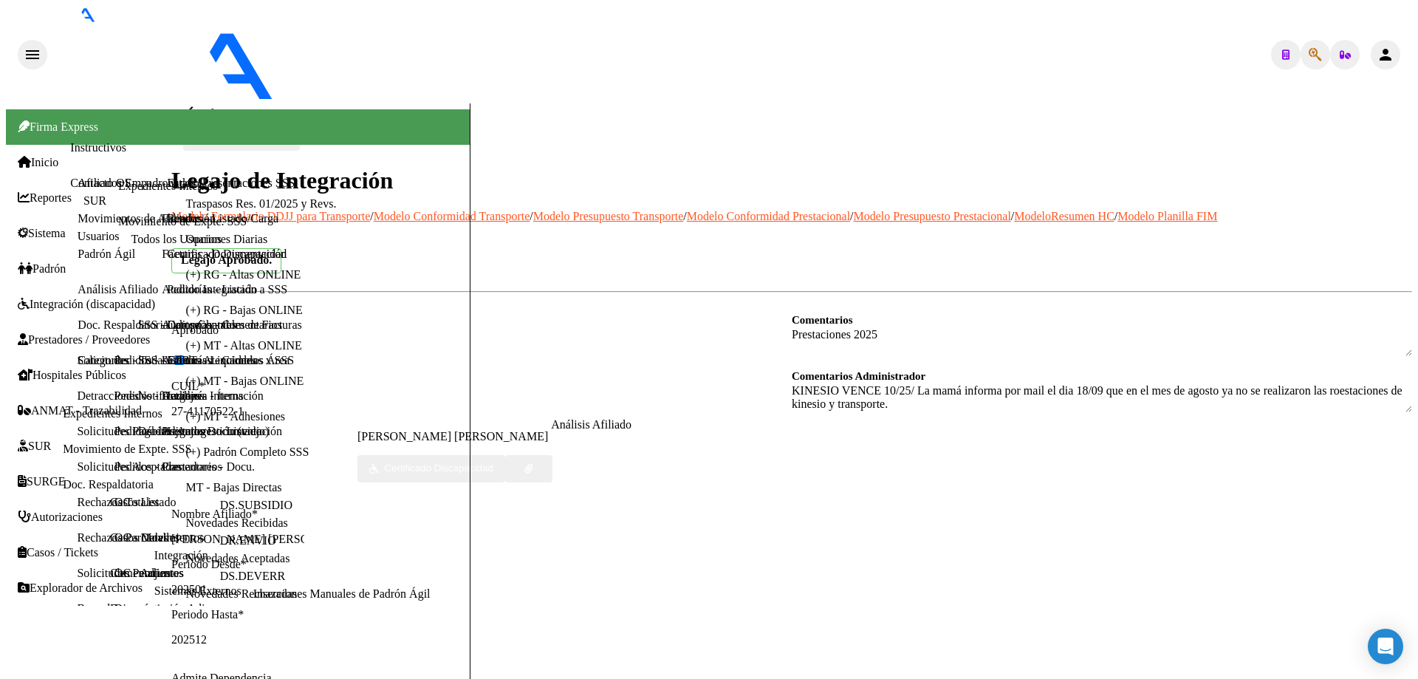
click at [196, 103] on mat-icon "arrow_back" at bounding box center [192, 112] width 18 height 18
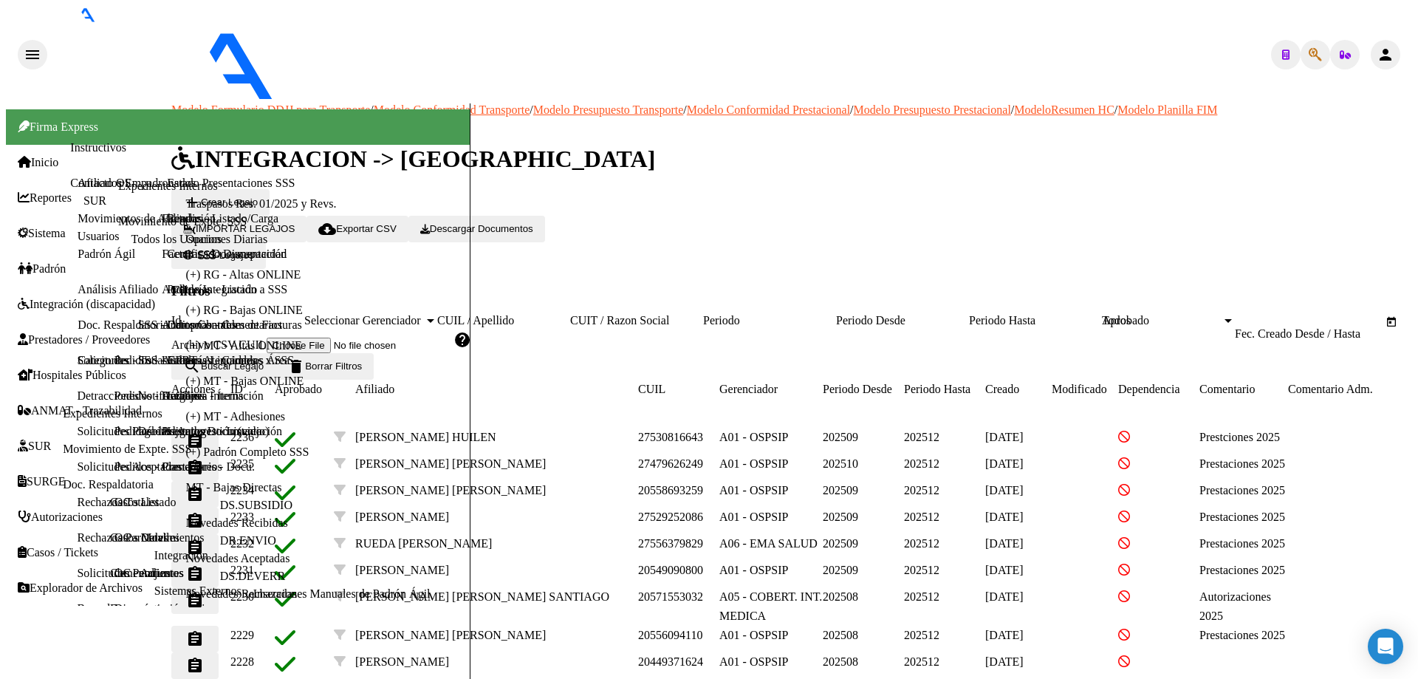
click at [555, 314] on input "CUIL / Apellido" at bounding box center [503, 320] width 133 height 13
paste input "27443001153"
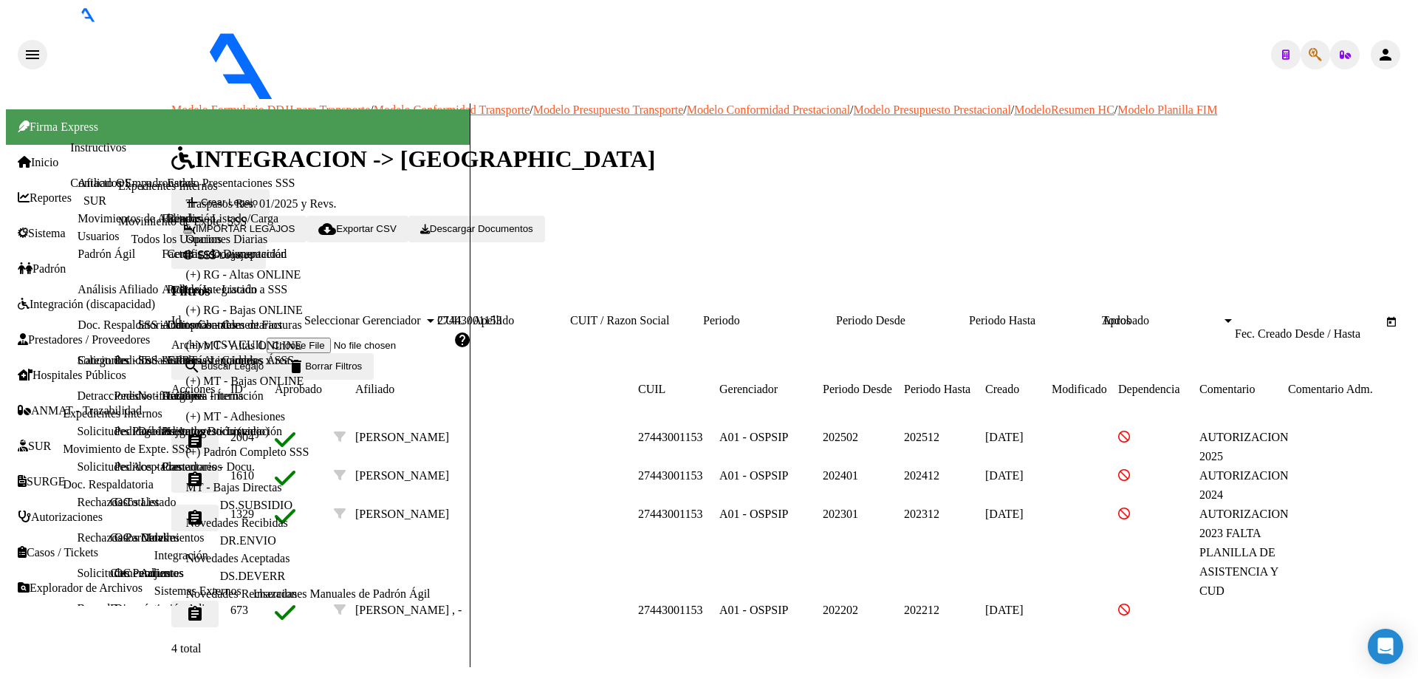
type input "27443001153"
click at [204, 432] on mat-icon "assignment" at bounding box center [195, 441] width 18 height 18
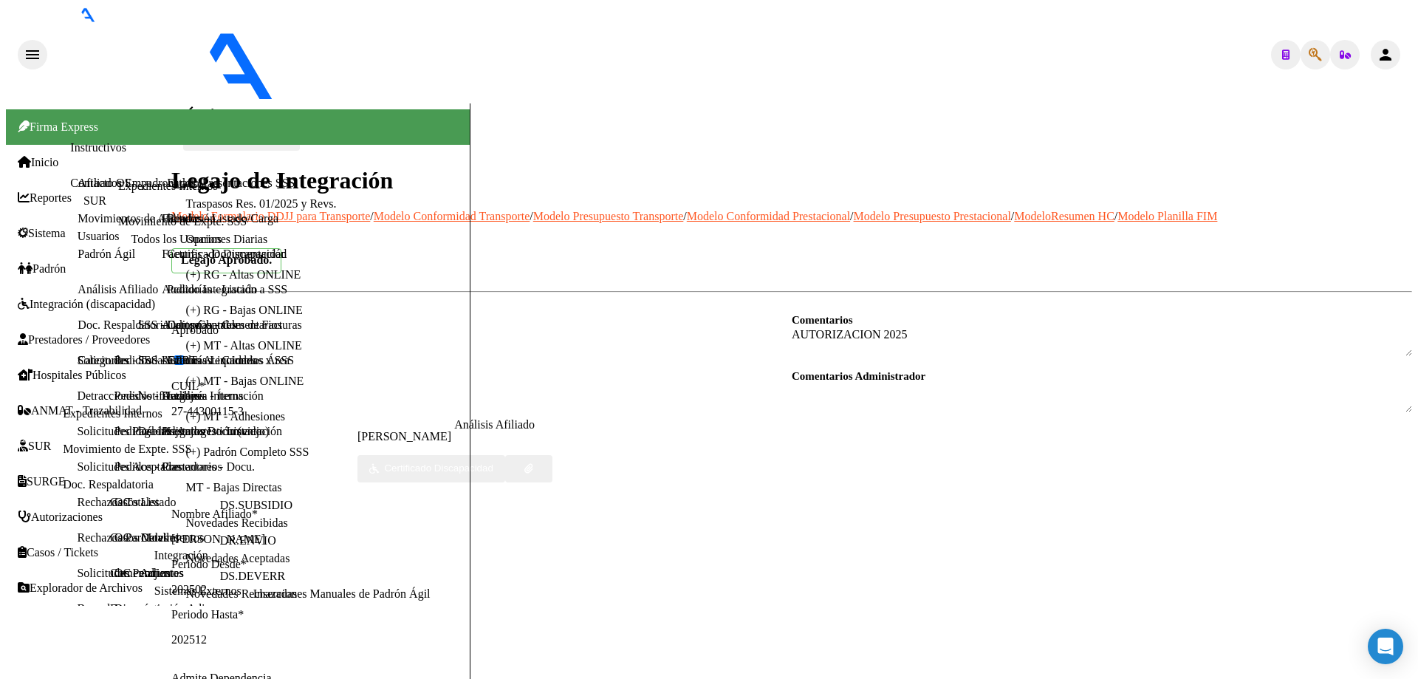
scroll to position [222, 0]
type textarea "20304867133"
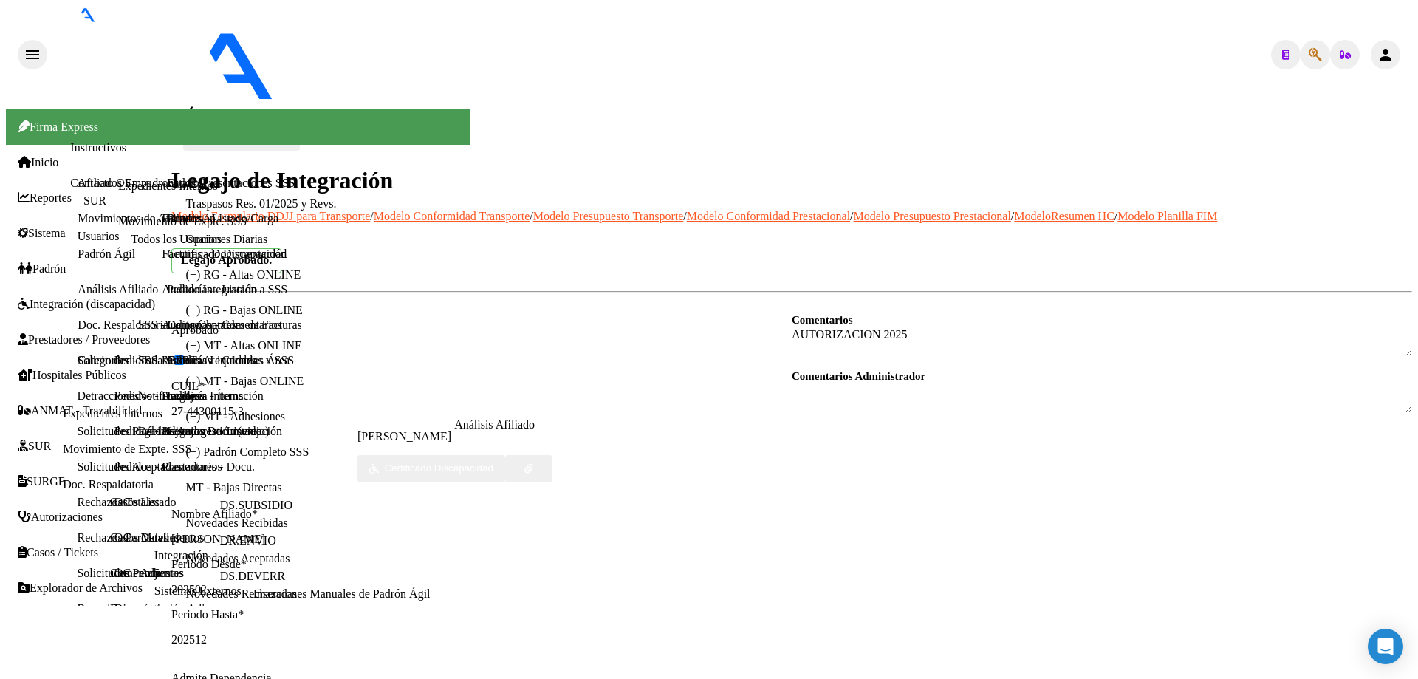
click at [198, 103] on mat-icon "arrow_back" at bounding box center [192, 112] width 18 height 18
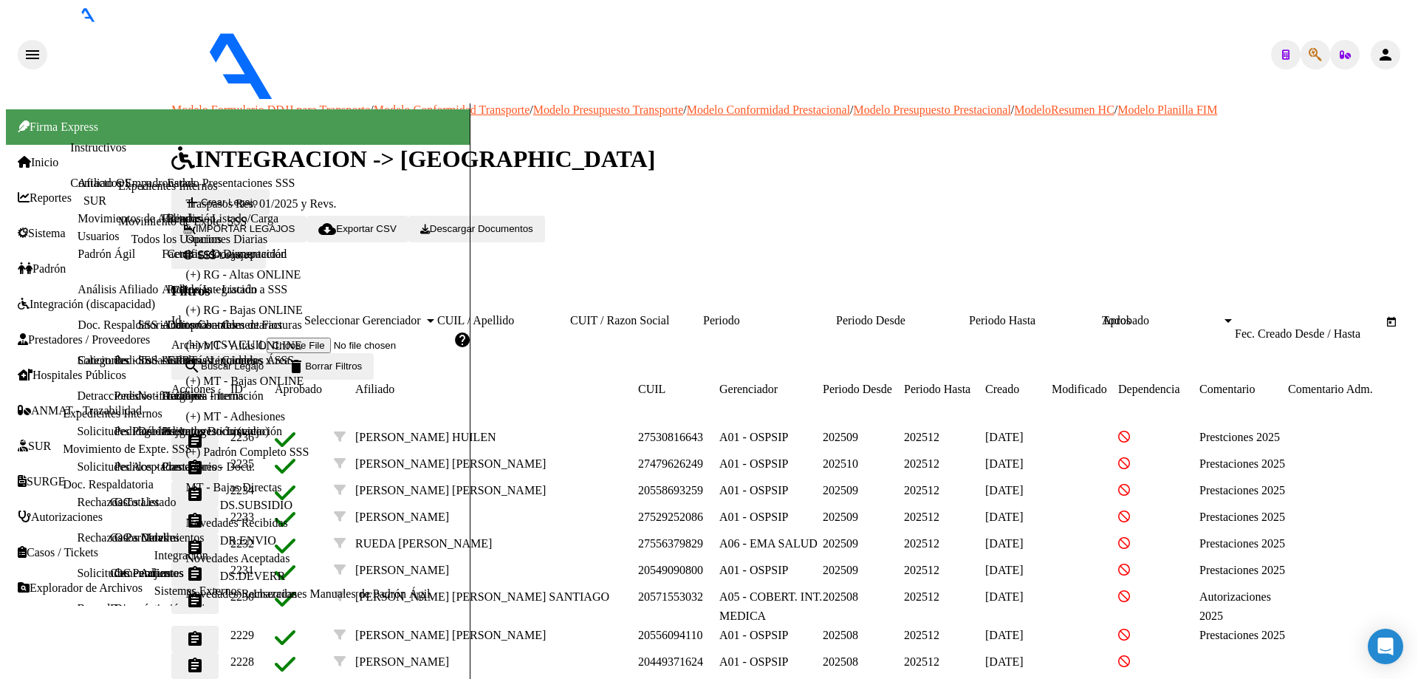
click at [527, 314] on input "CUIL / Apellido" at bounding box center [503, 320] width 133 height 13
paste input "27547944181"
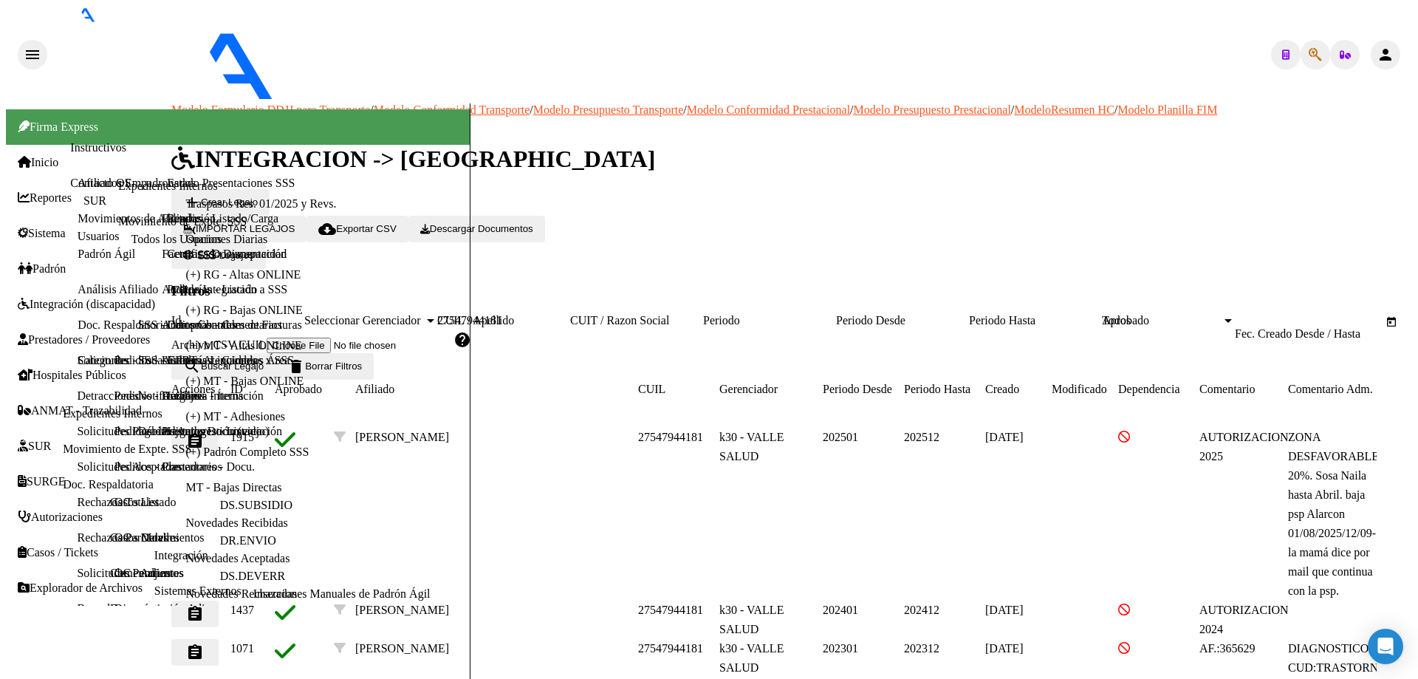
type input "27547944181"
click at [204, 432] on mat-icon "assignment" at bounding box center [195, 441] width 18 height 18
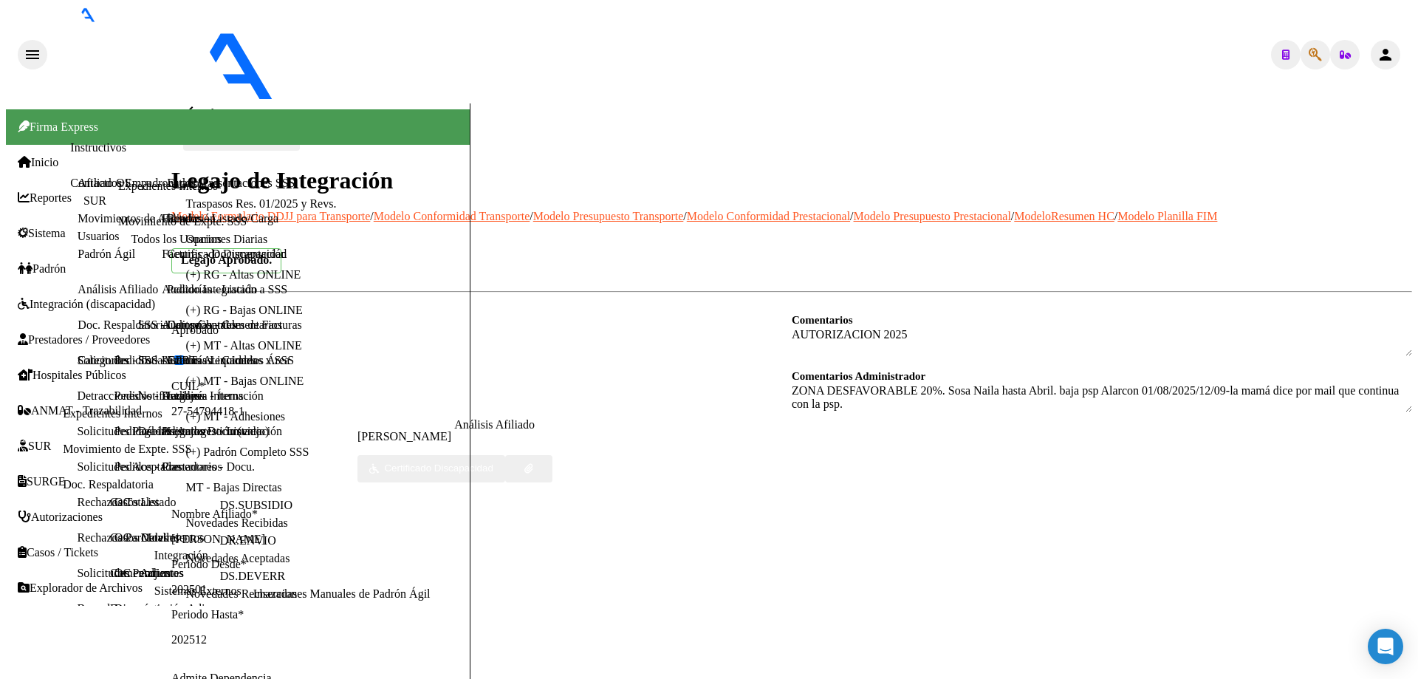
scroll to position [222, 0]
type textarea "27304128874"
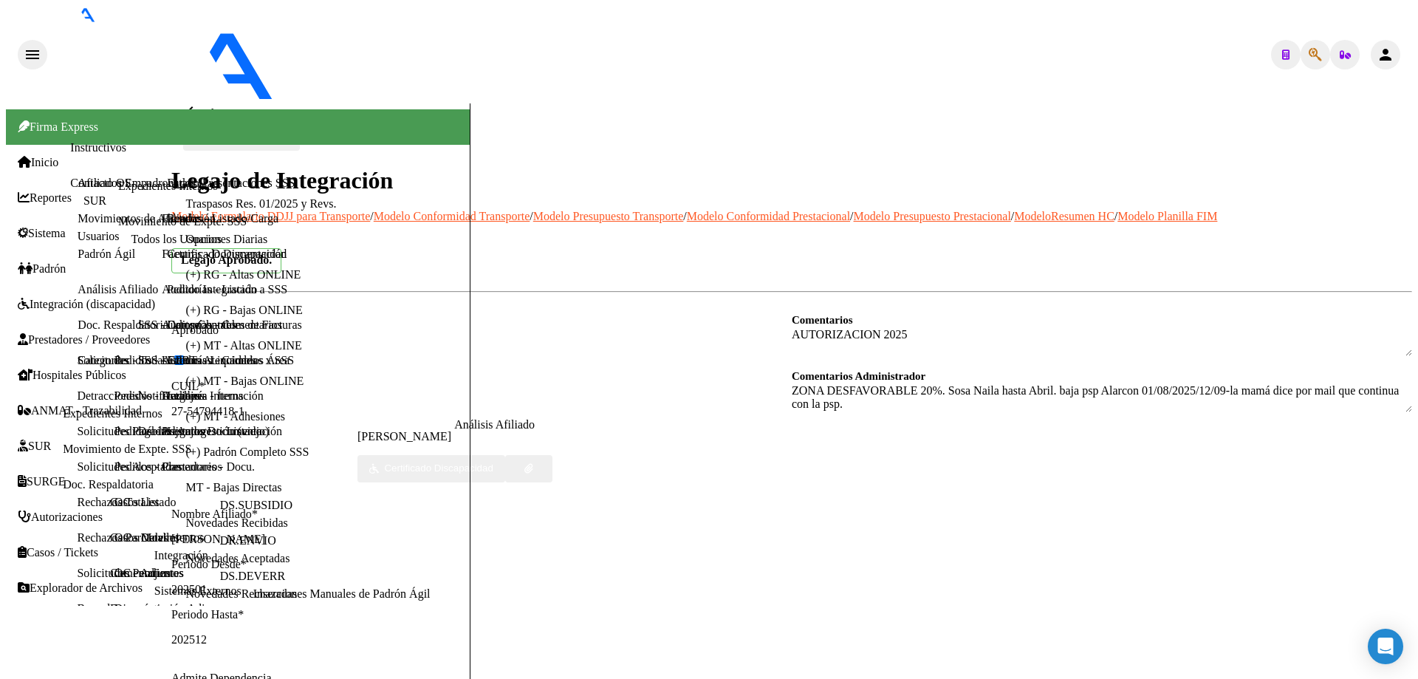
drag, startPoint x: 842, startPoint y: 359, endPoint x: 733, endPoint y: 359, distance: 109.3
click at [195, 103] on mat-icon "arrow_back" at bounding box center [192, 112] width 18 height 18
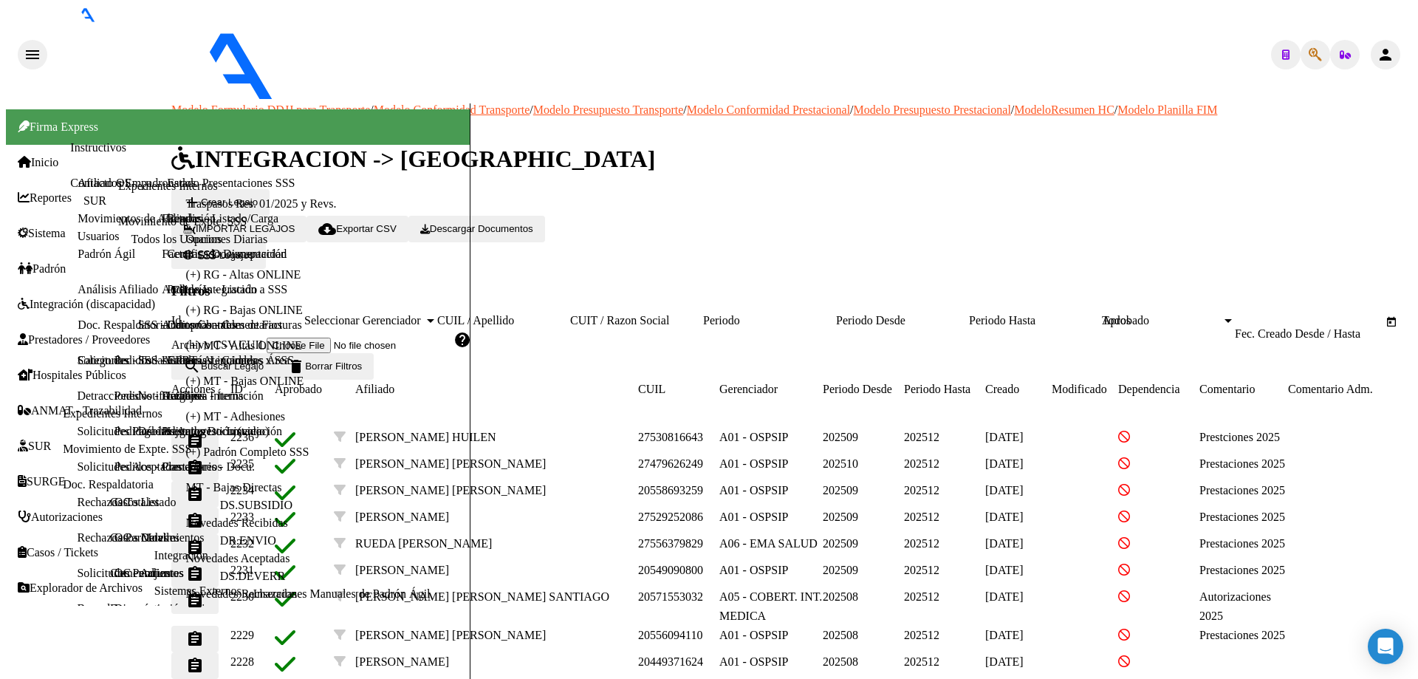
click at [541, 314] on input "CUIL / Apellido" at bounding box center [503, 320] width 133 height 13
paste input "20577548006"
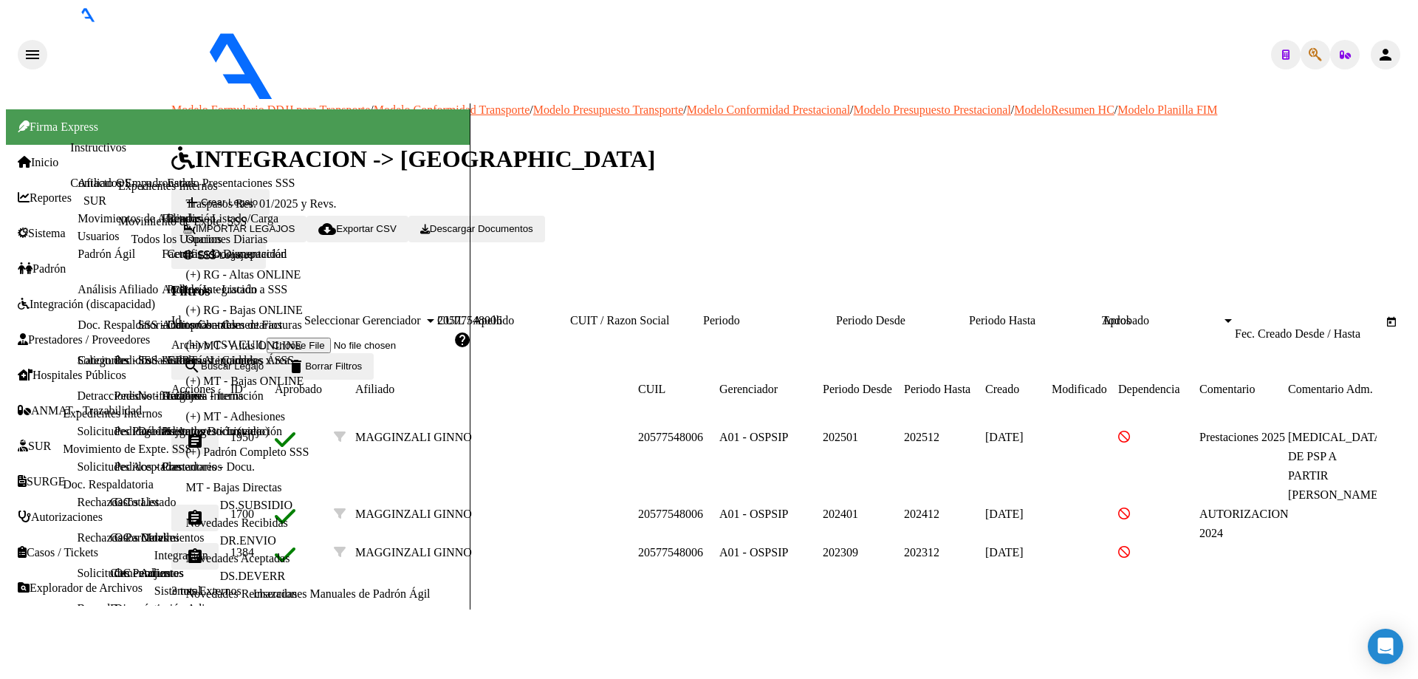
type input "20577548006"
click at [204, 432] on mat-icon "assignment" at bounding box center [195, 441] width 18 height 18
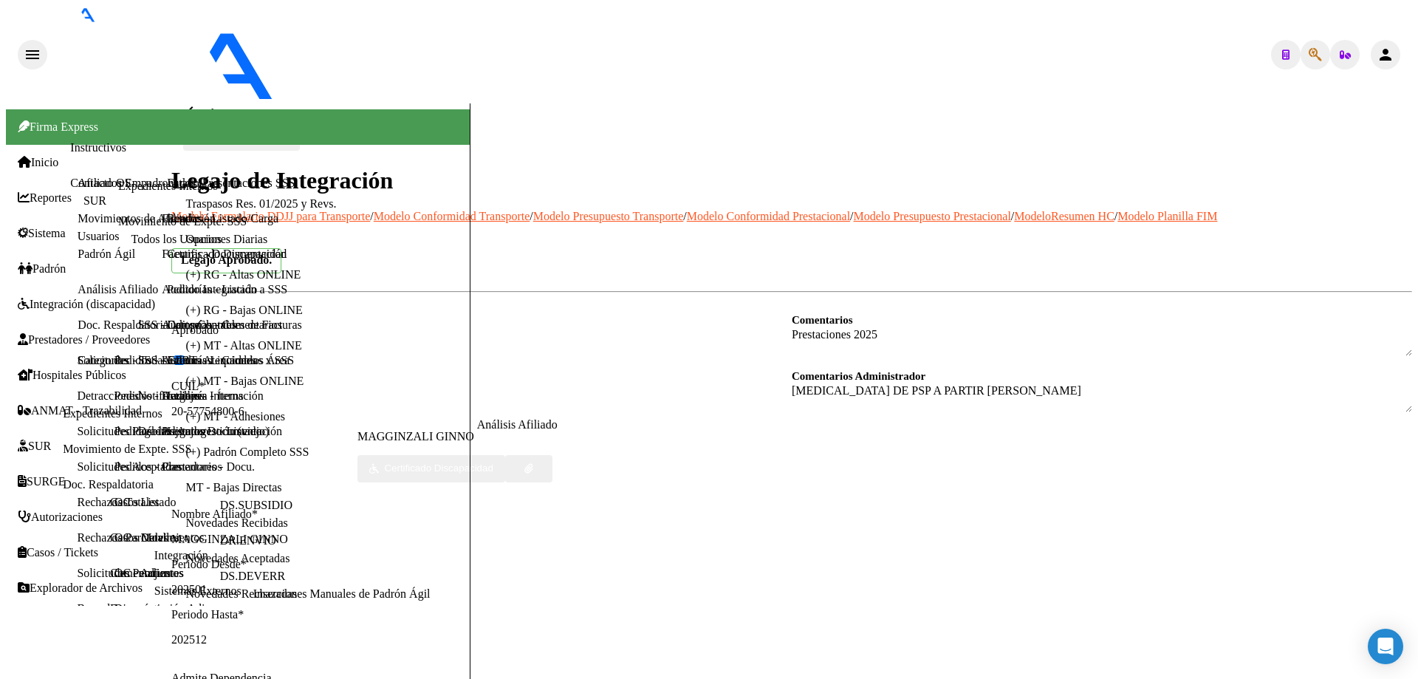
scroll to position [222, 0]
type textarea "27381526009"
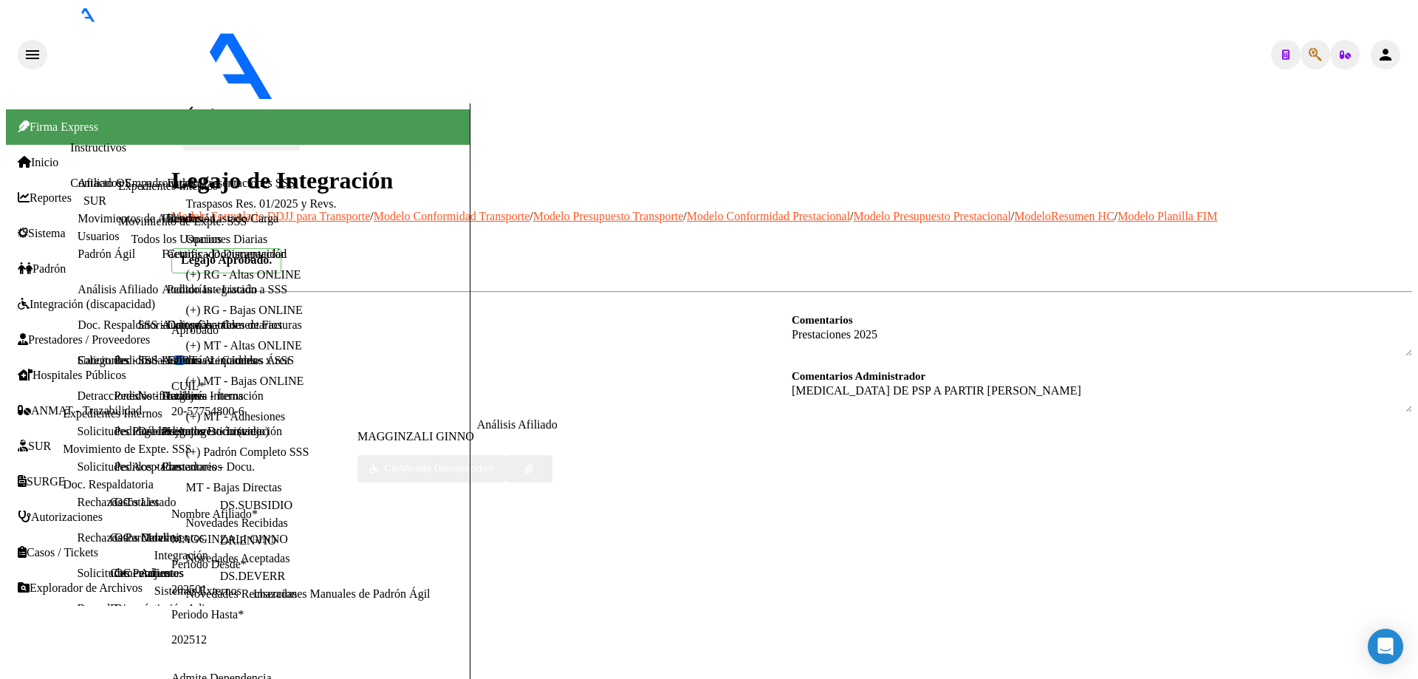
scroll to position [0, 1293]
drag, startPoint x: 670, startPoint y: 172, endPoint x: 798, endPoint y: 170, distance: 128.5
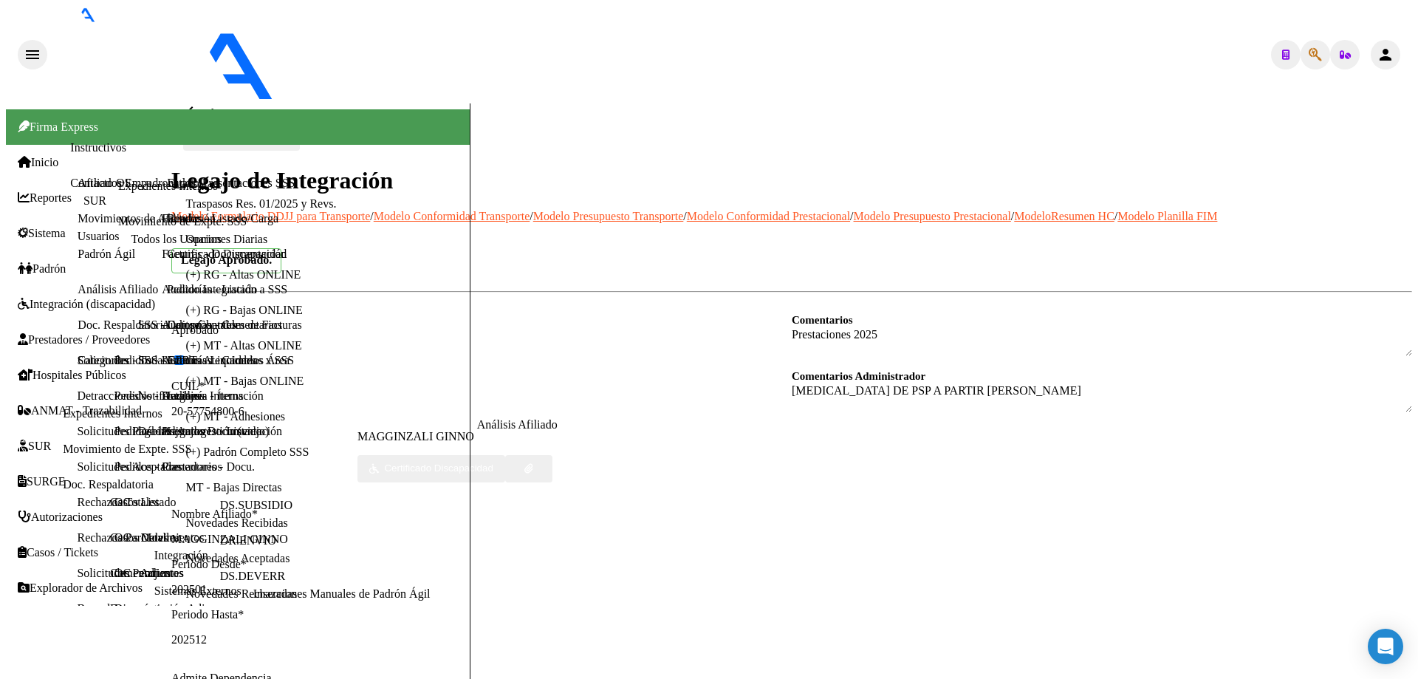
click at [195, 103] on mat-icon "arrow_back" at bounding box center [192, 112] width 18 height 18
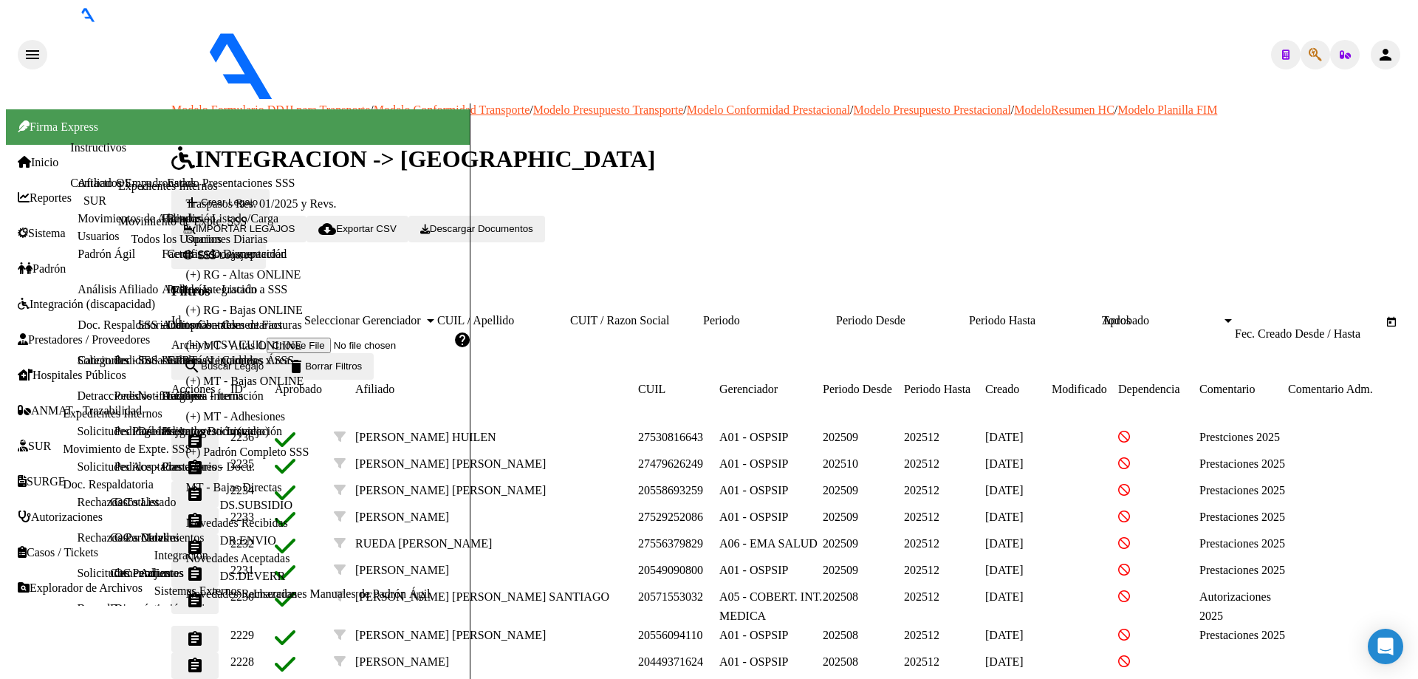
click at [561, 314] on input "CUIL / Apellido" at bounding box center [503, 320] width 133 height 13
paste input "27533274027"
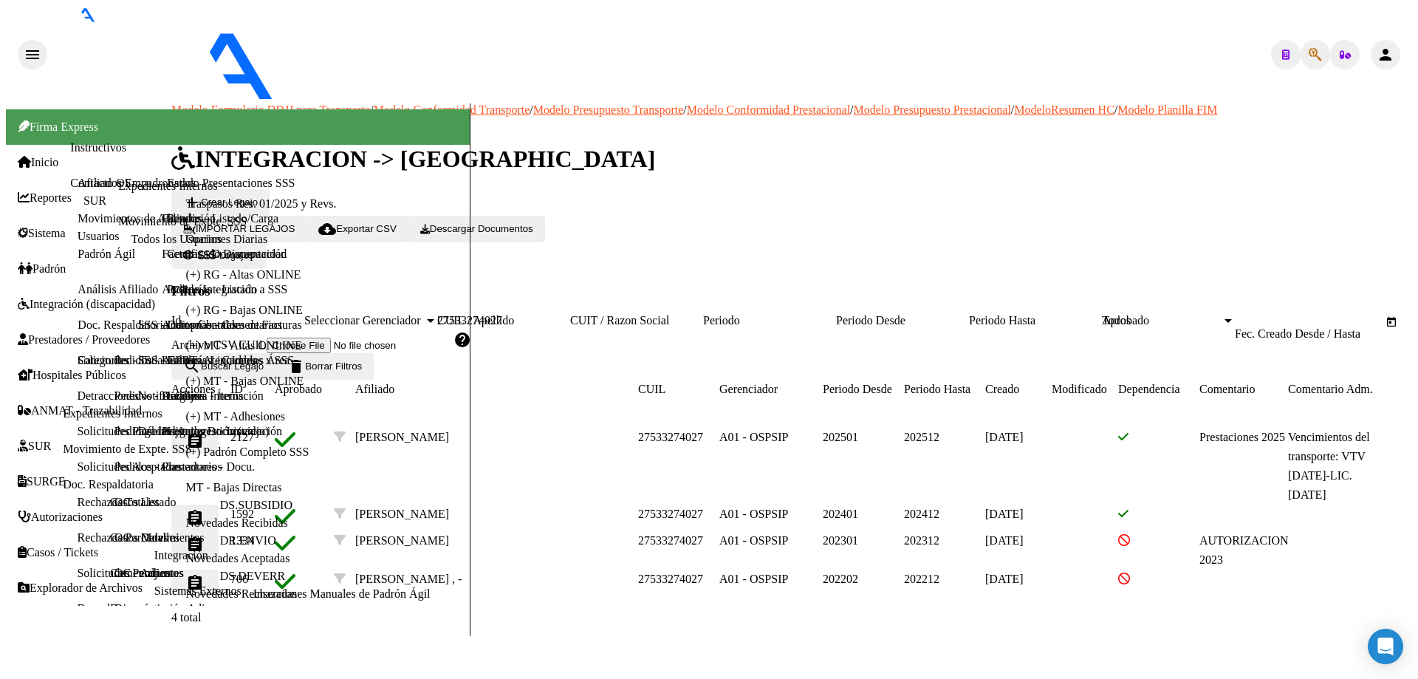
type input "27533274027"
click at [204, 432] on mat-icon "assignment" at bounding box center [195, 441] width 18 height 18
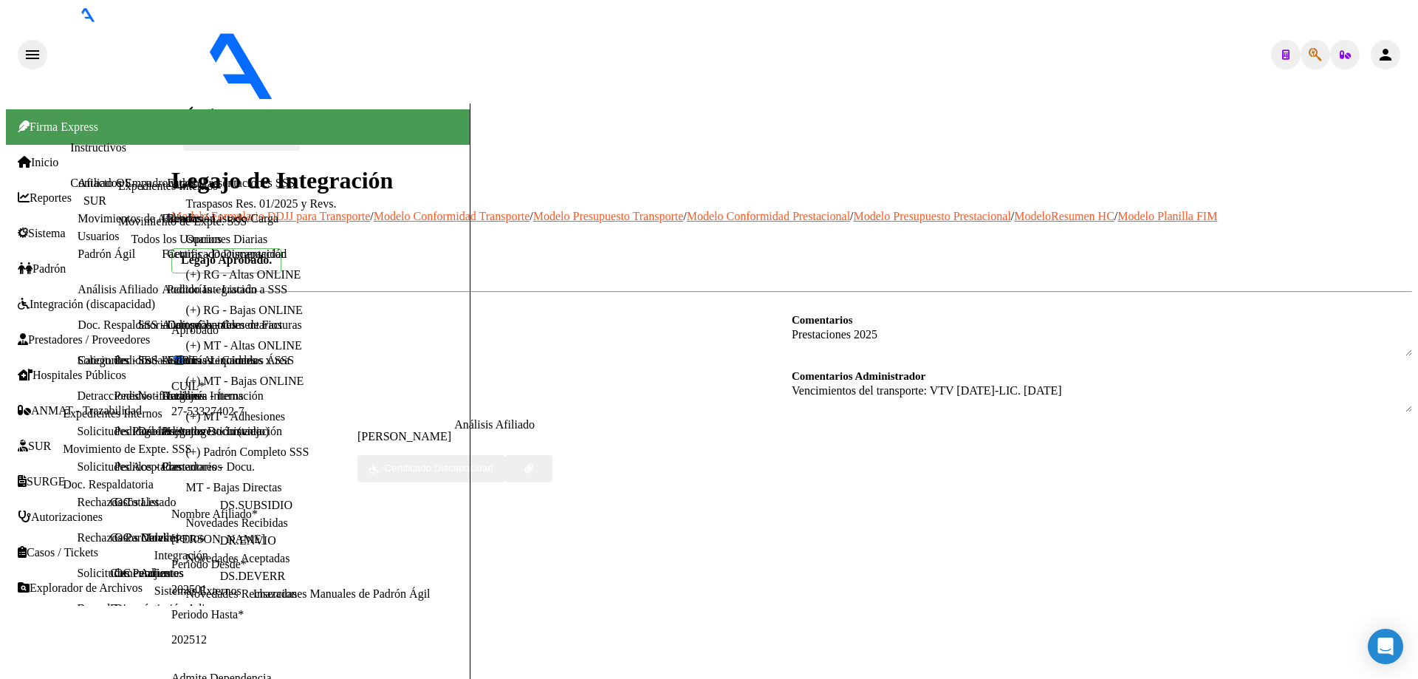
scroll to position [222, 0]
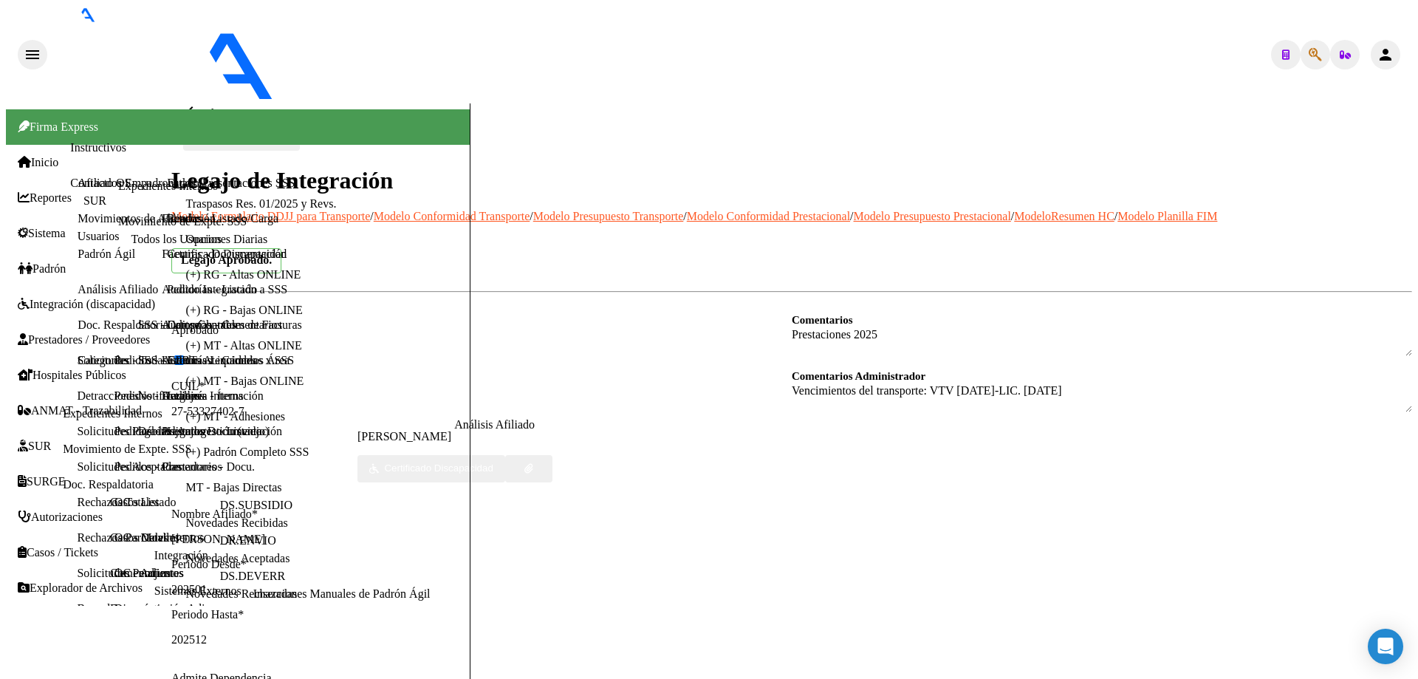
drag, startPoint x: 598, startPoint y: 312, endPoint x: 458, endPoint y: 309, distance: 139.7
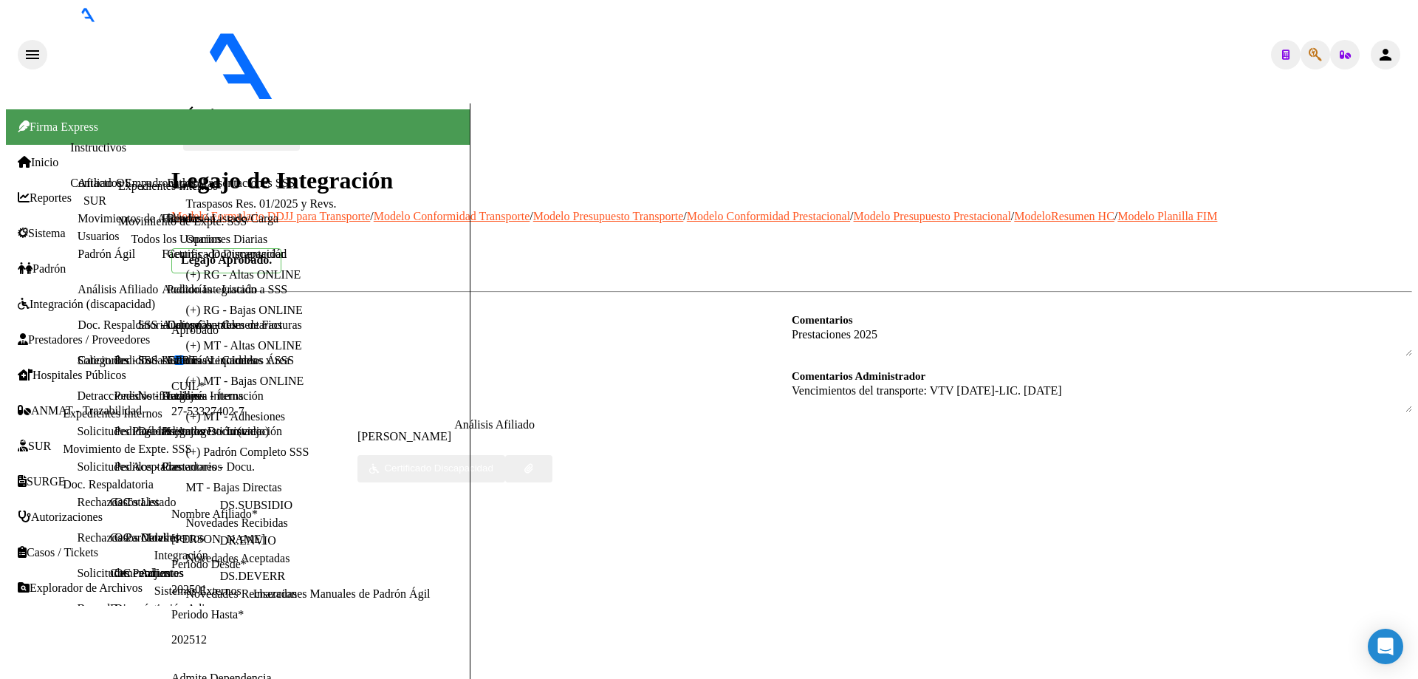
type textarea "27937576817"
drag, startPoint x: 688, startPoint y: 238, endPoint x: 806, endPoint y: 239, distance: 117.5
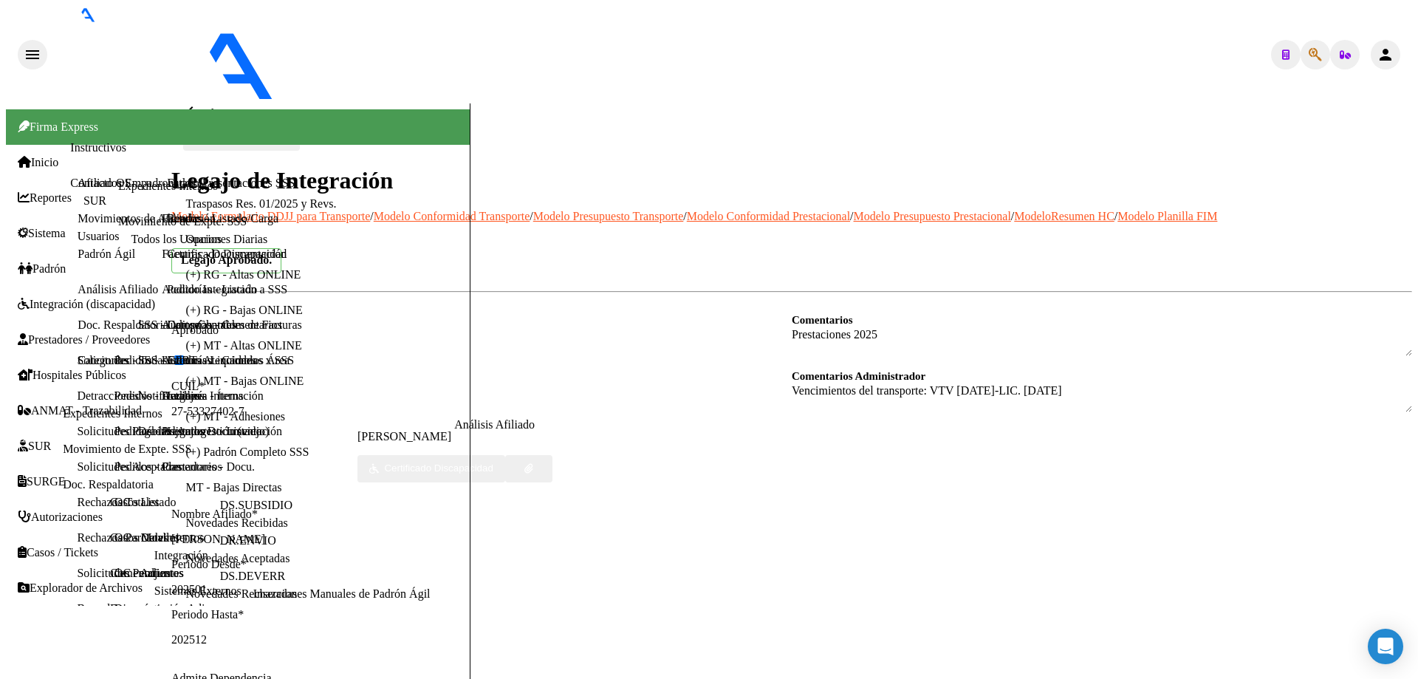
scroll to position [0, 0]
click at [196, 103] on mat-icon "arrow_back" at bounding box center [192, 112] width 18 height 18
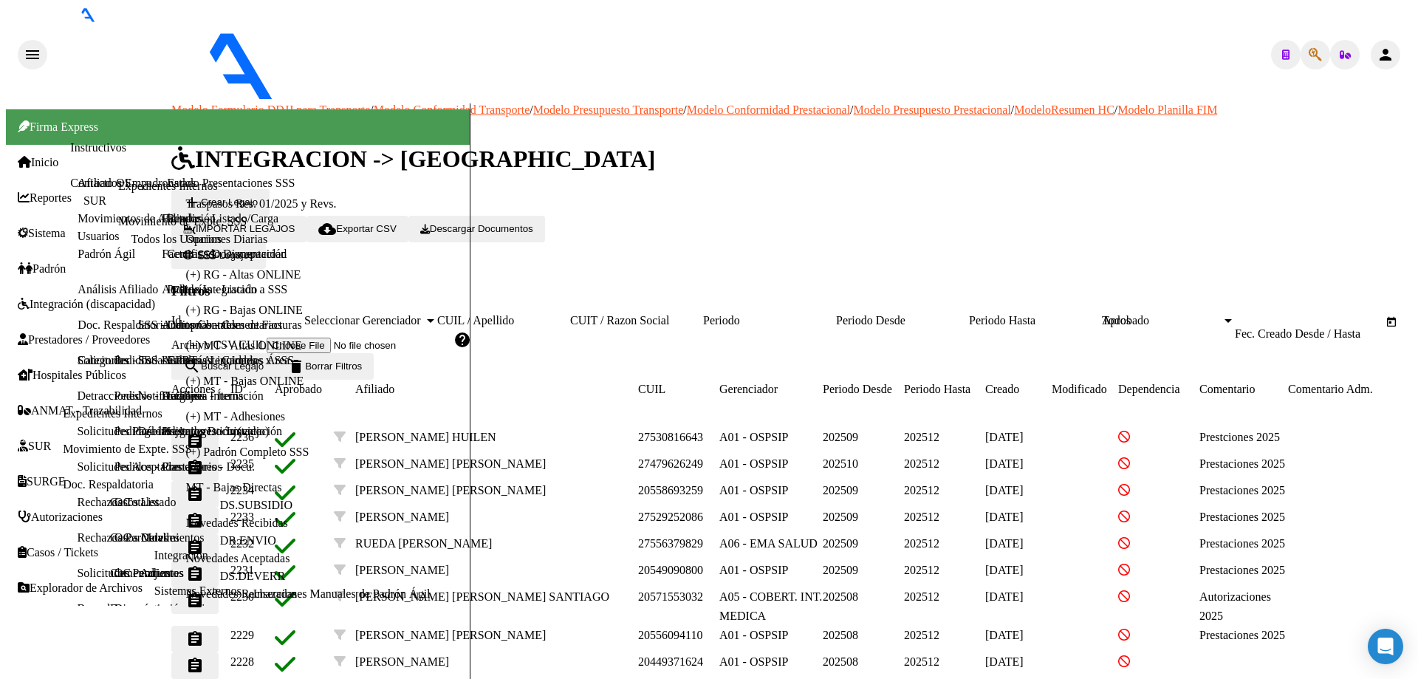
drag, startPoint x: 694, startPoint y: 261, endPoint x: 591, endPoint y: 246, distance: 104.5
click at [1235, 314] on div "Fecha inicio – Fecha fin Fec. Creado Desde / Hasta" at bounding box center [1309, 320] width 148 height 13
click at [437, 314] on div "Seleccionar Gerenciador Seleccionar Gerenciador" at bounding box center [370, 320] width 133 height 13
click at [553, 314] on input "CUIL / Apellido" at bounding box center [503, 320] width 133 height 13
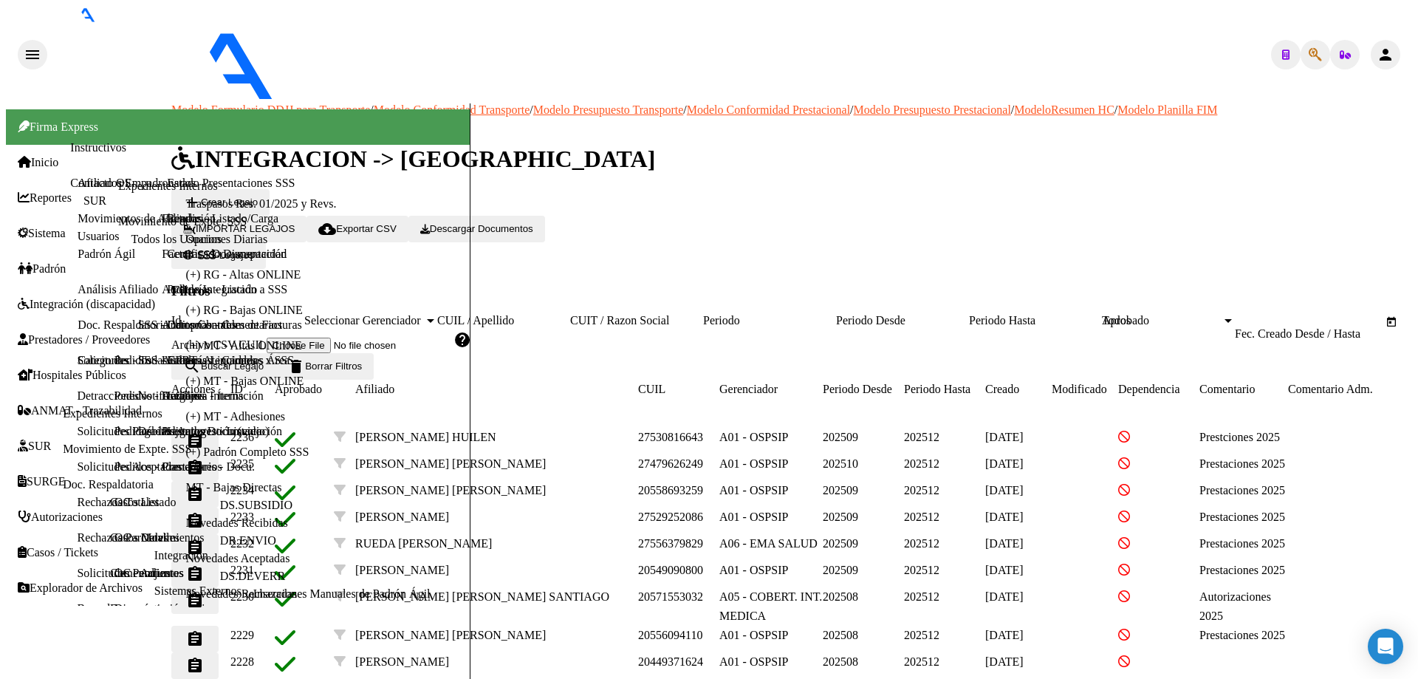
paste input "20959326623"
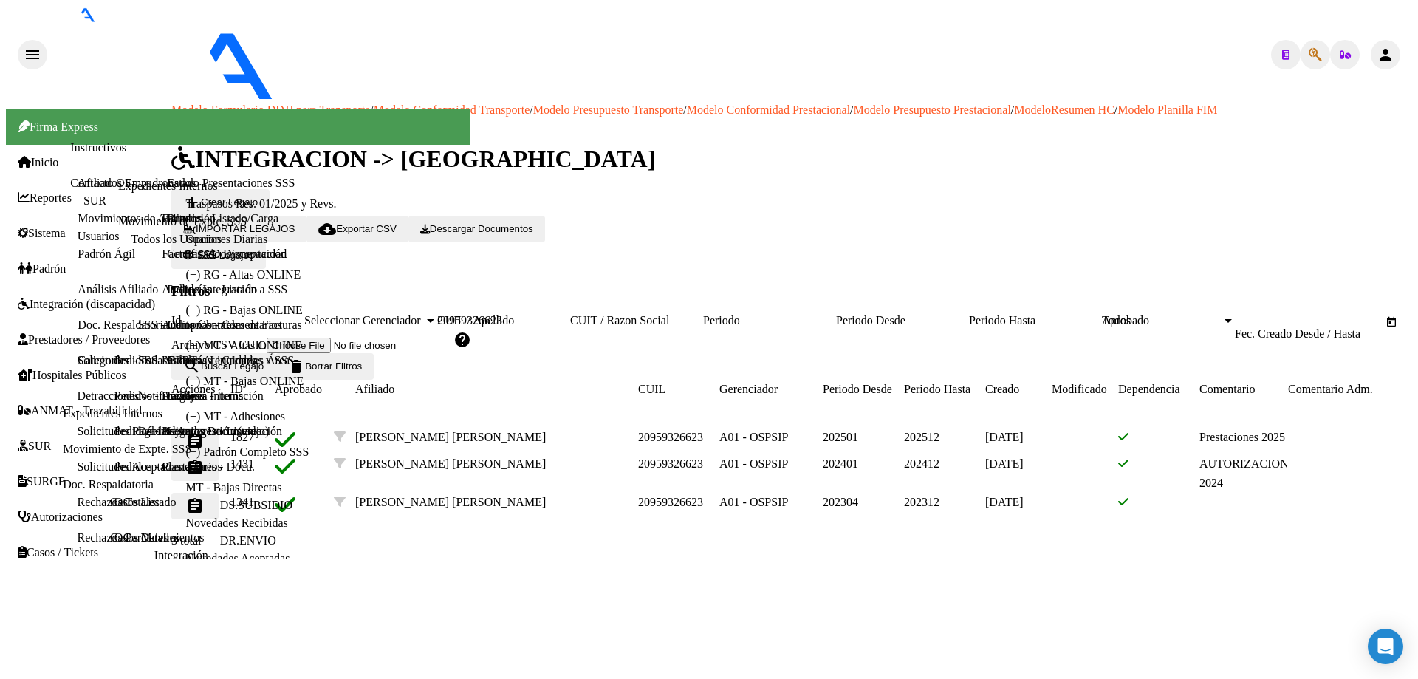
type input "20959326623"
click at [219, 428] on button "assignment" at bounding box center [194, 441] width 47 height 27
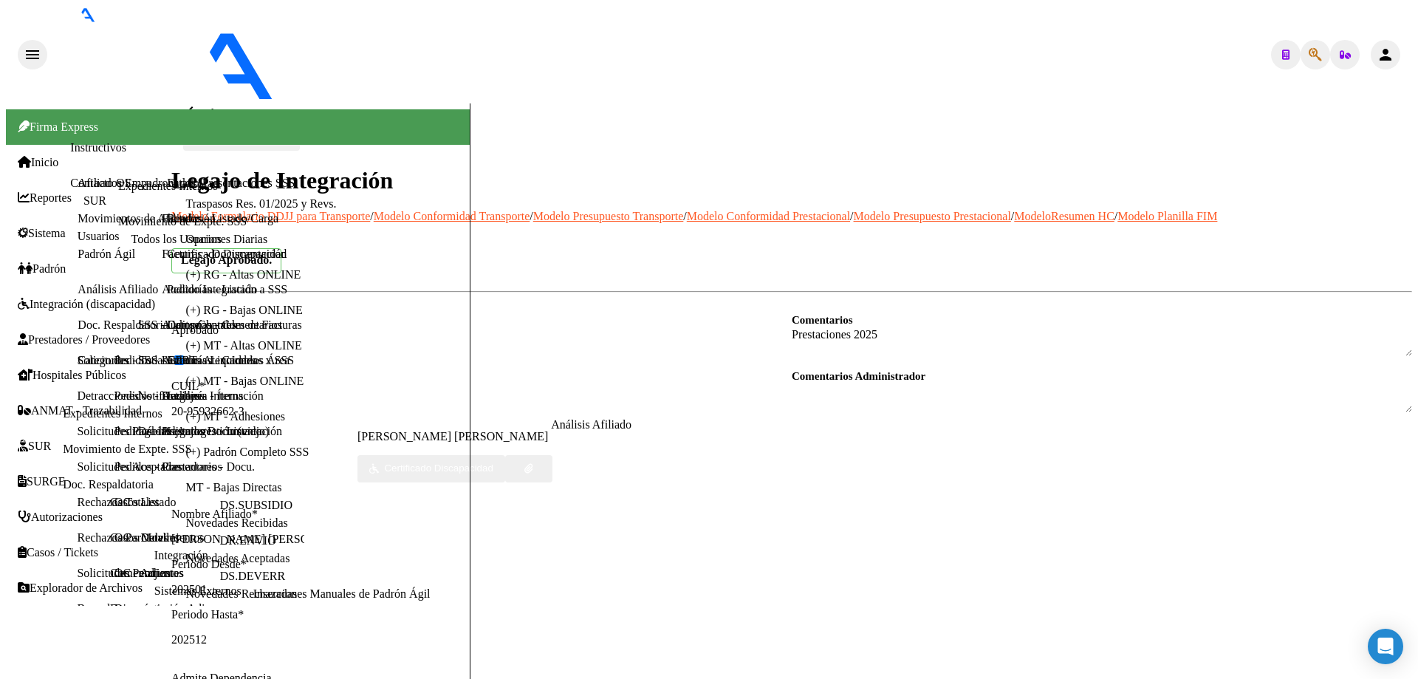
scroll to position [295, 0]
type textarea "20263182155"
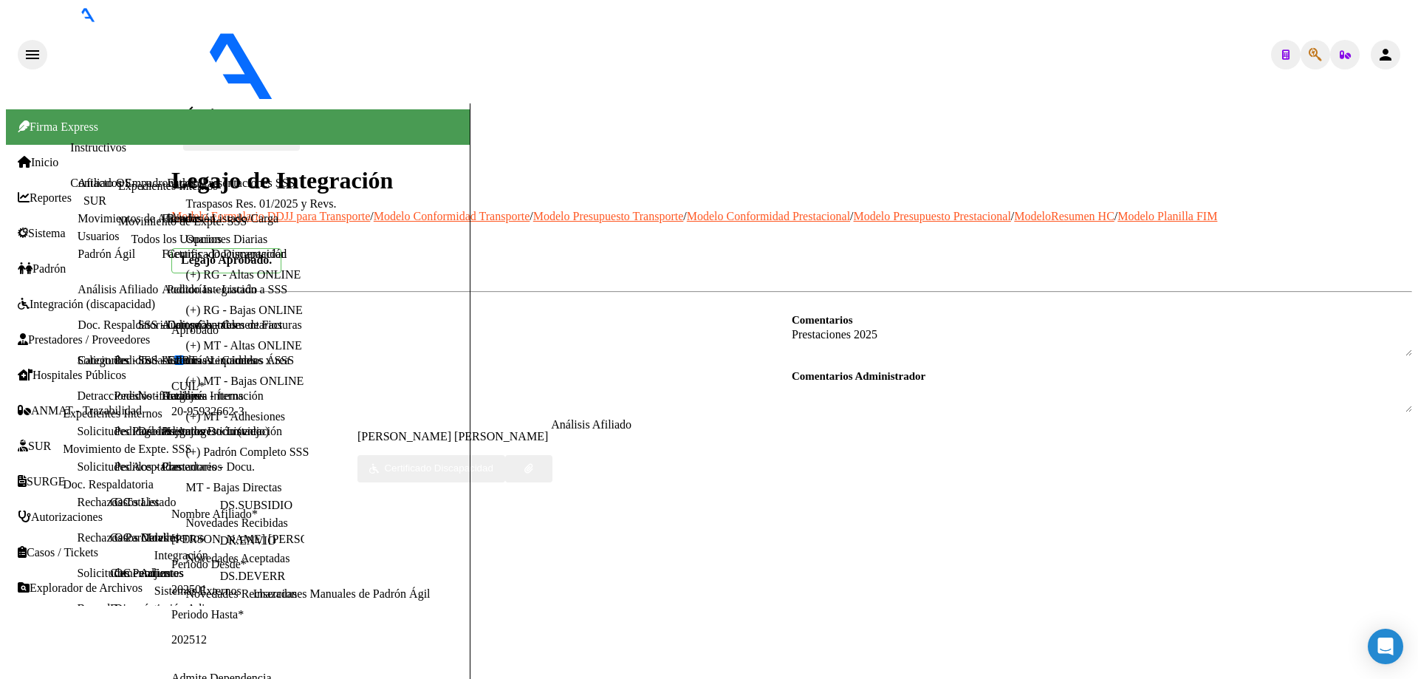
drag, startPoint x: 919, startPoint y: 173, endPoint x: 1027, endPoint y: 162, distance: 109.1
click at [199, 103] on mat-icon "arrow_back" at bounding box center [192, 112] width 18 height 18
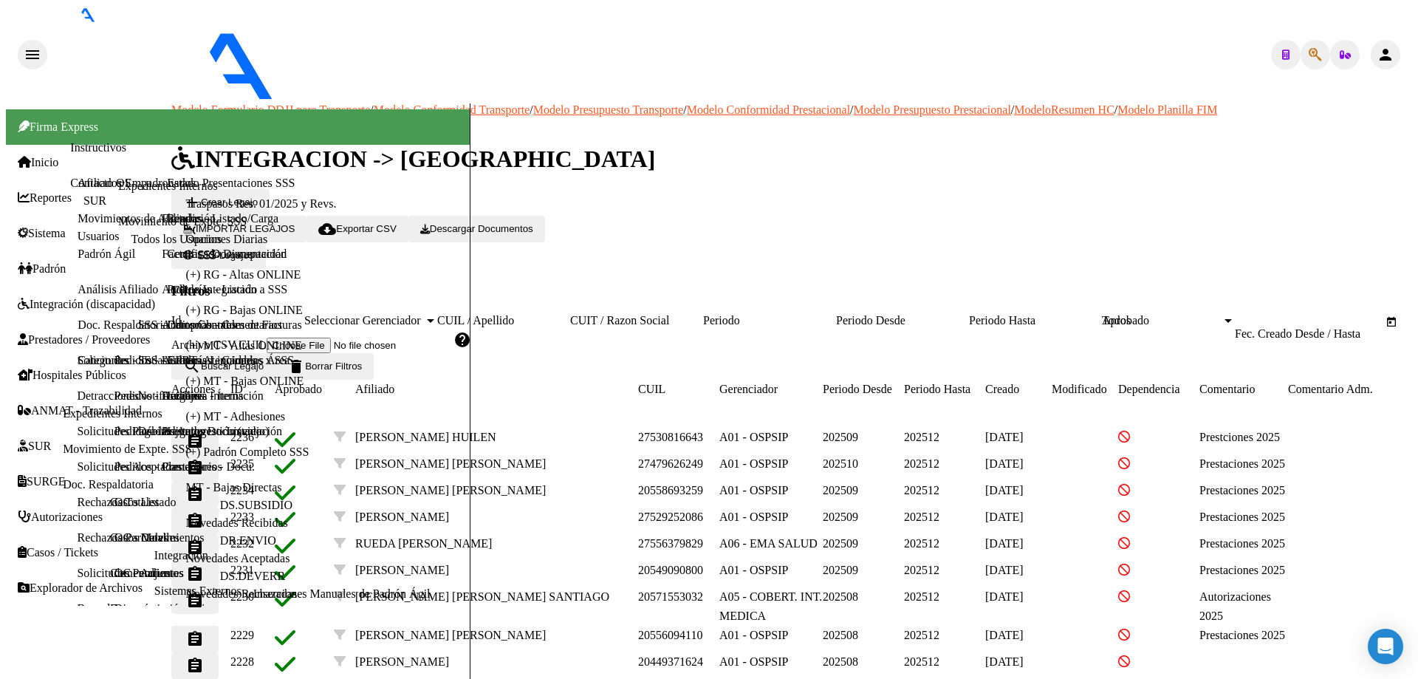
click at [553, 314] on input "CUIL / Apellido" at bounding box center [503, 320] width 133 height 13
paste input "27509278704"
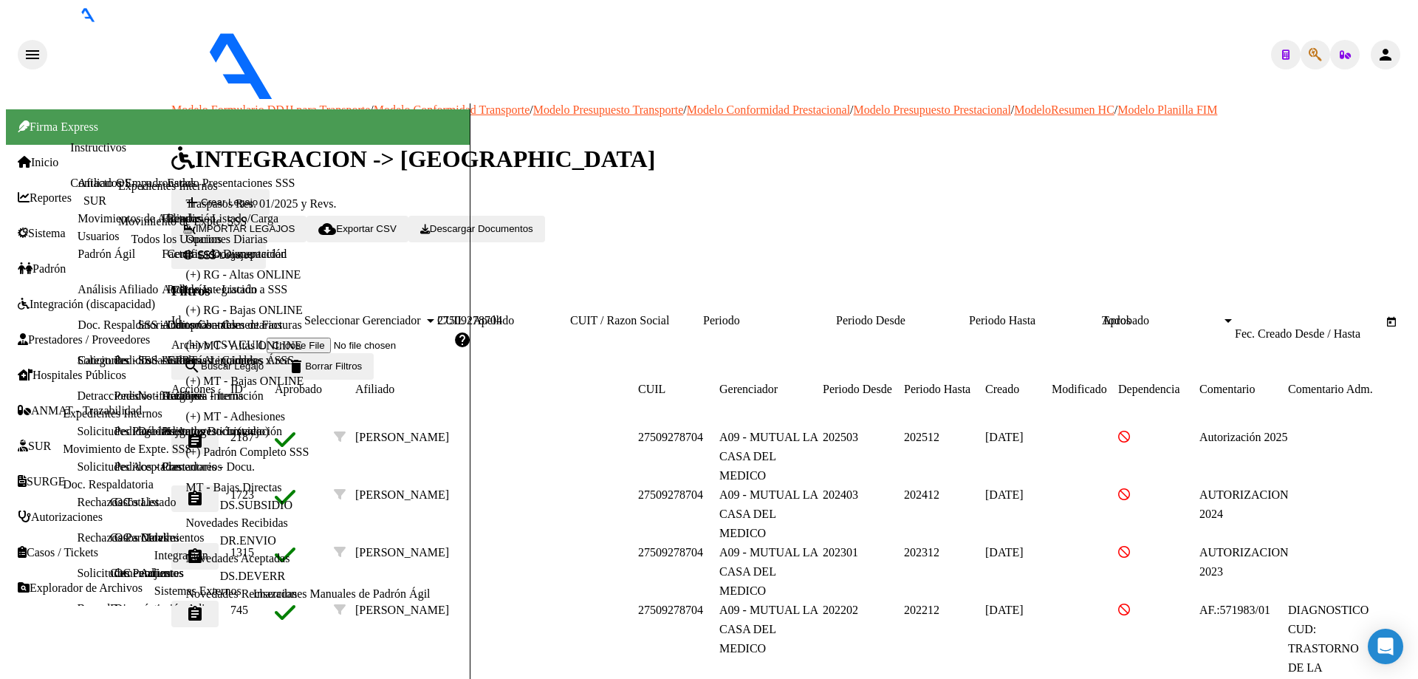
type input "27509278704"
click at [204, 432] on mat-icon "assignment" at bounding box center [195, 441] width 18 height 18
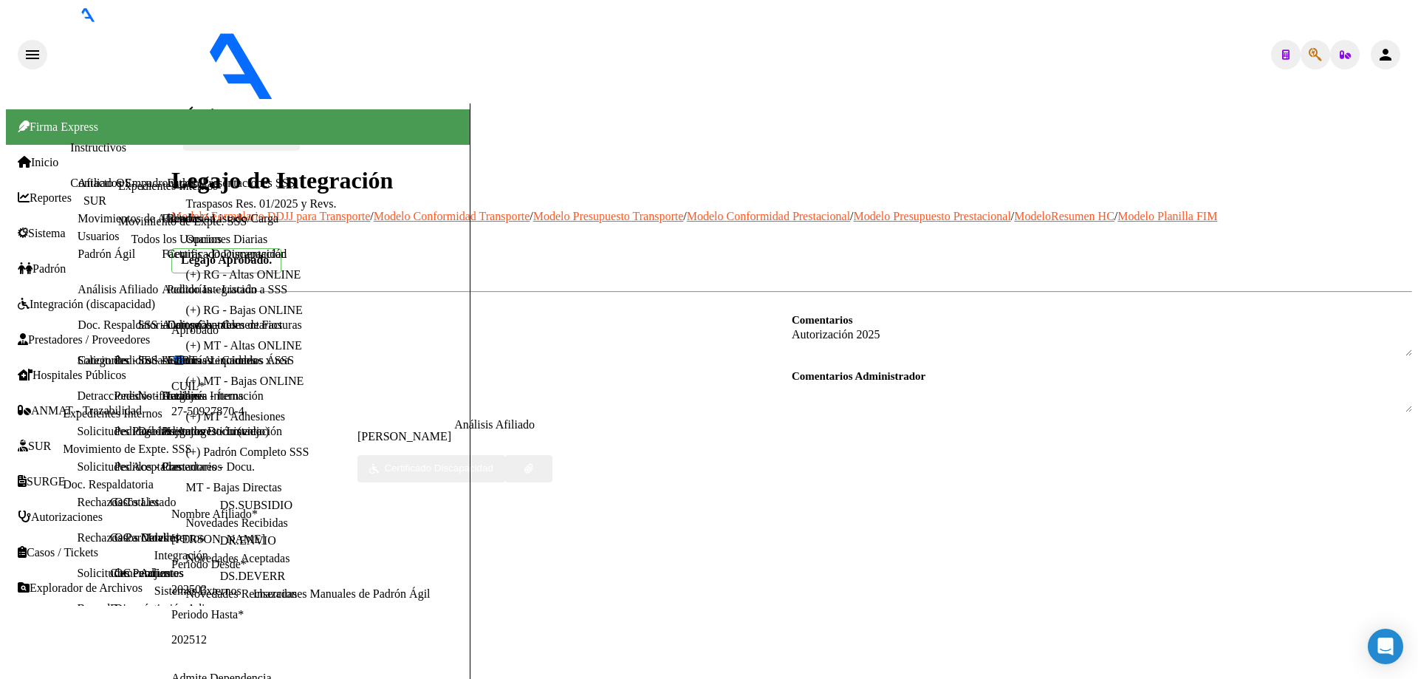
scroll to position [222, 0]
type textarea "24383866754"
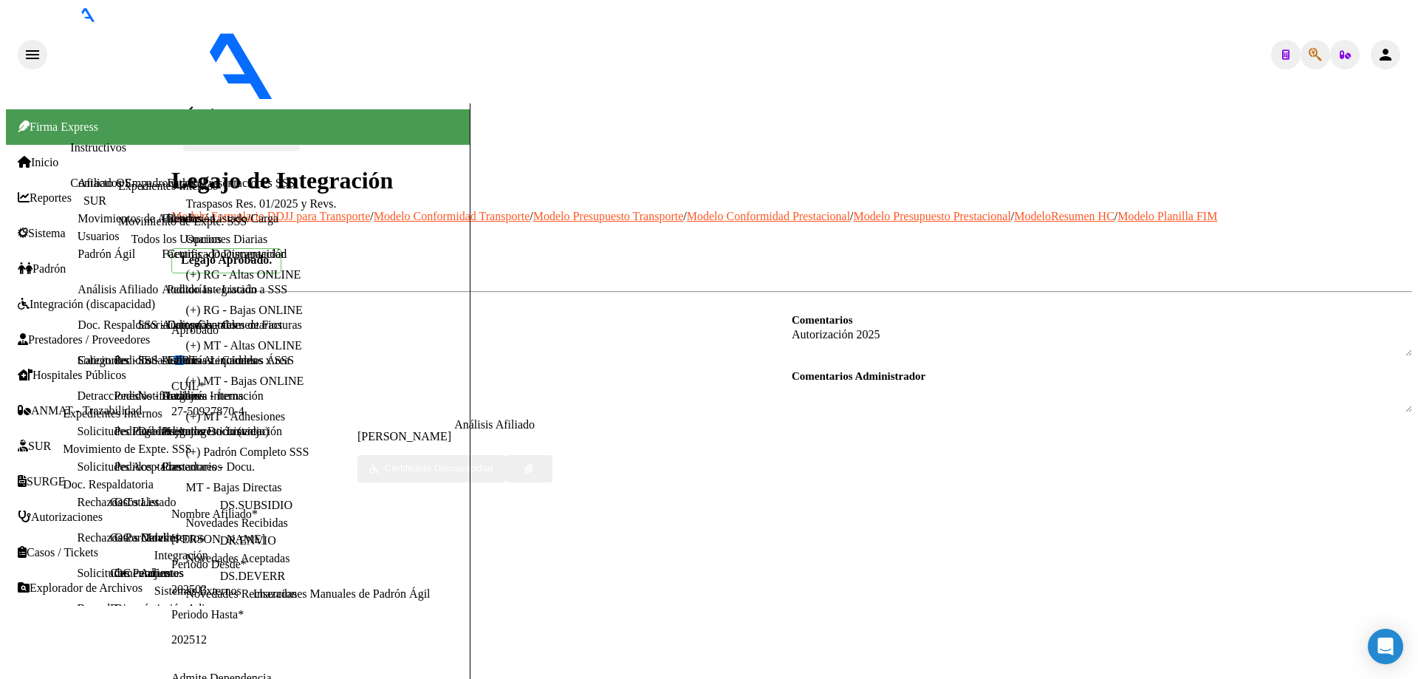
scroll to position [0, 5]
drag, startPoint x: 685, startPoint y: 173, endPoint x: 822, endPoint y: 185, distance: 137.9
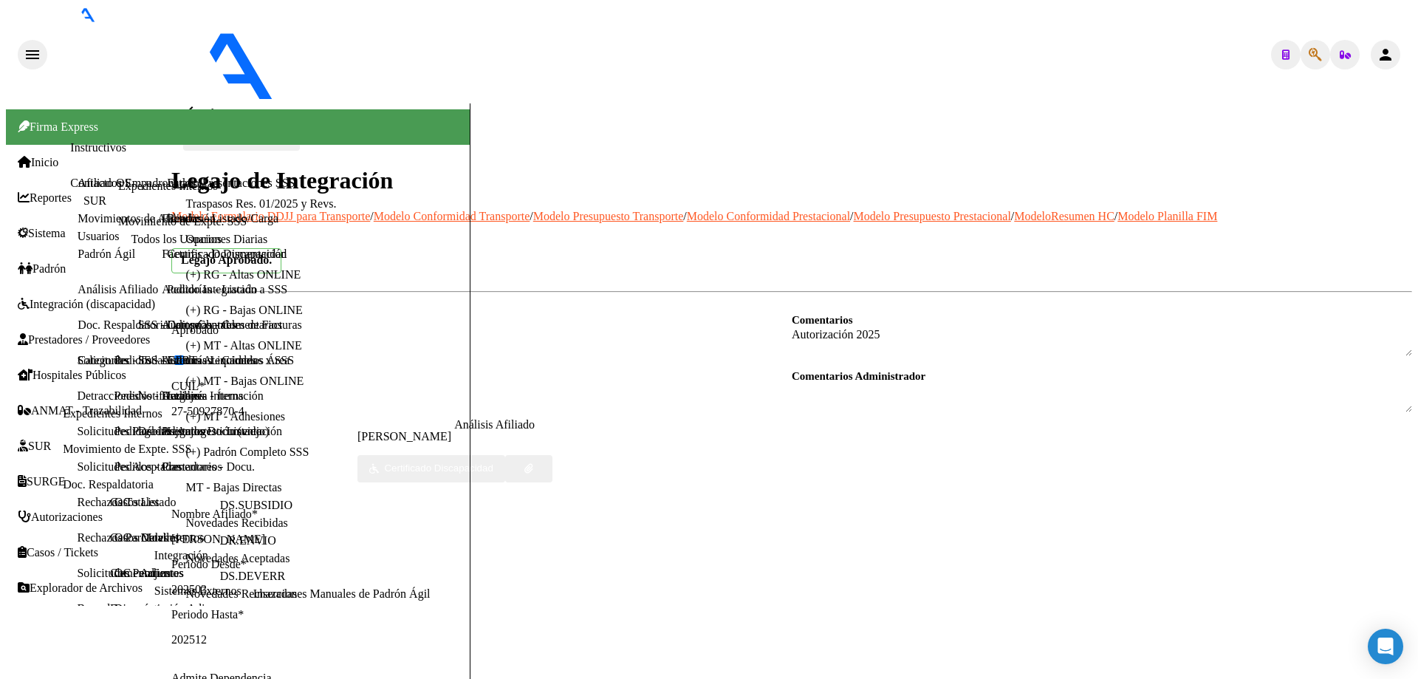
click at [194, 103] on mat-icon "arrow_back" at bounding box center [192, 112] width 18 height 18
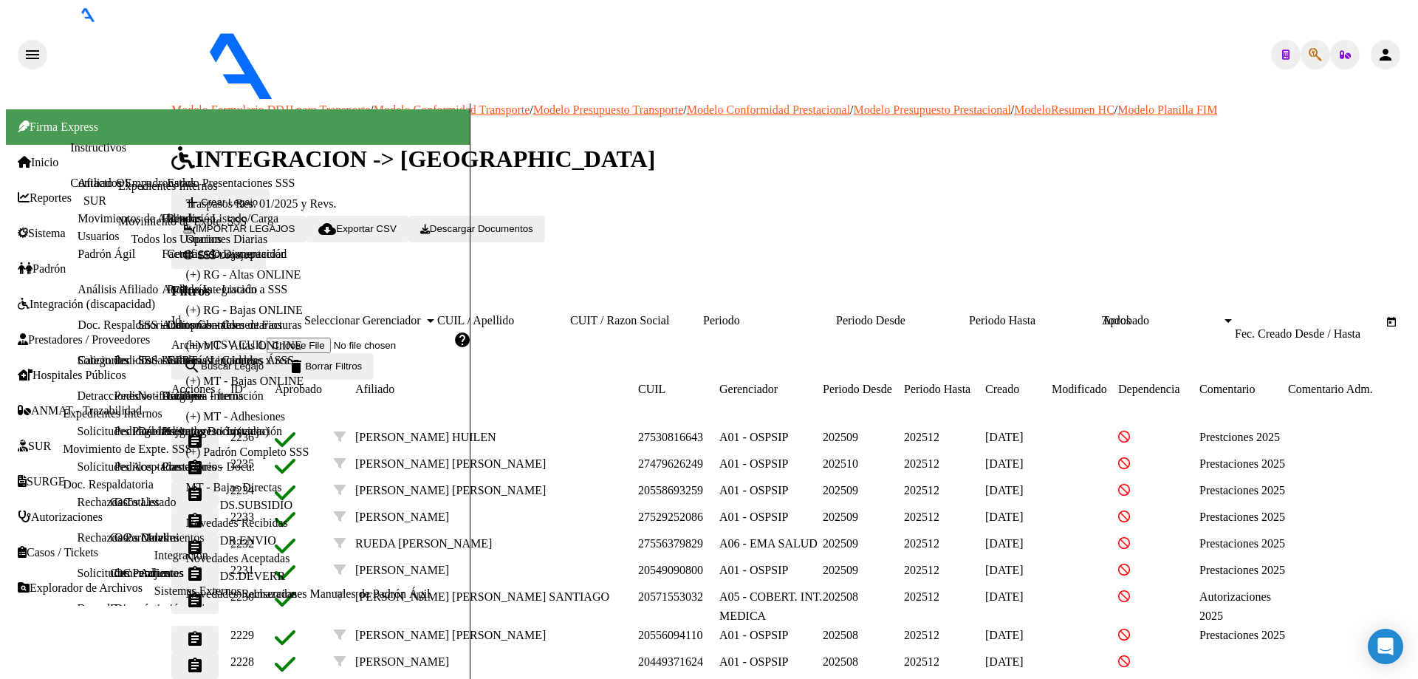
click at [570, 314] on input "CUIL / Apellido" at bounding box center [503, 320] width 133 height 13
paste input "27538255411"
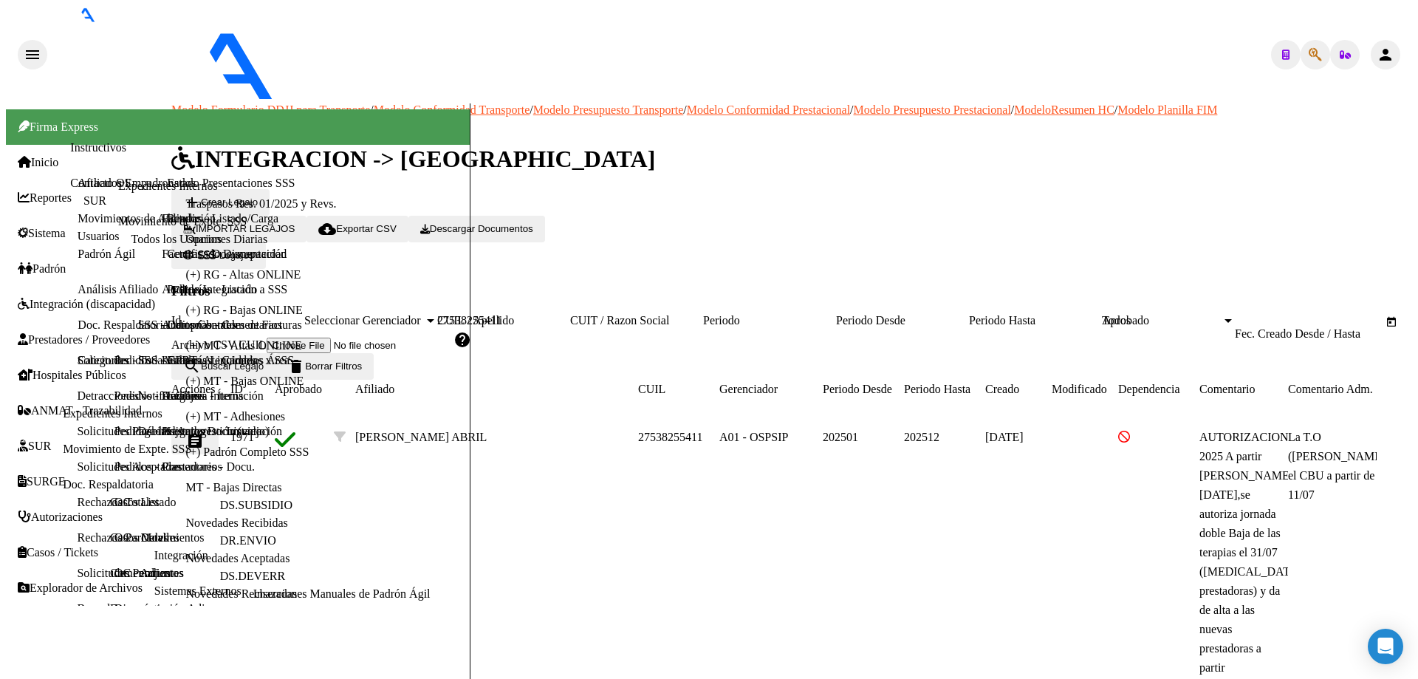
type input "27538255411"
click at [204, 432] on mat-icon "assignment" at bounding box center [195, 441] width 18 height 18
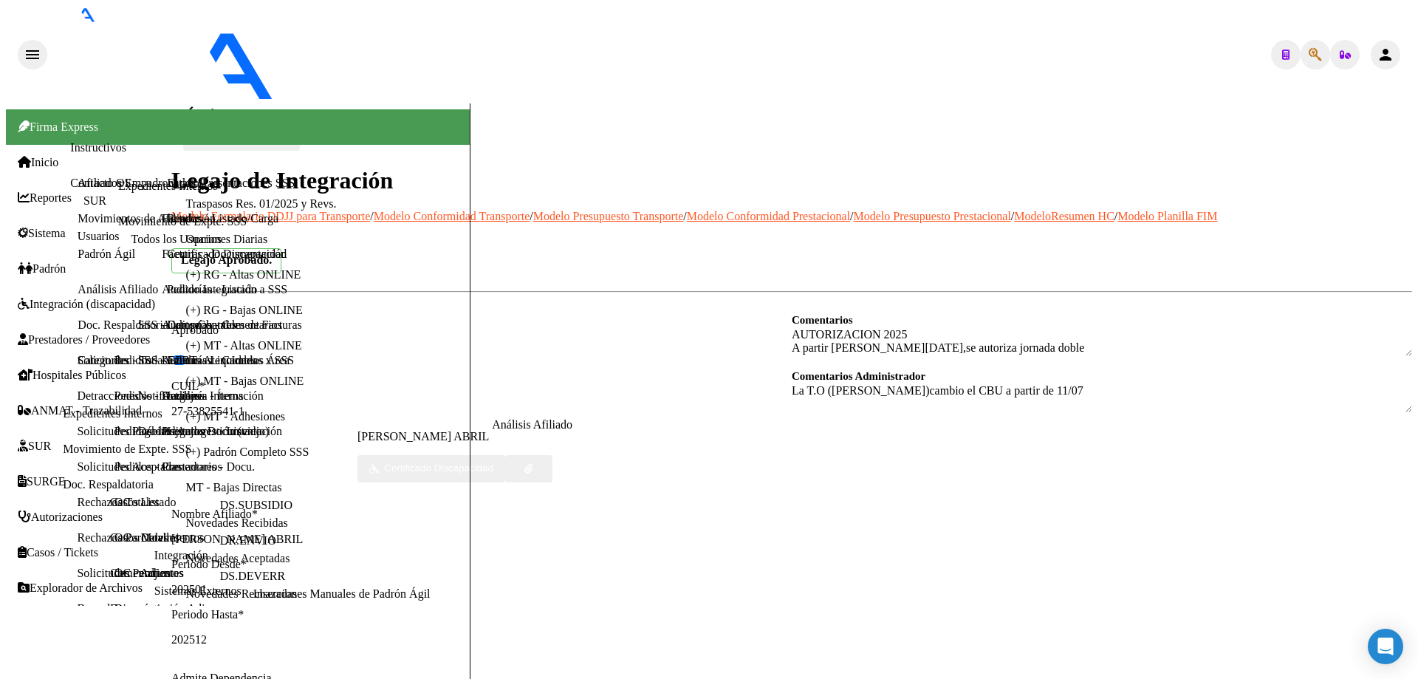
scroll to position [295, 0]
type textarea "27410091017"
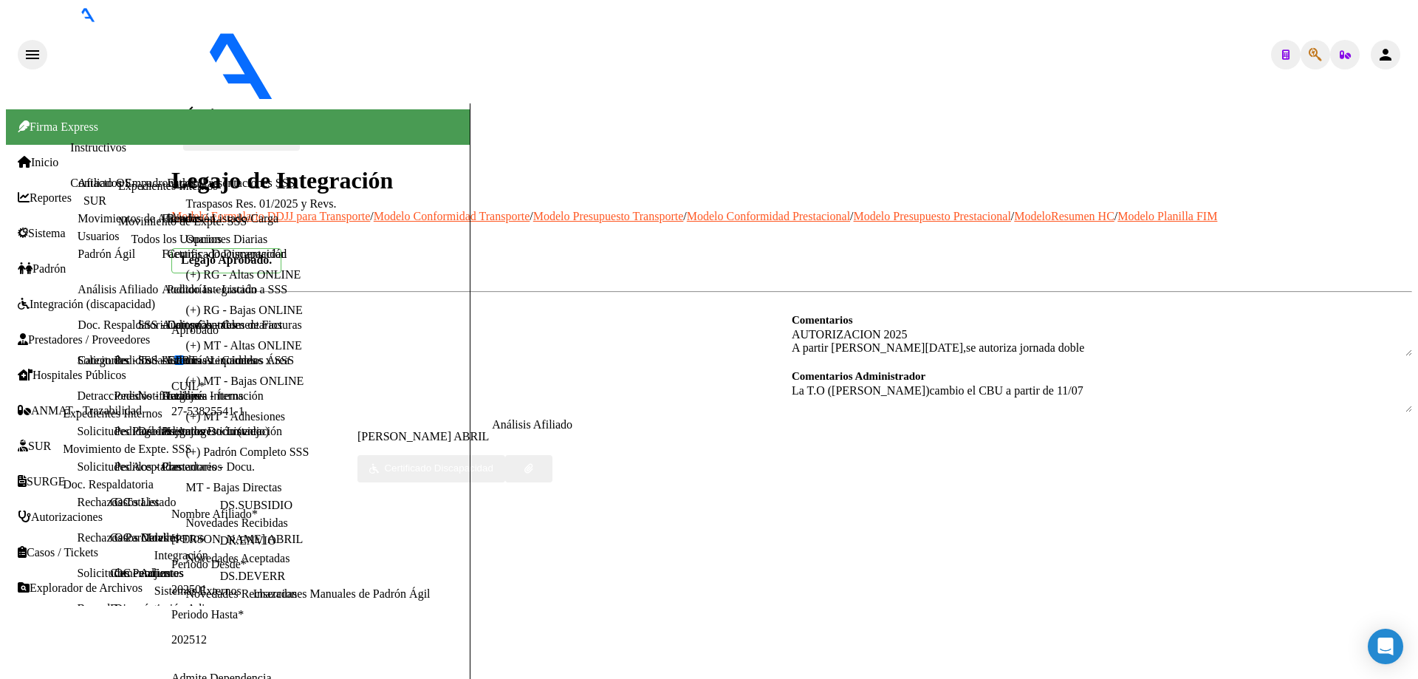
scroll to position [0, 0]
click at [191, 103] on mat-icon "arrow_back" at bounding box center [192, 112] width 18 height 18
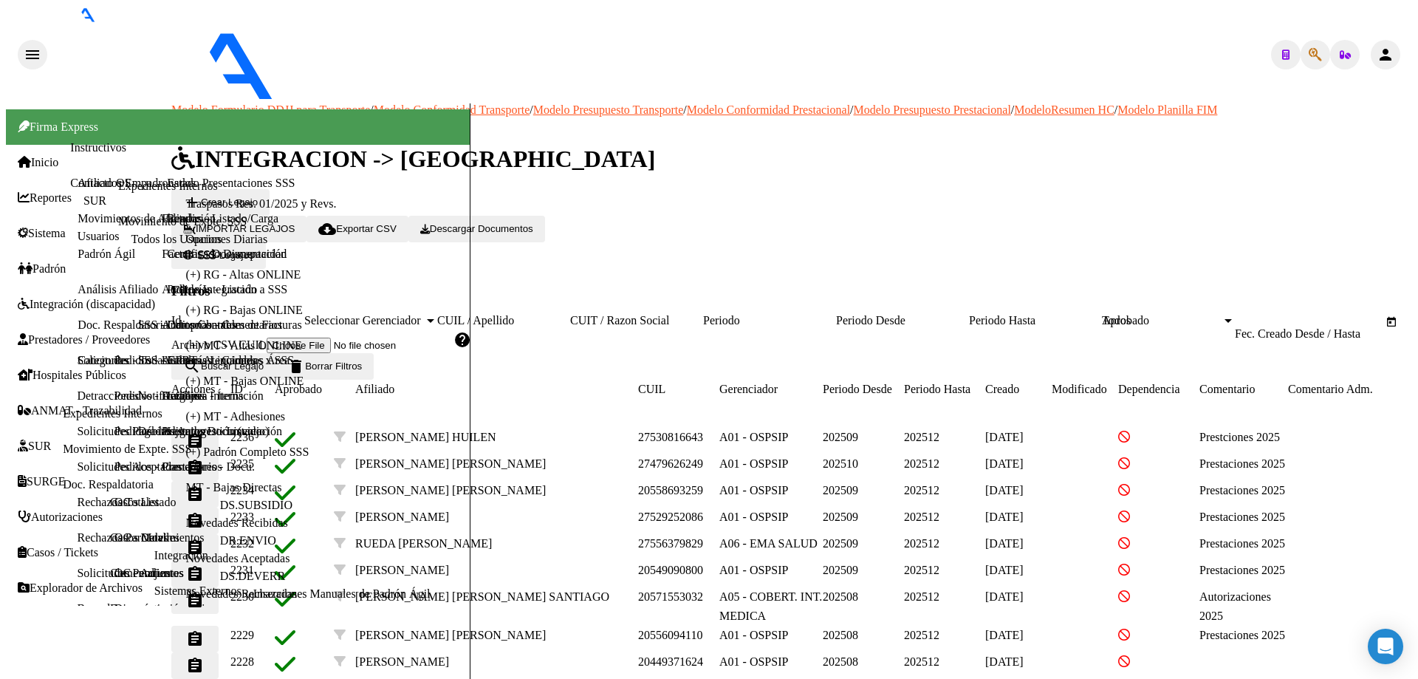
click at [527, 314] on input "CUIL / Apellido" at bounding box center [503, 320] width 133 height 13
paste input "27580708302"
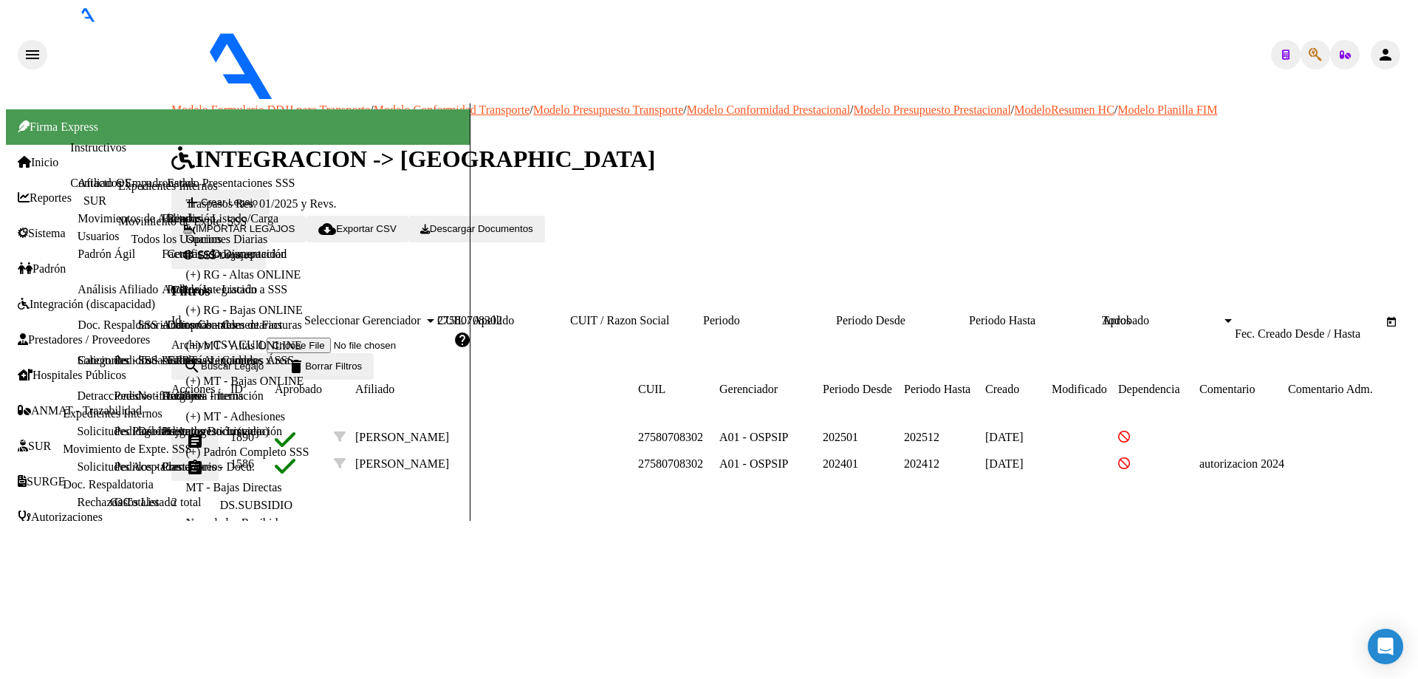
type input "27580708302"
click at [204, 432] on mat-icon "assignment" at bounding box center [195, 441] width 18 height 18
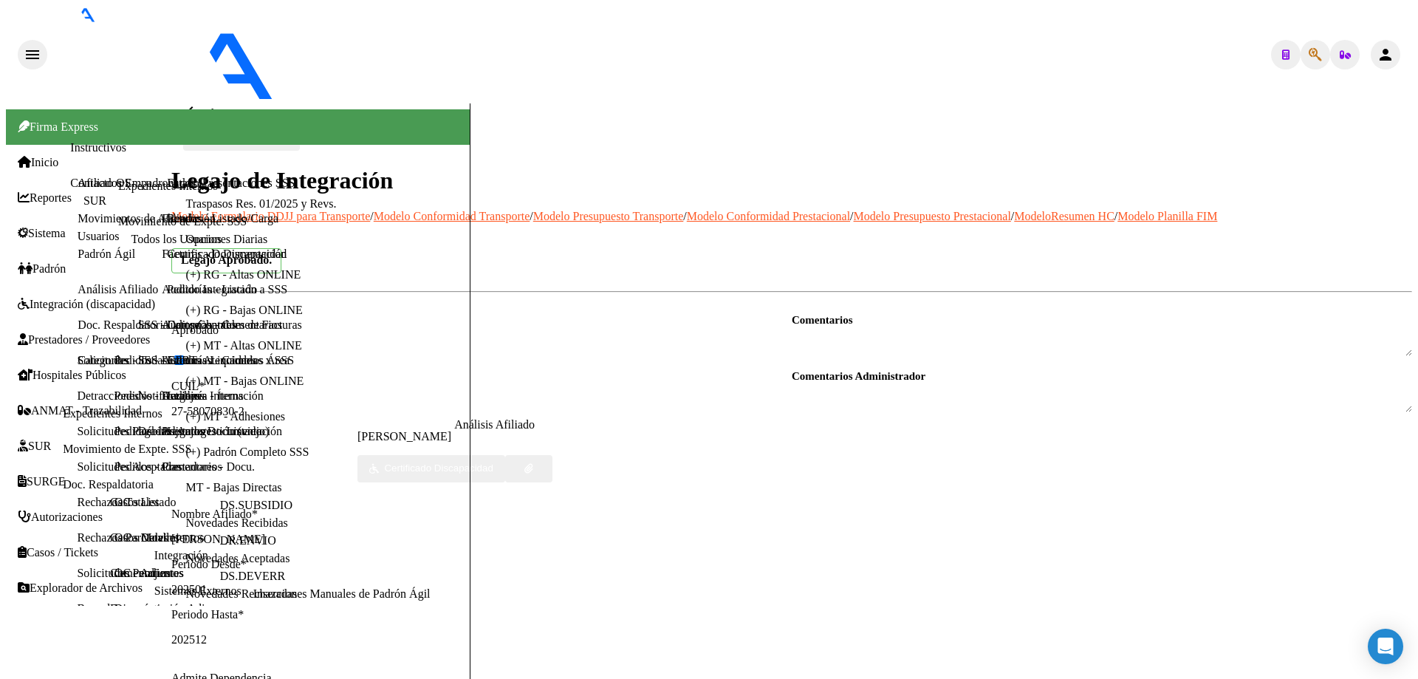
scroll to position [295, 0]
type textarea "30716231107"
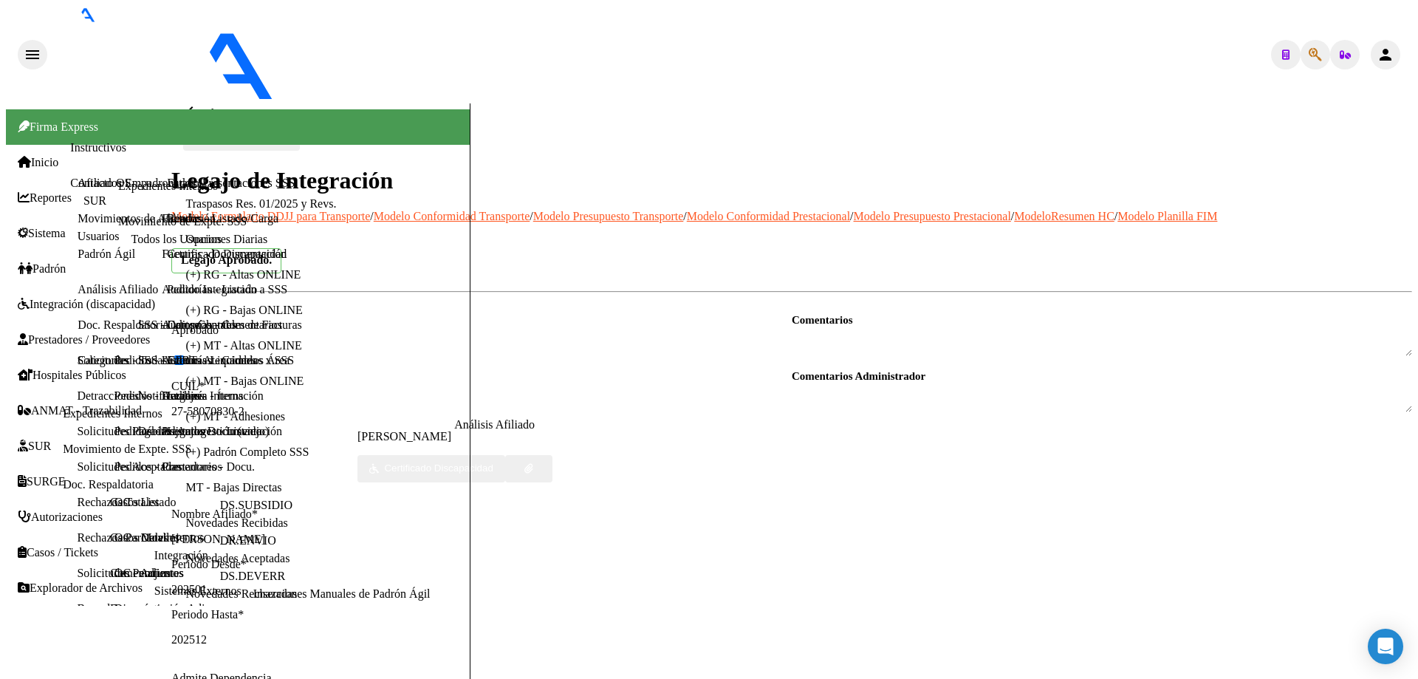
scroll to position [10, 0]
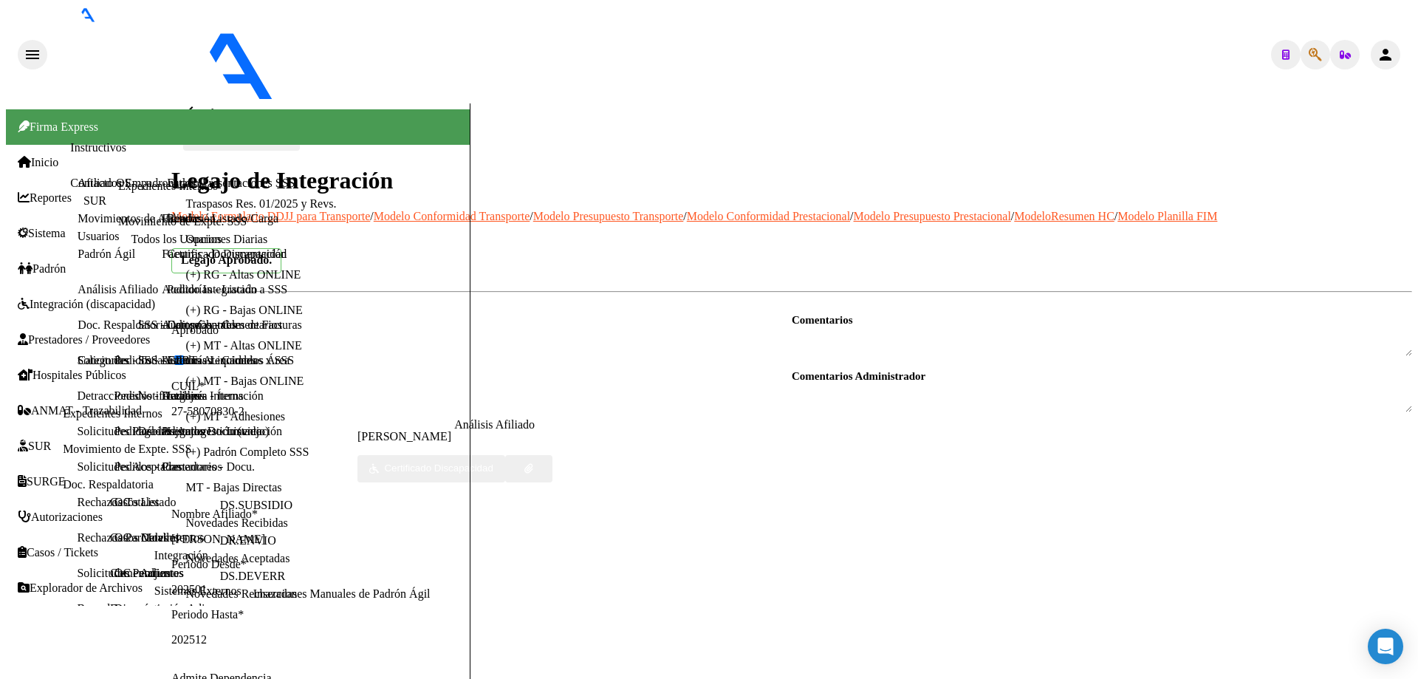
drag, startPoint x: 796, startPoint y: 175, endPoint x: 945, endPoint y: 173, distance: 150.0
